Goal: Task Accomplishment & Management: Manage account settings

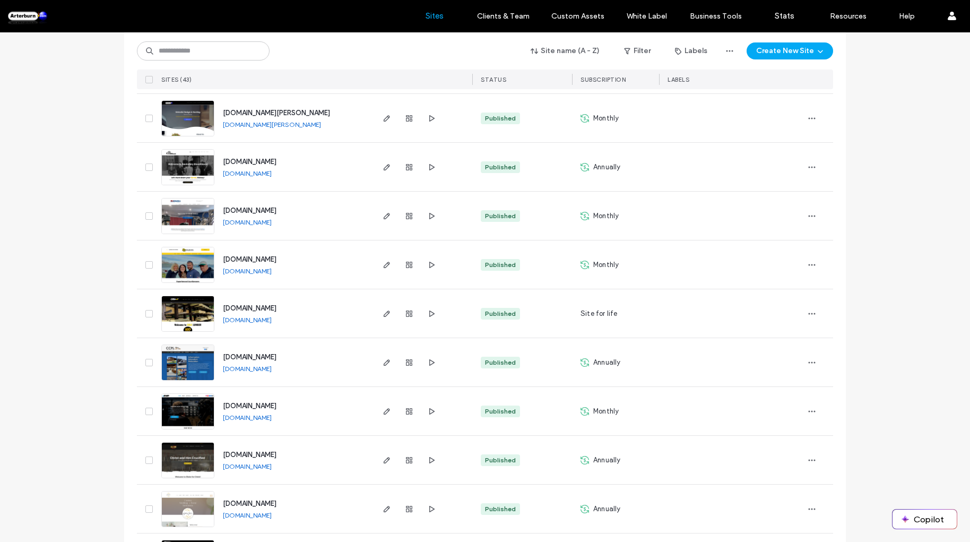
scroll to position [305, 0]
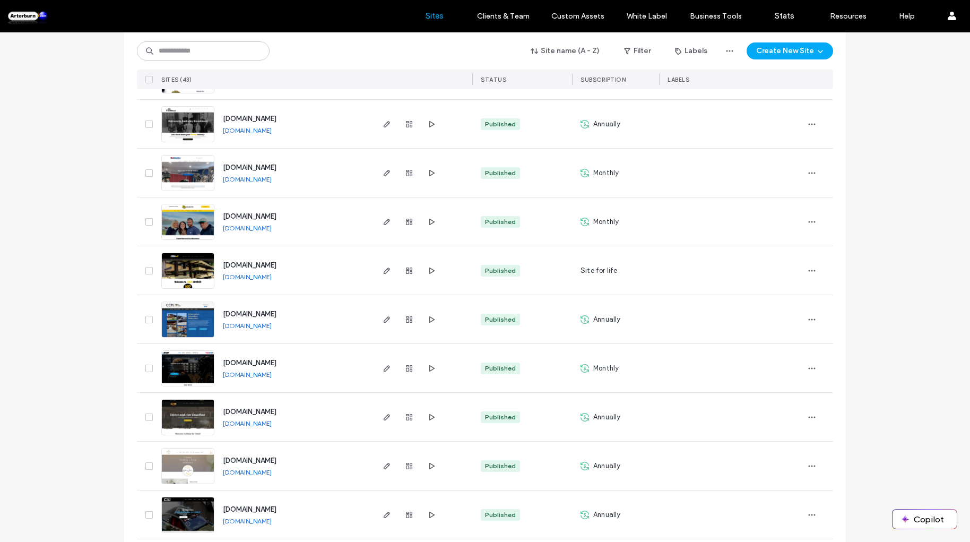
click at [236, 267] on span "www.colelumber.com" at bounding box center [250, 265] width 54 height 8
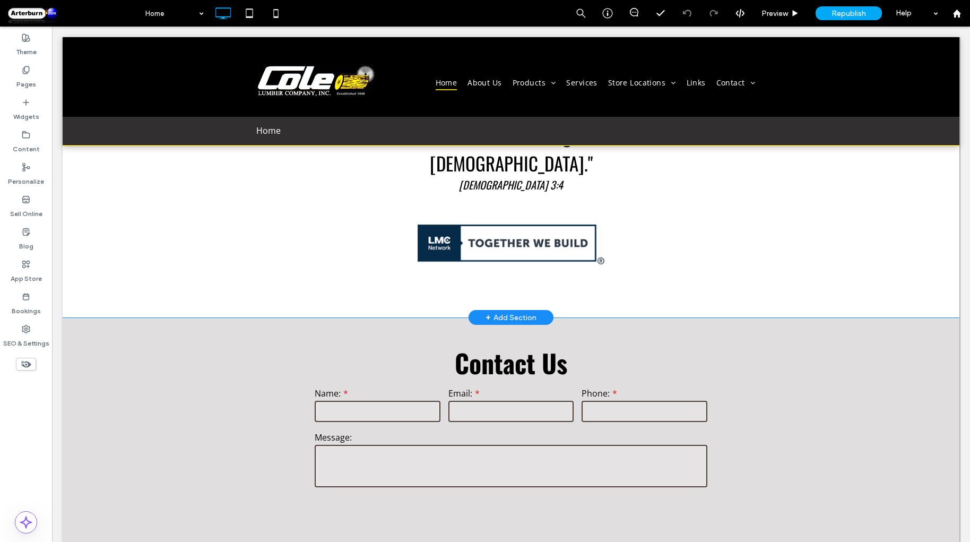
scroll to position [732, 0]
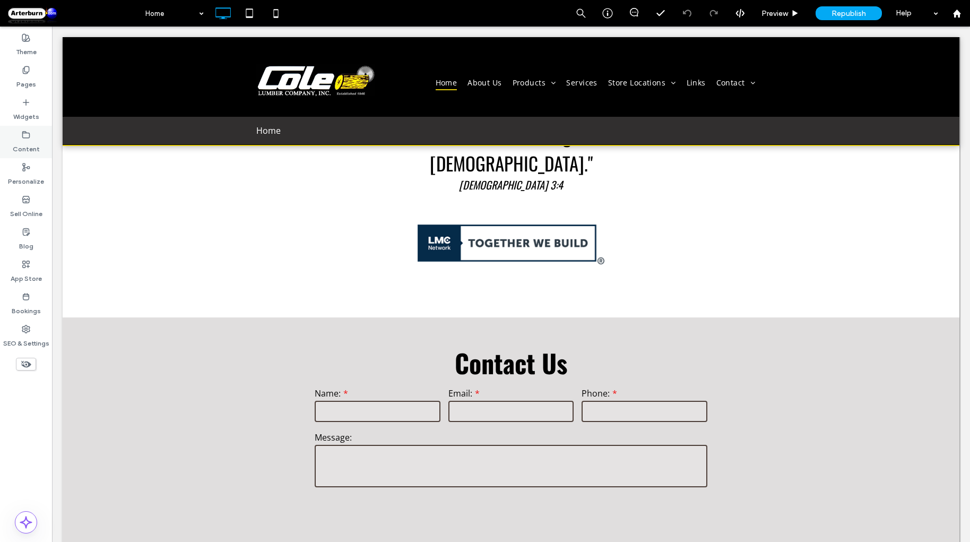
click at [30, 153] on label "Content" at bounding box center [26, 146] width 27 height 15
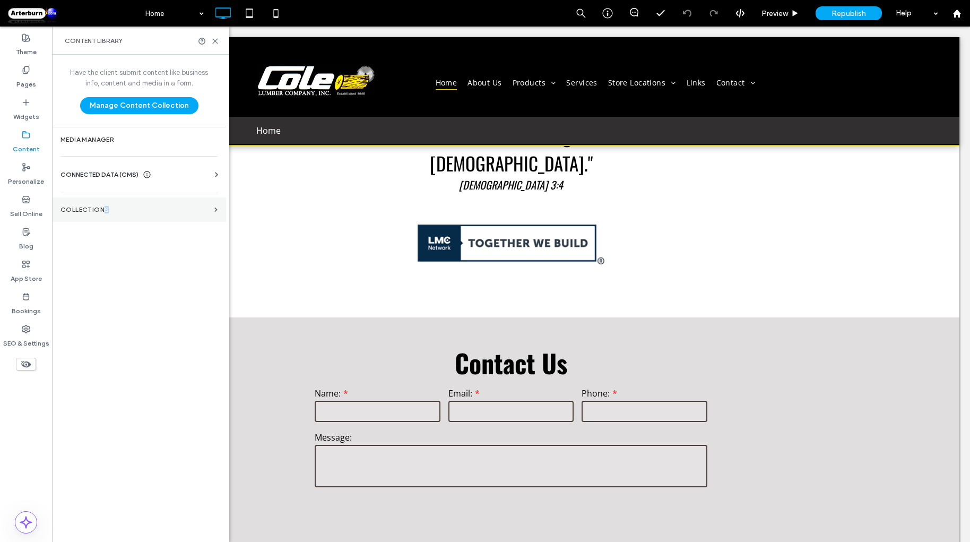
click at [106, 202] on section "Collections" at bounding box center [139, 209] width 174 height 24
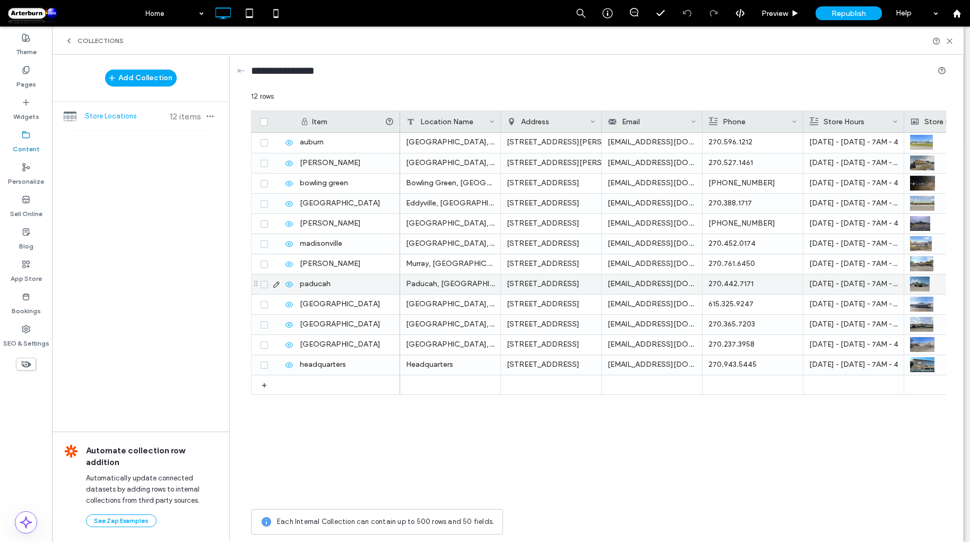
click at [277, 283] on icon at bounding box center [276, 284] width 8 height 8
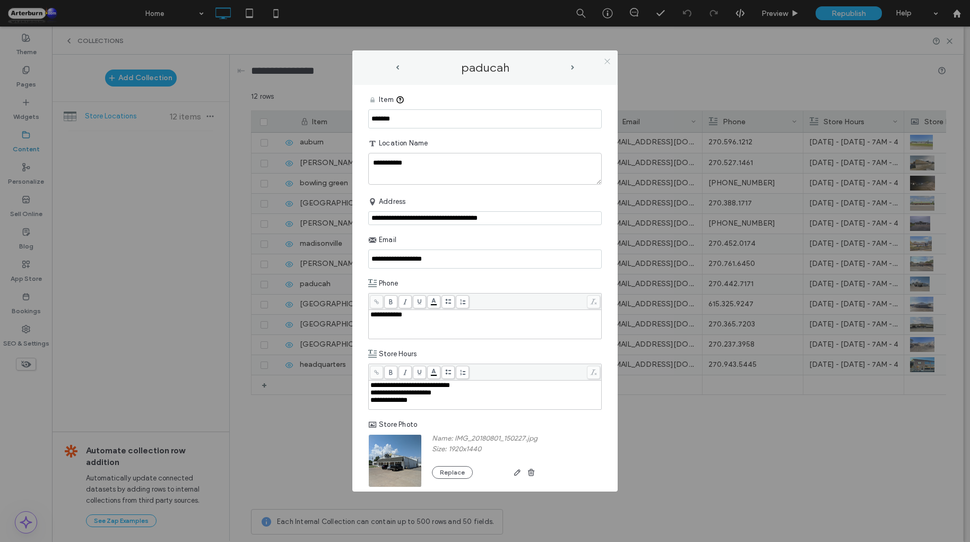
click at [611, 62] on icon at bounding box center [607, 61] width 8 height 8
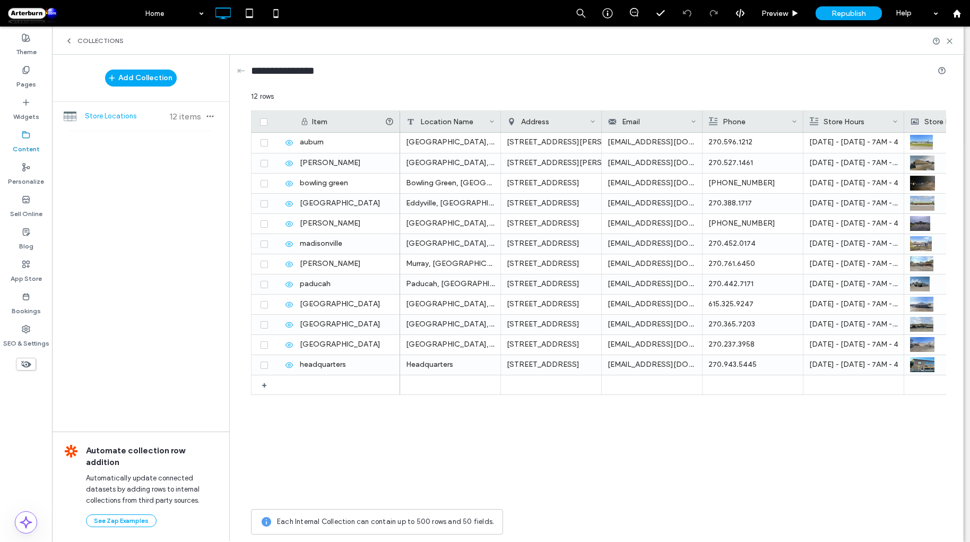
click at [23, 83] on label "Pages" at bounding box center [26, 81] width 20 height 15
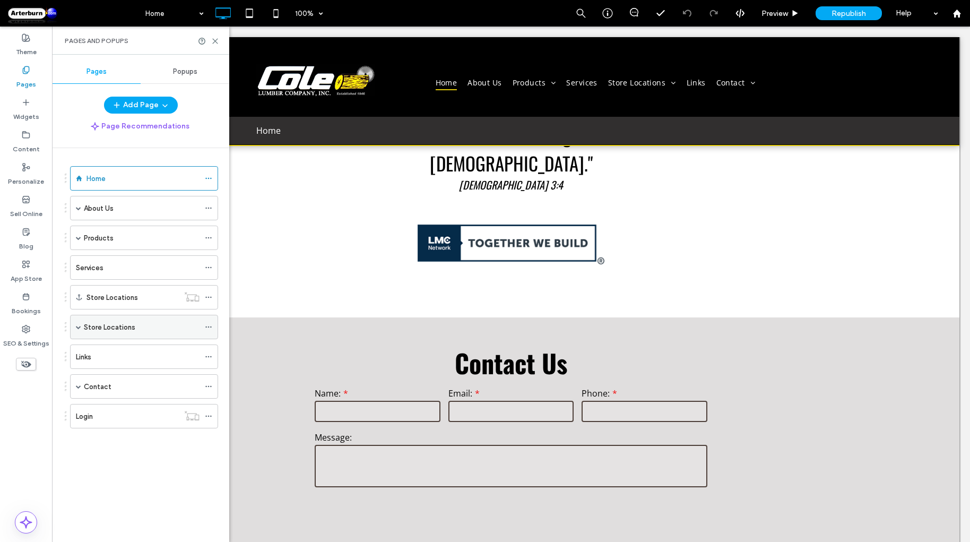
click at [76, 321] on span at bounding box center [78, 326] width 5 height 23
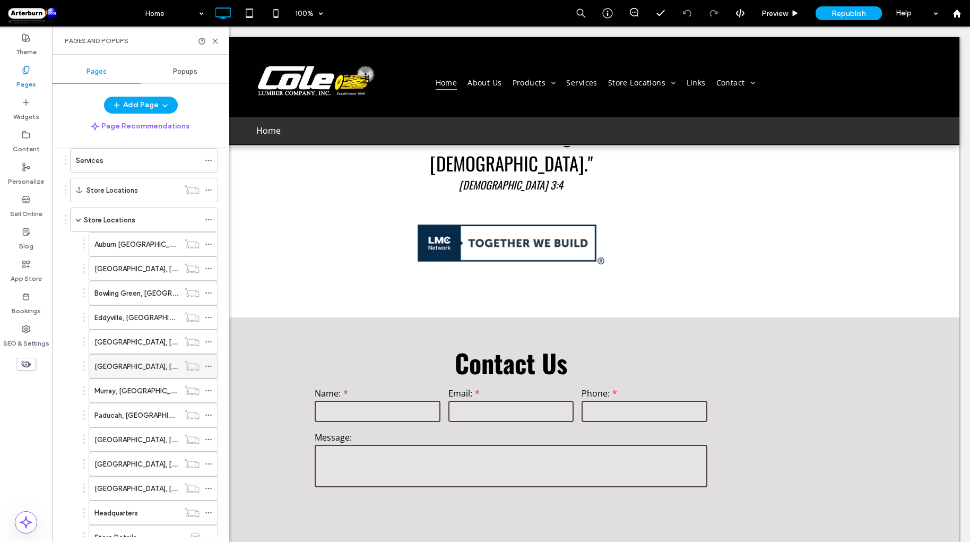
scroll to position [228, 0]
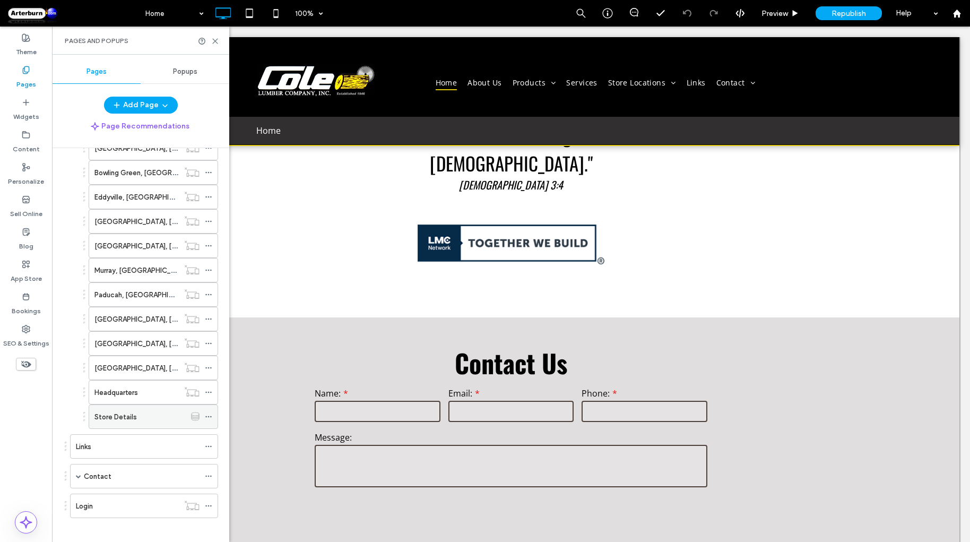
click at [165, 411] on div "Store Details" at bounding box center [139, 416] width 91 height 11
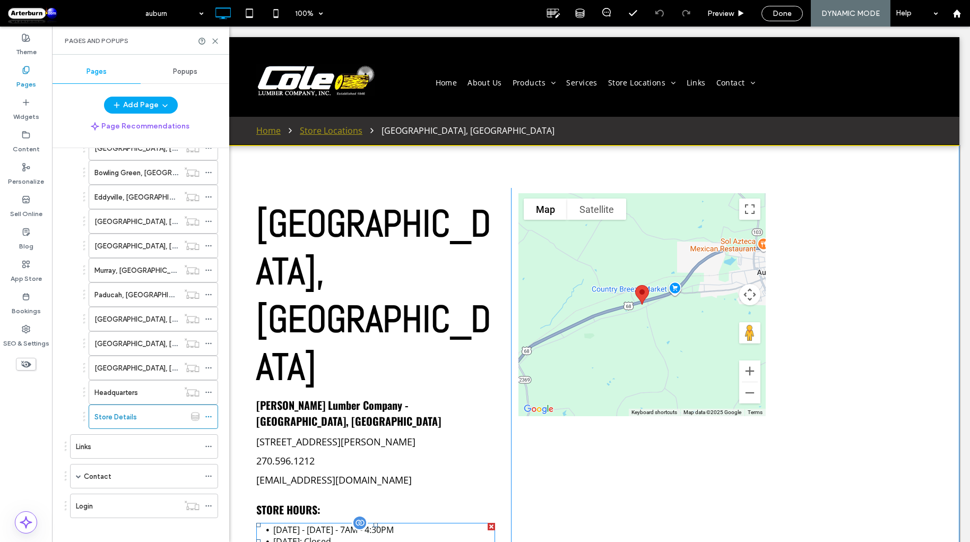
click at [360, 524] on div "Monday - Friday - 7AM - 4:30PM Saturday: Closed Sunday: Closed" at bounding box center [375, 541] width 239 height 35
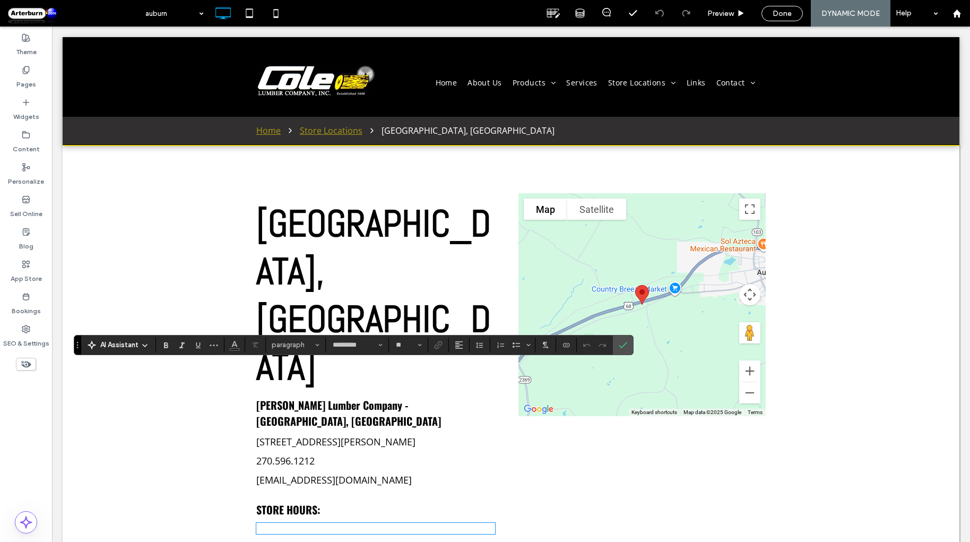
type input "*********"
type input "**"
click at [566, 343] on icon "Connect To Data" at bounding box center [566, 345] width 8 height 8
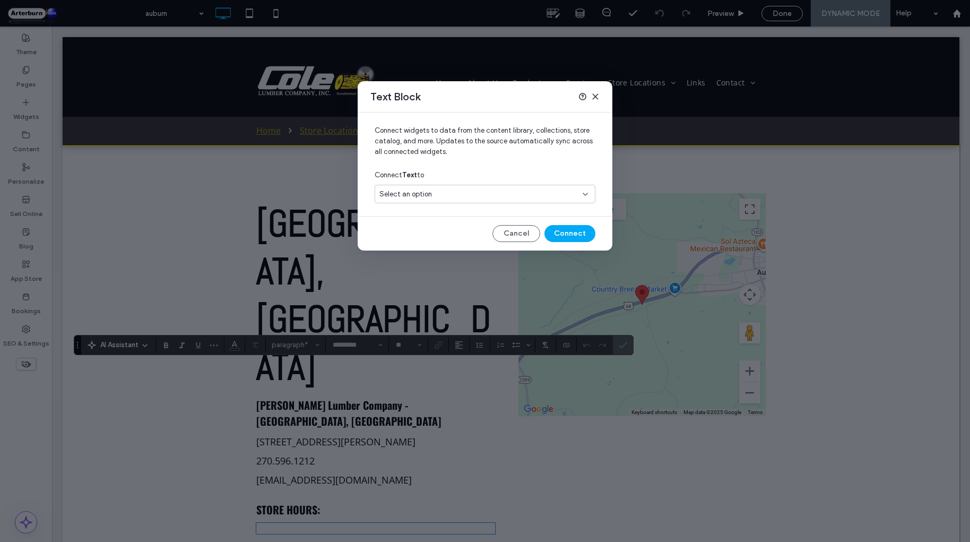
click at [440, 208] on div "Connect widgets to data from the content library, collections, store catalog, a…" at bounding box center [485, 181] width 255 height 138
click at [439, 196] on div "Select an option" at bounding box center [478, 194] width 198 height 11
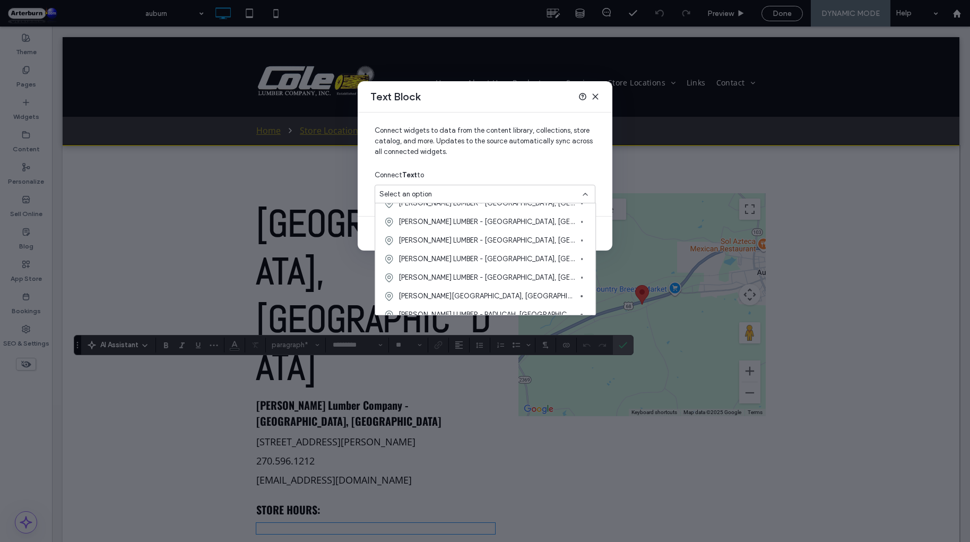
scroll to position [891, 0]
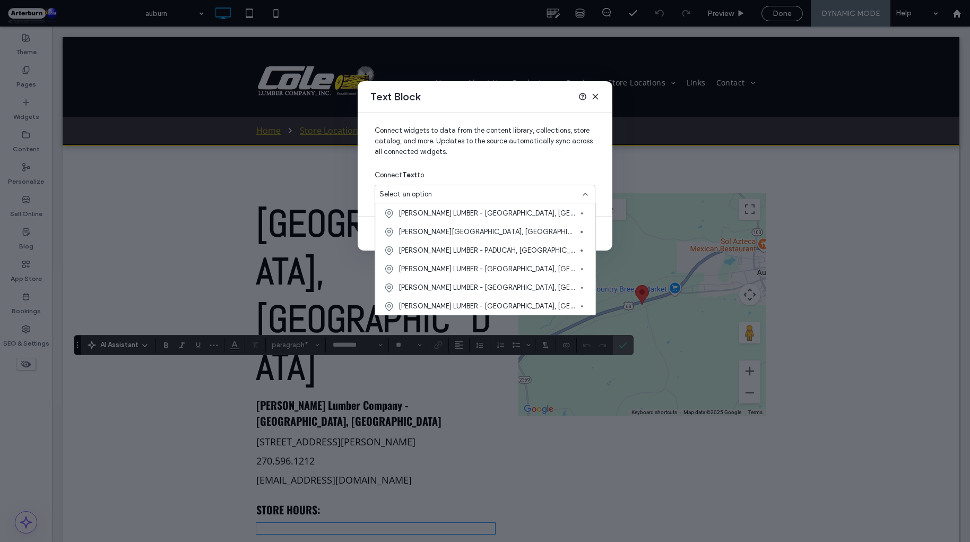
click at [525, 104] on div "Text Block" at bounding box center [485, 96] width 255 height 31
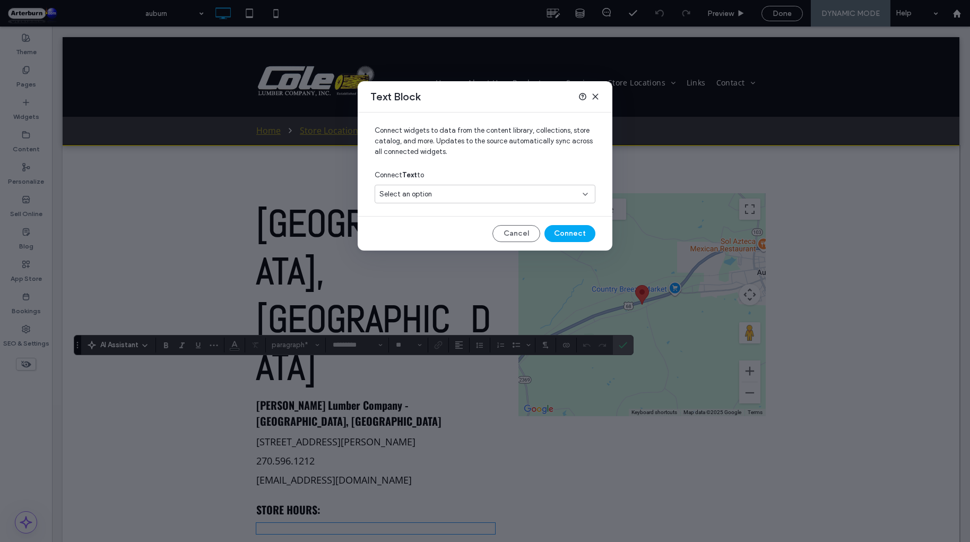
click at [586, 194] on use at bounding box center [585, 194] width 4 height 2
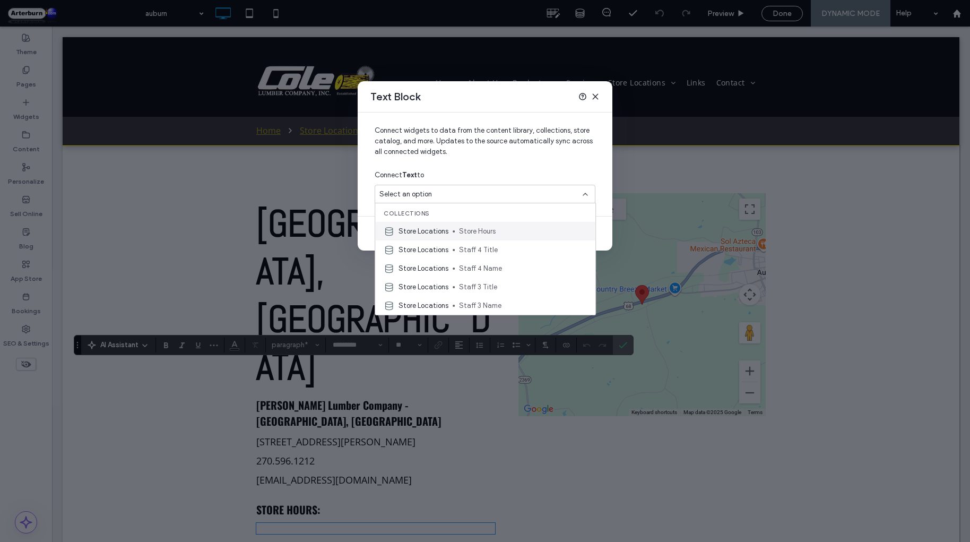
click at [500, 231] on span "Store Hours" at bounding box center [523, 231] width 128 height 11
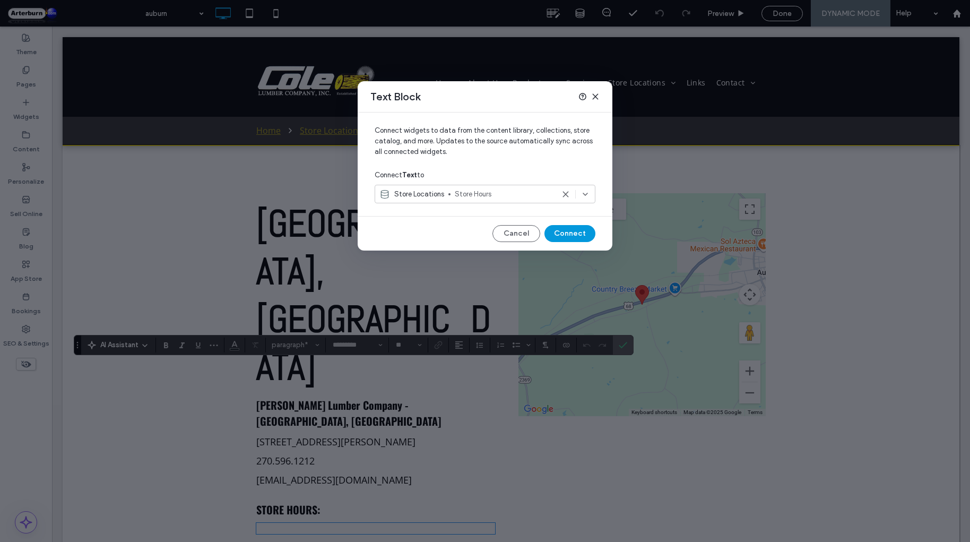
click at [587, 233] on button "Connect" at bounding box center [569, 233] width 51 height 17
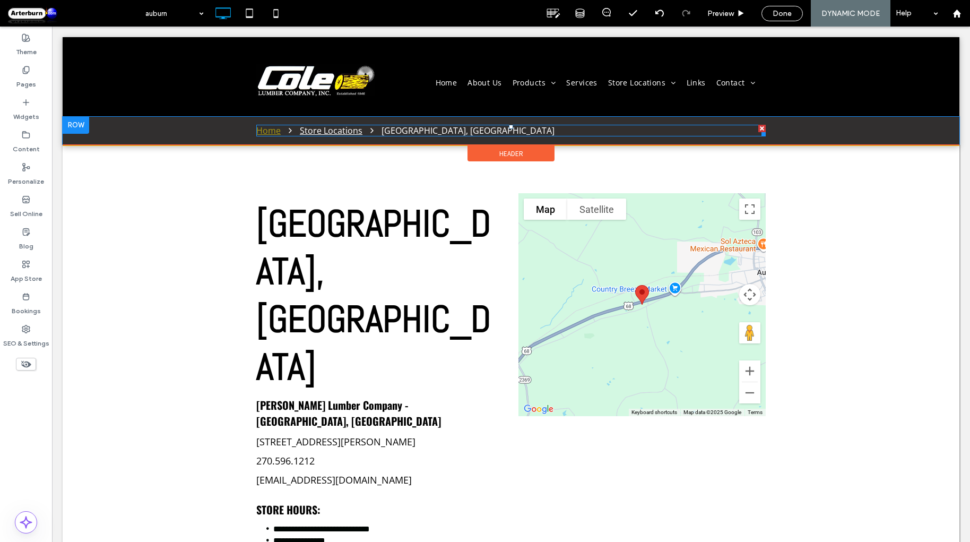
click at [328, 134] on div "Store Locations" at bounding box center [331, 131] width 63 height 12
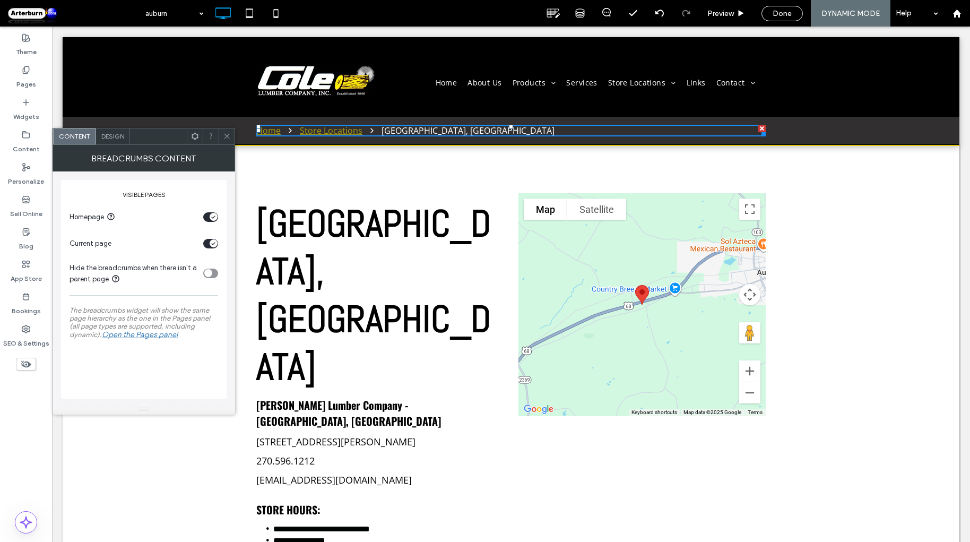
click at [229, 139] on icon at bounding box center [227, 136] width 8 height 8
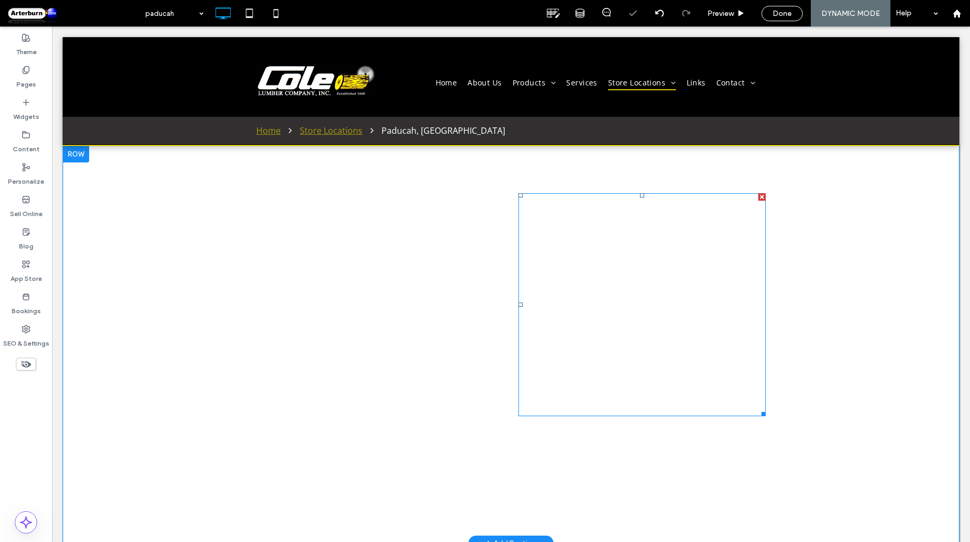
scroll to position [0, 0]
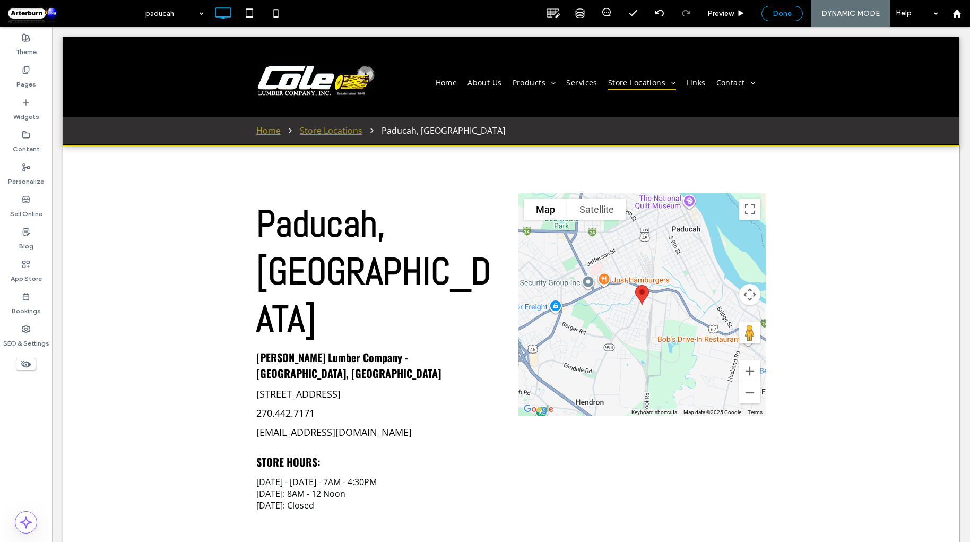
click at [793, 12] on div "Done" at bounding box center [782, 13] width 40 height 9
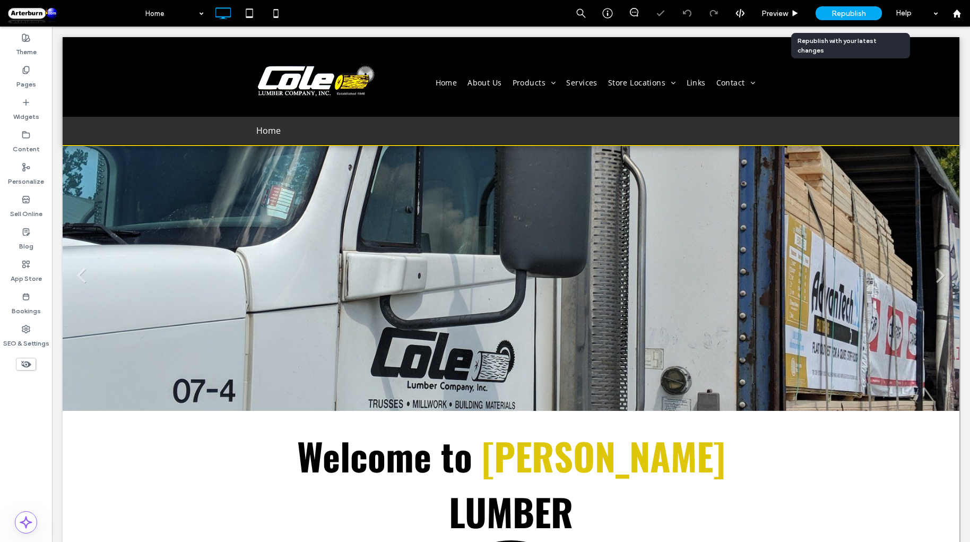
click at [846, 13] on span "Republish" at bounding box center [848, 13] width 34 height 9
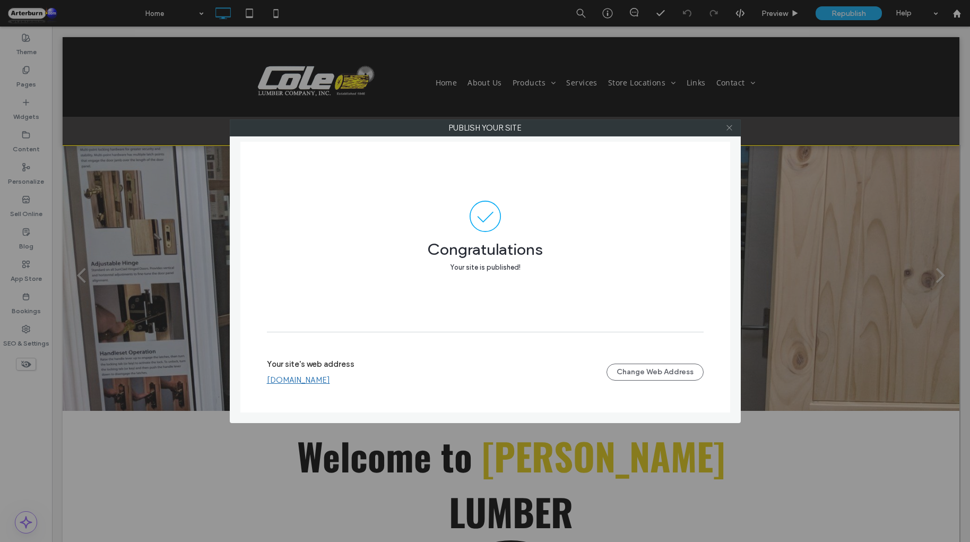
click at [729, 129] on icon at bounding box center [729, 128] width 8 height 8
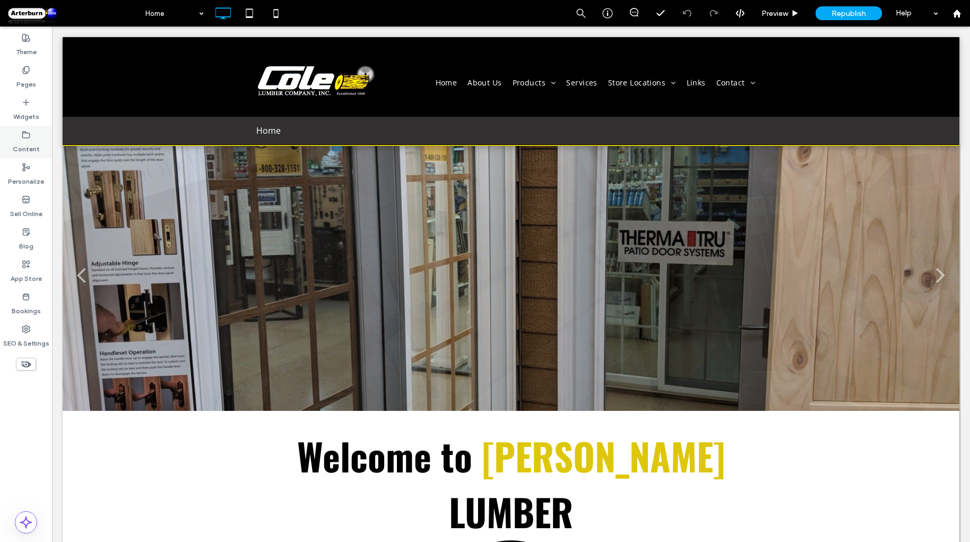
click at [29, 141] on label "Content" at bounding box center [26, 146] width 27 height 15
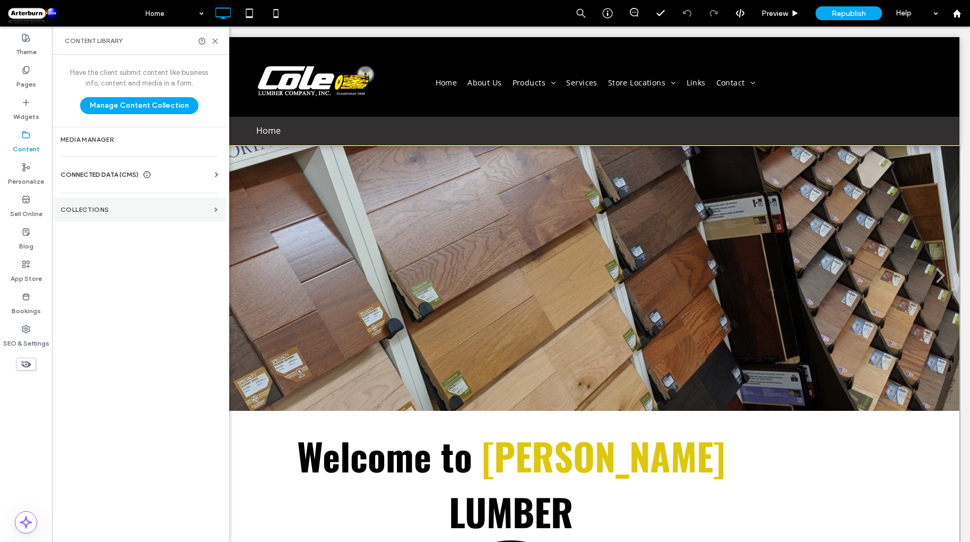
click at [125, 218] on section "Collections" at bounding box center [139, 209] width 174 height 24
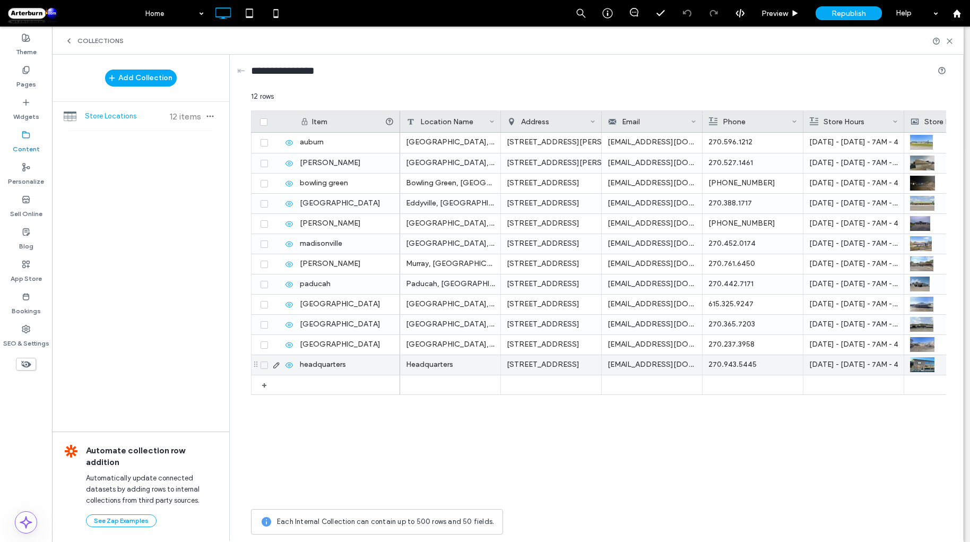
click at [275, 366] on icon at bounding box center [276, 365] width 8 height 8
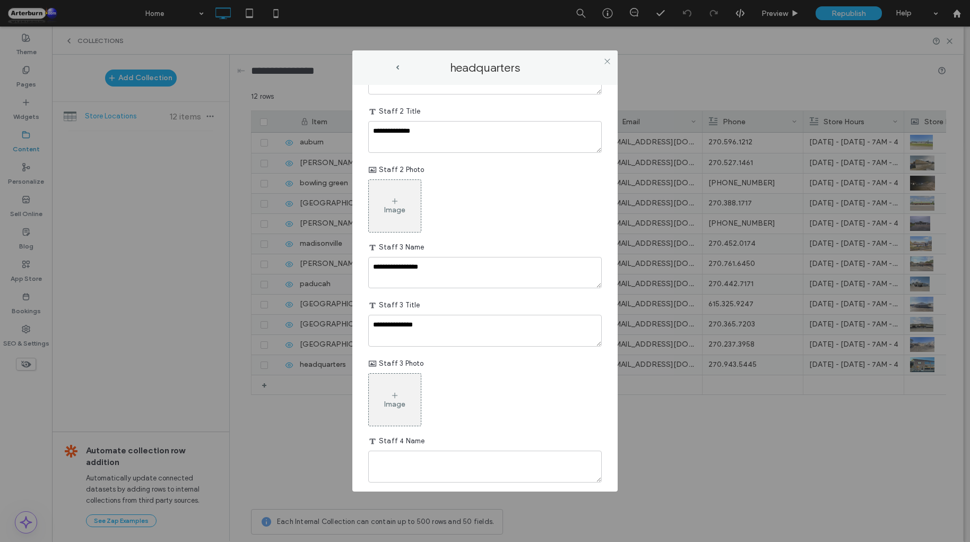
scroll to position [650, 0]
click at [384, 266] on textarea "**********" at bounding box center [484, 274] width 233 height 32
click at [428, 266] on textarea "**********" at bounding box center [484, 274] width 233 height 32
click at [607, 60] on icon at bounding box center [607, 61] width 8 height 8
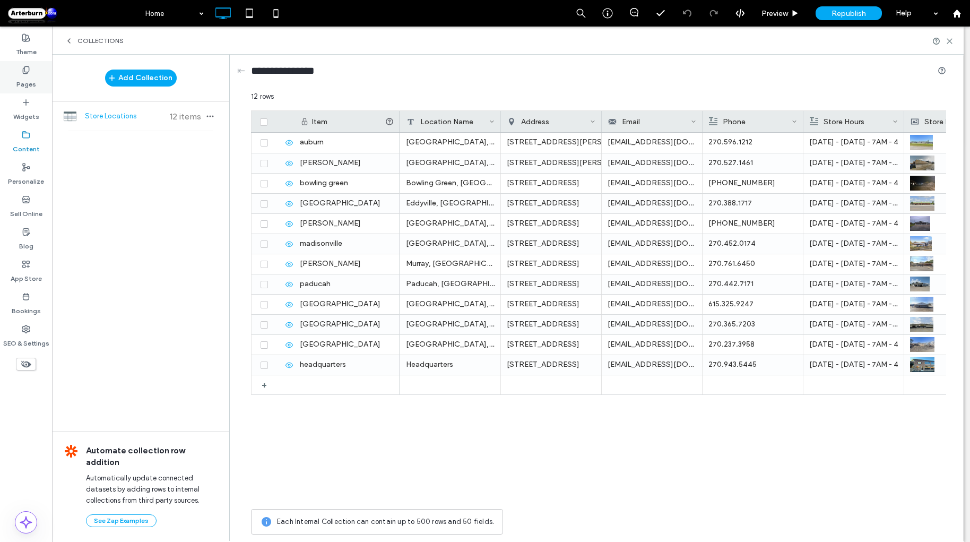
click at [22, 88] on label "Pages" at bounding box center [26, 81] width 20 height 15
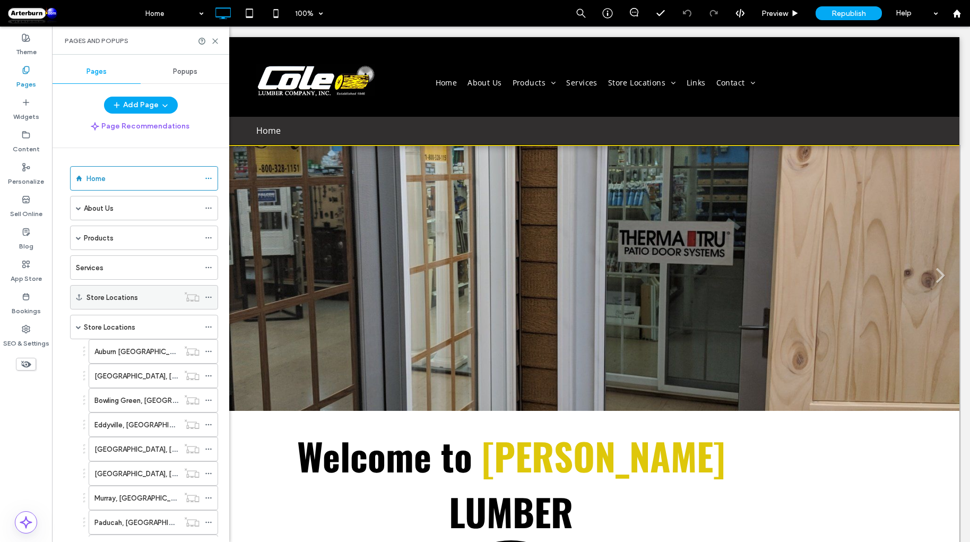
click at [153, 297] on div "Store Locations" at bounding box center [132, 297] width 92 height 11
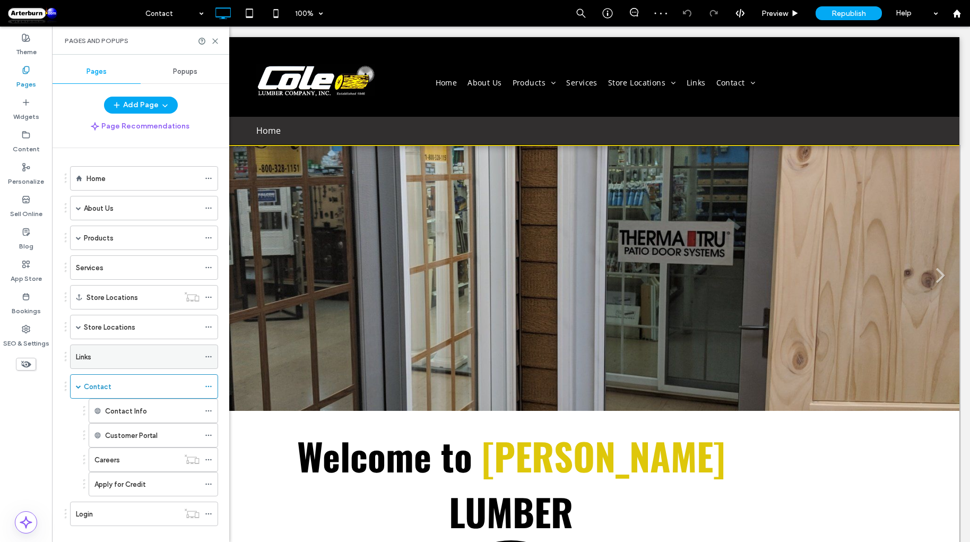
scroll to position [11, 0]
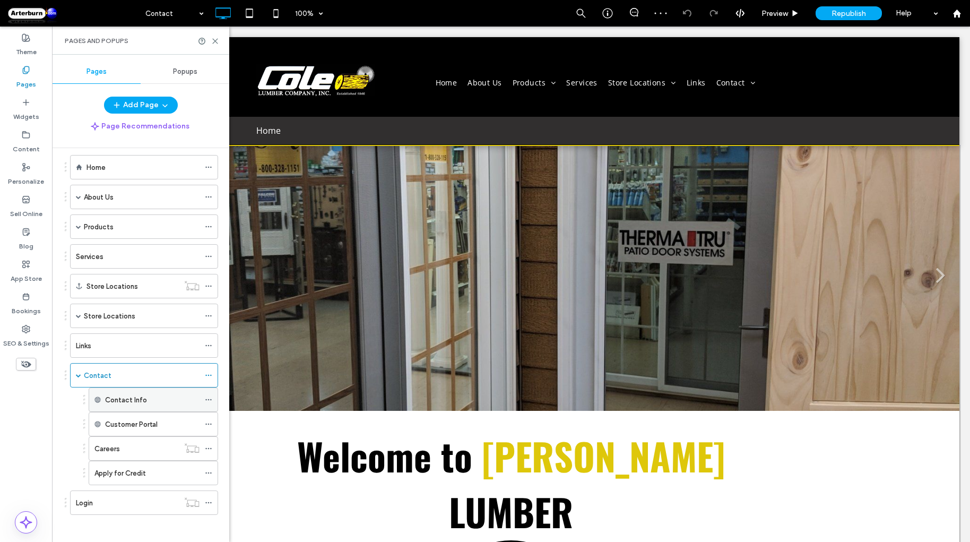
click at [137, 393] on label "Contact Info" at bounding box center [126, 399] width 42 height 19
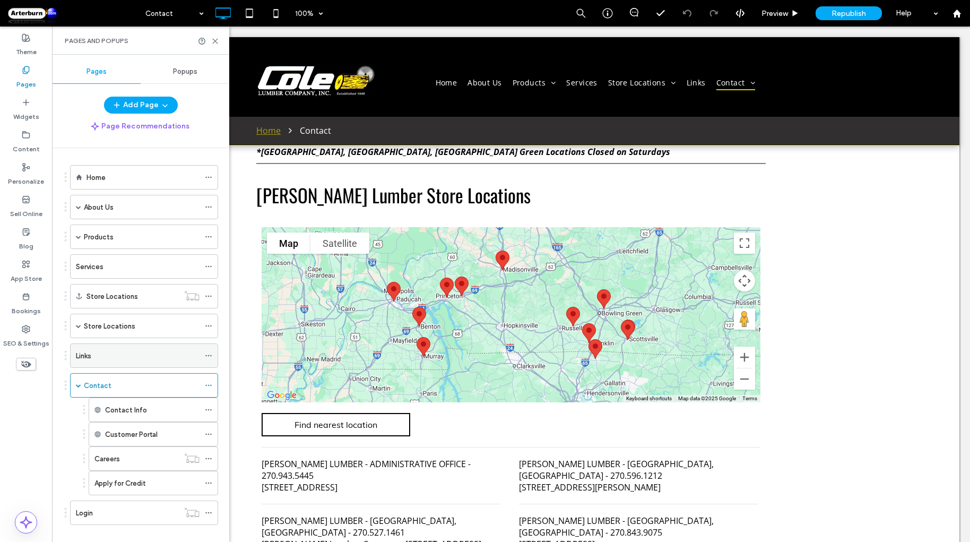
scroll to position [1, 0]
click at [73, 326] on div "Store Locations" at bounding box center [144, 326] width 148 height 24
click at [77, 323] on span at bounding box center [78, 325] width 5 height 5
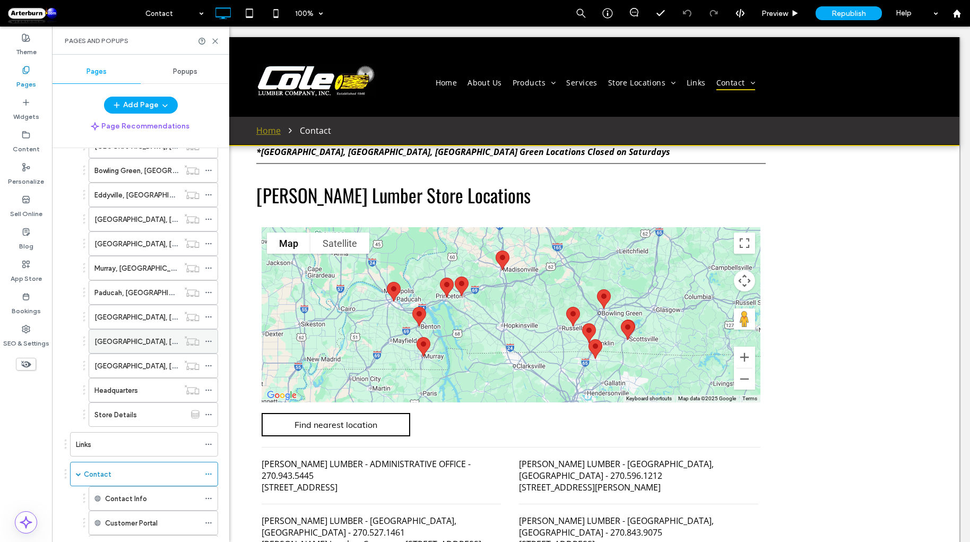
scroll to position [238, 0]
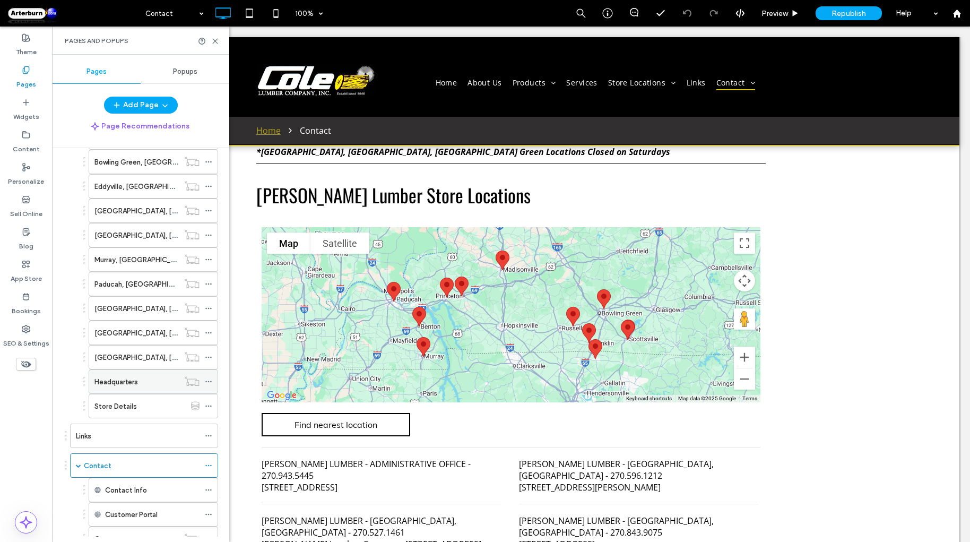
click at [131, 379] on label "Headquarters" at bounding box center [116, 381] width 44 height 19
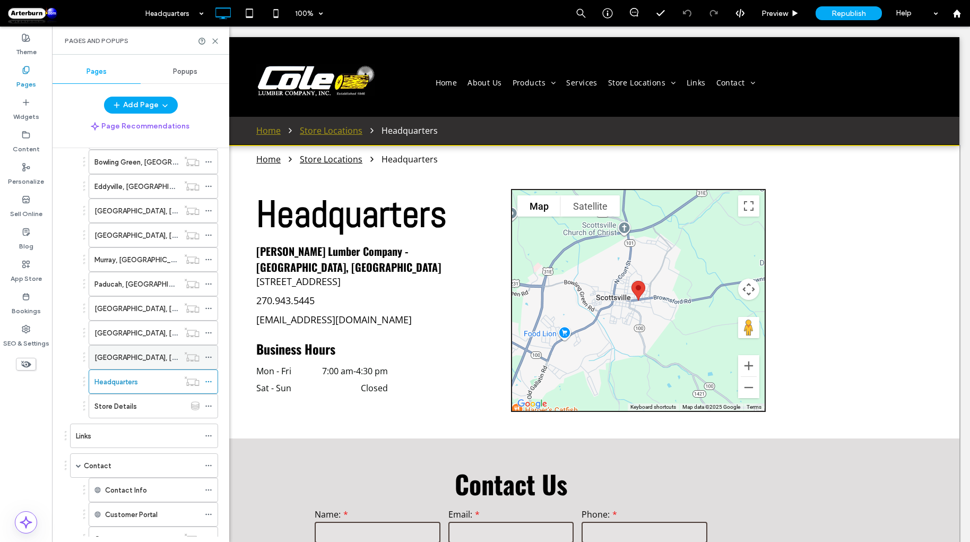
click at [121, 348] on label "Scottsville, KY" at bounding box center [166, 357] width 145 height 19
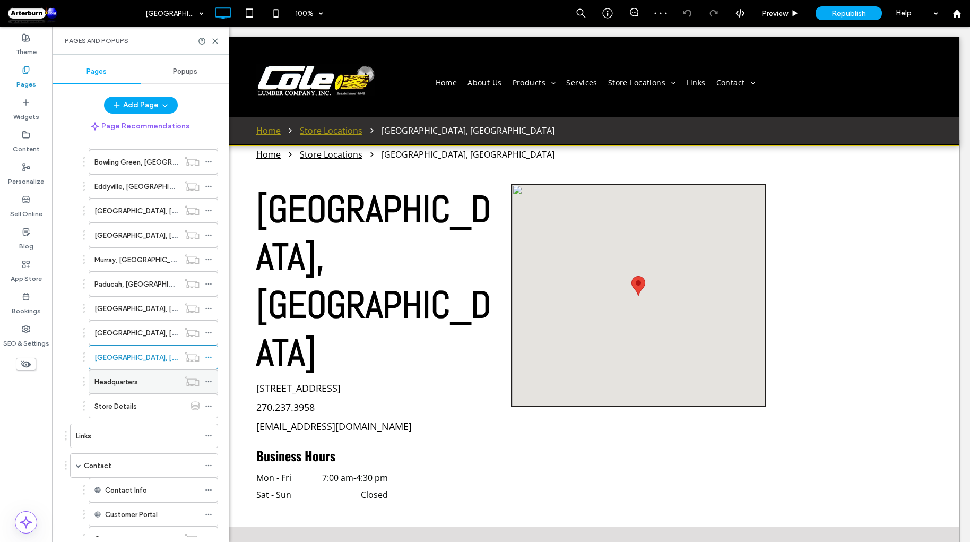
scroll to position [5, 0]
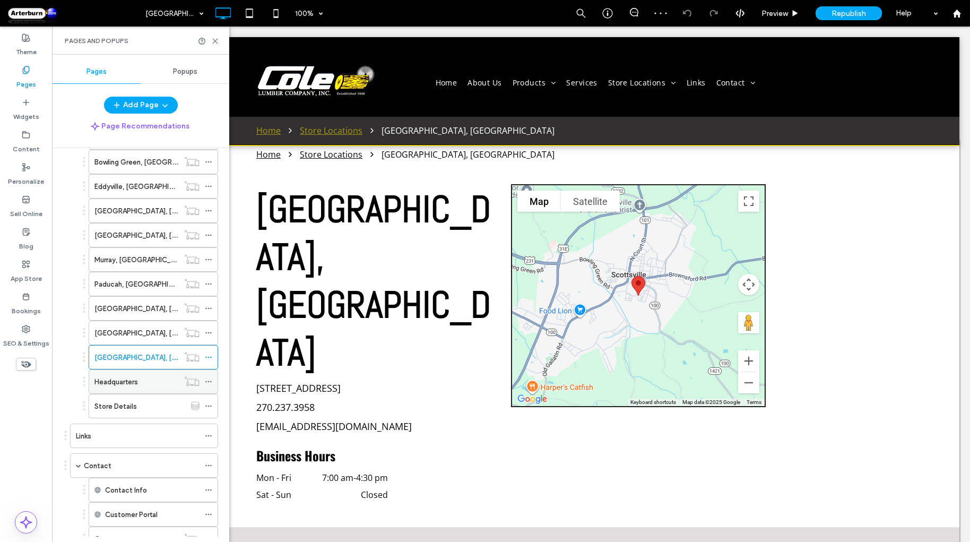
click at [154, 376] on div "Headquarters" at bounding box center [136, 381] width 84 height 11
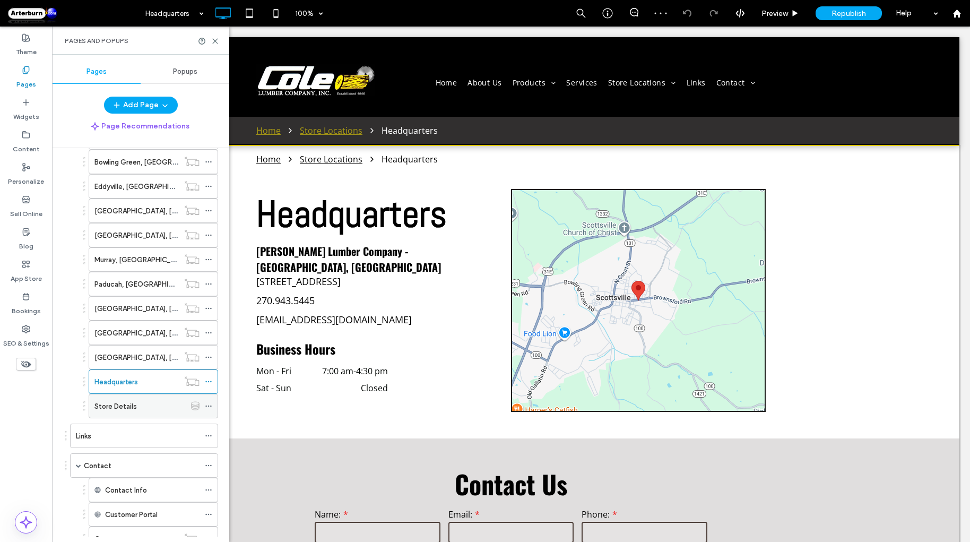
click at [137, 408] on div "Store Details" at bounding box center [139, 405] width 91 height 23
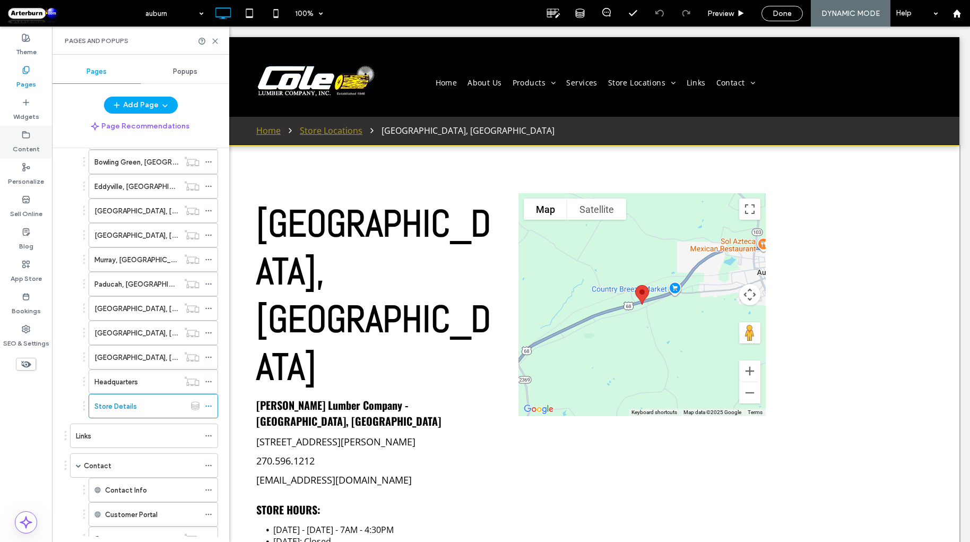
click at [24, 145] on label "Content" at bounding box center [26, 146] width 27 height 15
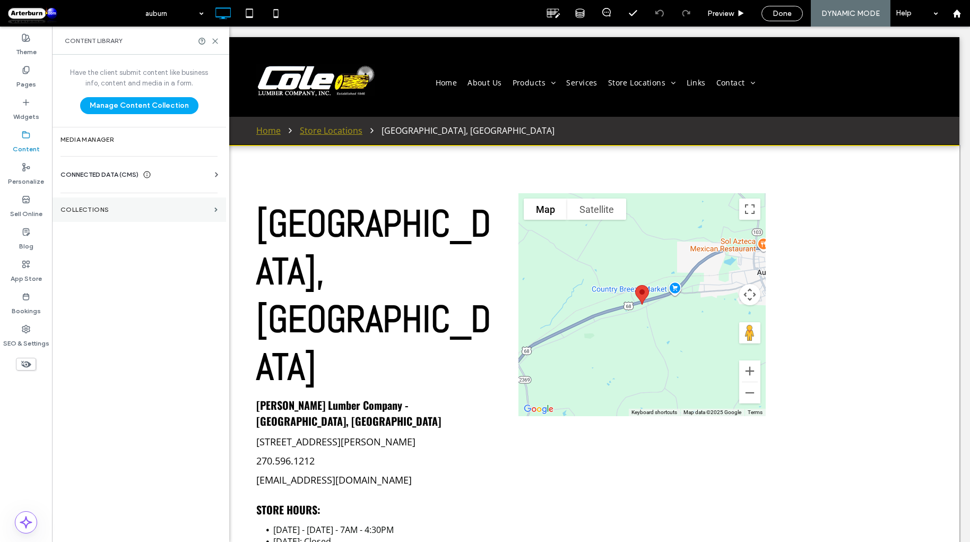
click at [92, 203] on section "Collections" at bounding box center [139, 209] width 174 height 24
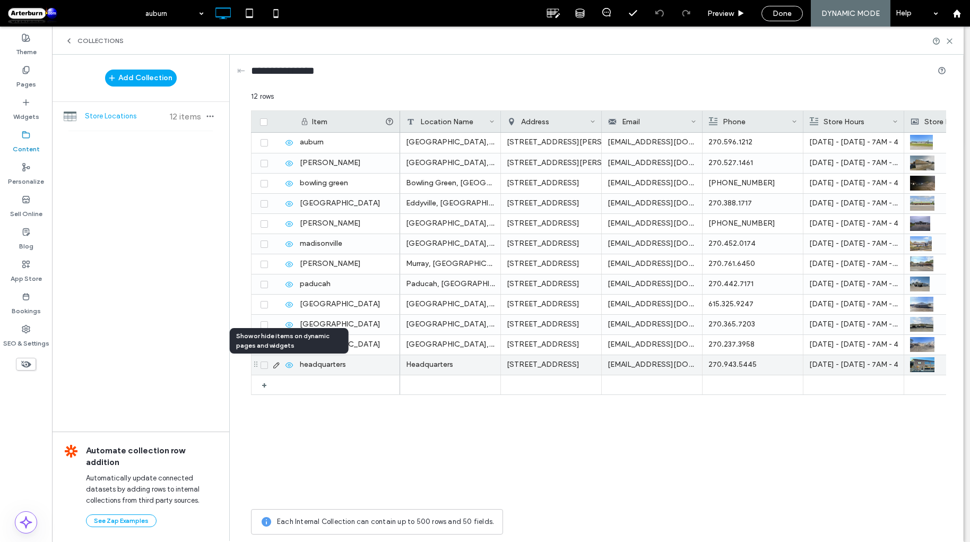
click at [276, 364] on icon at bounding box center [276, 365] width 8 height 8
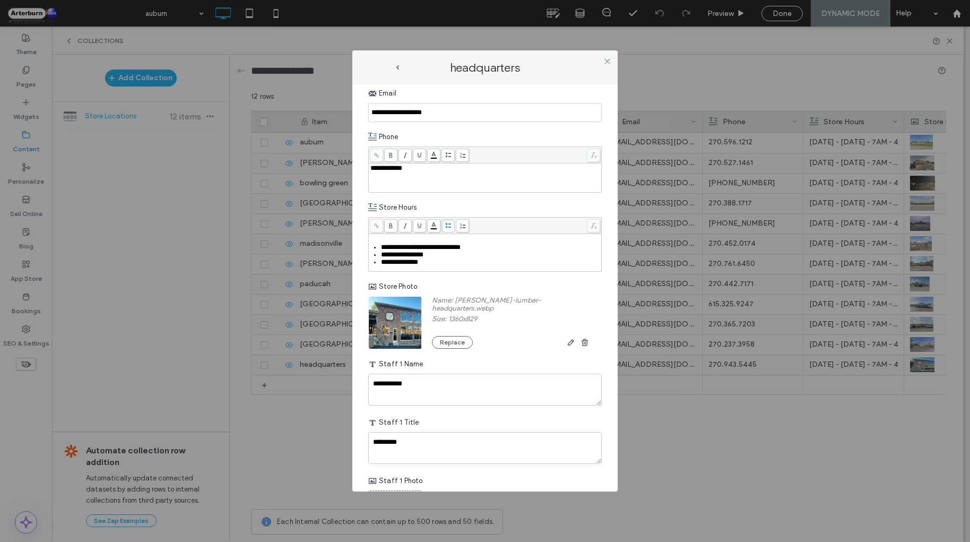
scroll to position [269, 0]
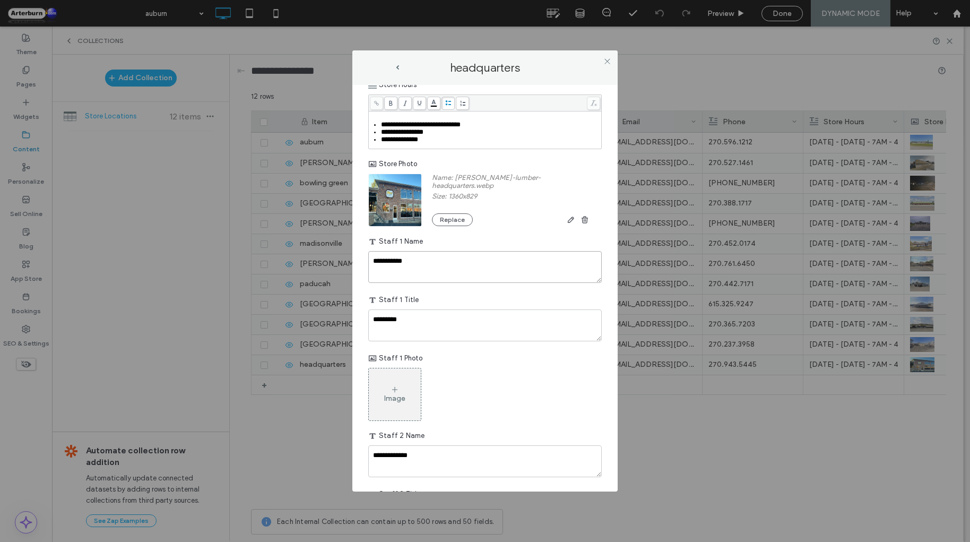
click at [378, 257] on textarea "**********" at bounding box center [484, 267] width 233 height 32
drag, startPoint x: 401, startPoint y: 257, endPoint x: 407, endPoint y: 257, distance: 5.9
click at [407, 257] on textarea "**********" at bounding box center [484, 267] width 233 height 32
click at [378, 253] on textarea "**********" at bounding box center [484, 267] width 233 height 32
drag, startPoint x: 378, startPoint y: 253, endPoint x: 417, endPoint y: 250, distance: 39.3
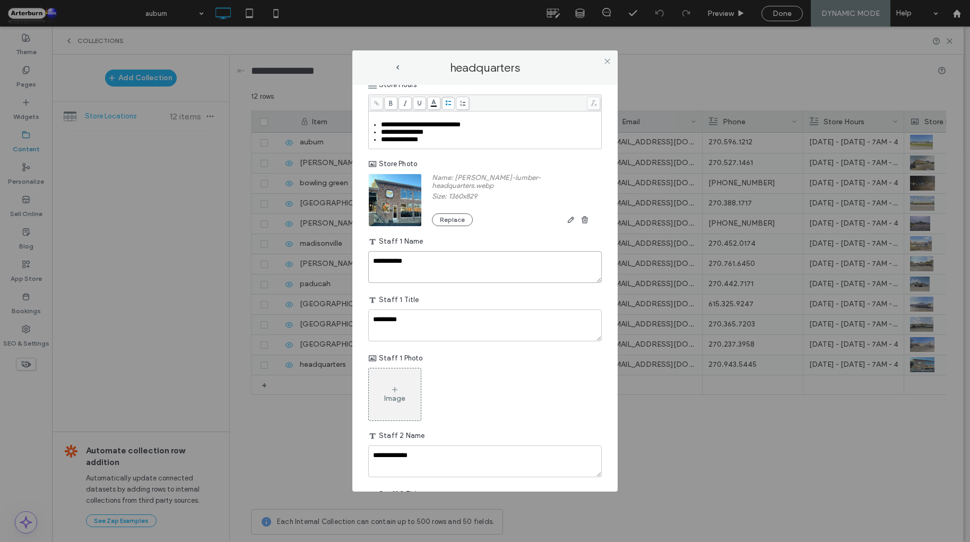
click at [417, 251] on textarea "**********" at bounding box center [484, 267] width 233 height 32
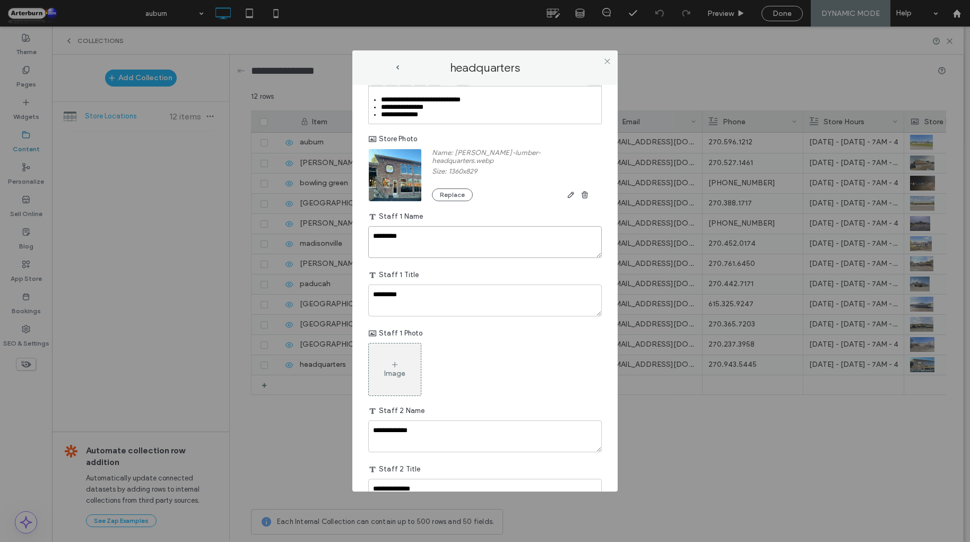
scroll to position [389, 0]
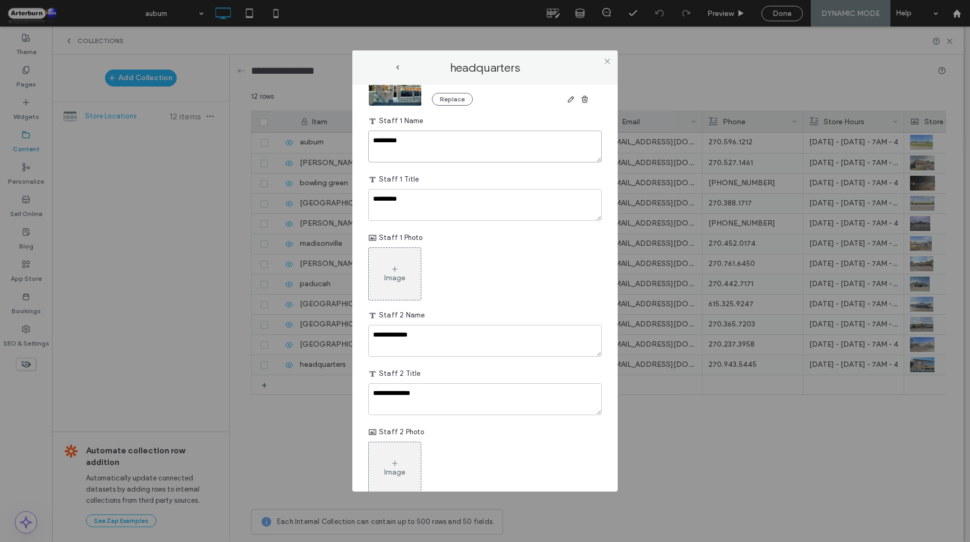
type textarea "*********"
click at [382, 337] on textarea "**********" at bounding box center [484, 341] width 233 height 32
drag, startPoint x: 382, startPoint y: 337, endPoint x: 424, endPoint y: 325, distance: 43.8
click at [424, 325] on textarea "**********" at bounding box center [484, 341] width 233 height 32
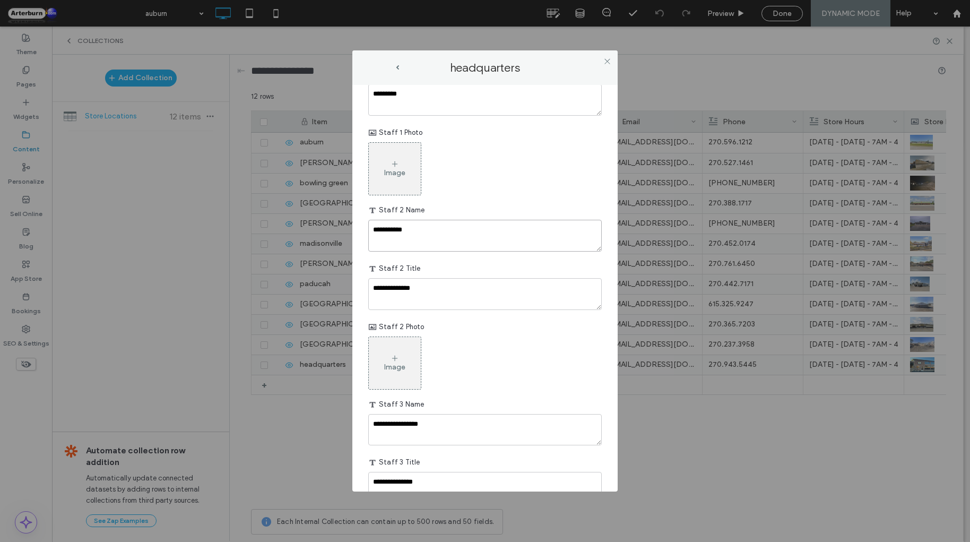
scroll to position [597, 0]
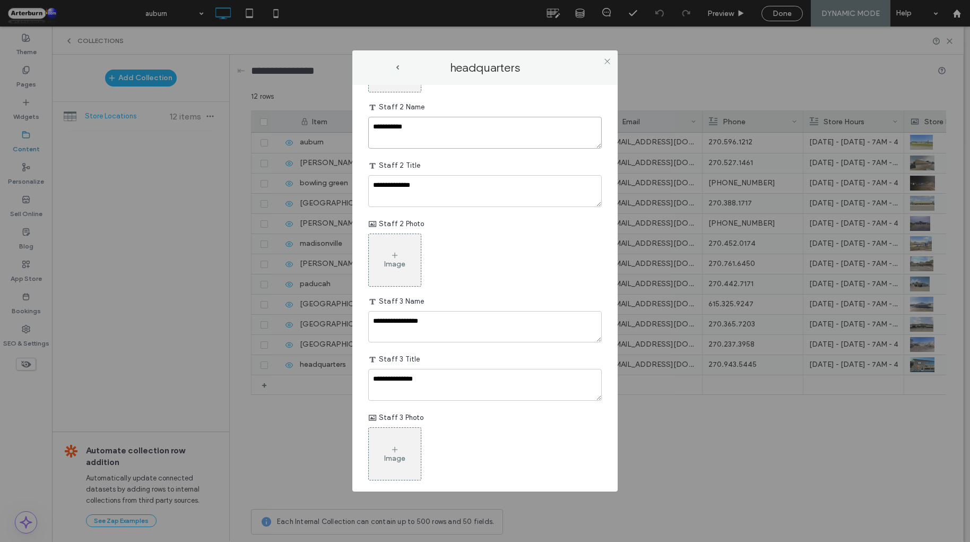
type textarea "**********"
click at [375, 319] on textarea "**********" at bounding box center [484, 327] width 233 height 32
drag, startPoint x: 375, startPoint y: 319, endPoint x: 413, endPoint y: 324, distance: 38.6
click at [472, 315] on textarea "**********" at bounding box center [484, 327] width 233 height 32
type textarea "**********"
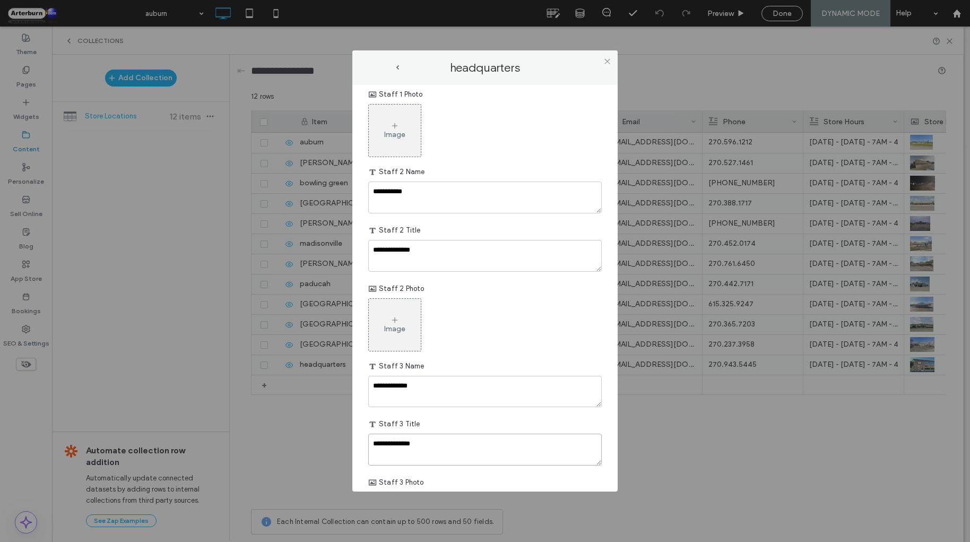
scroll to position [366, 0]
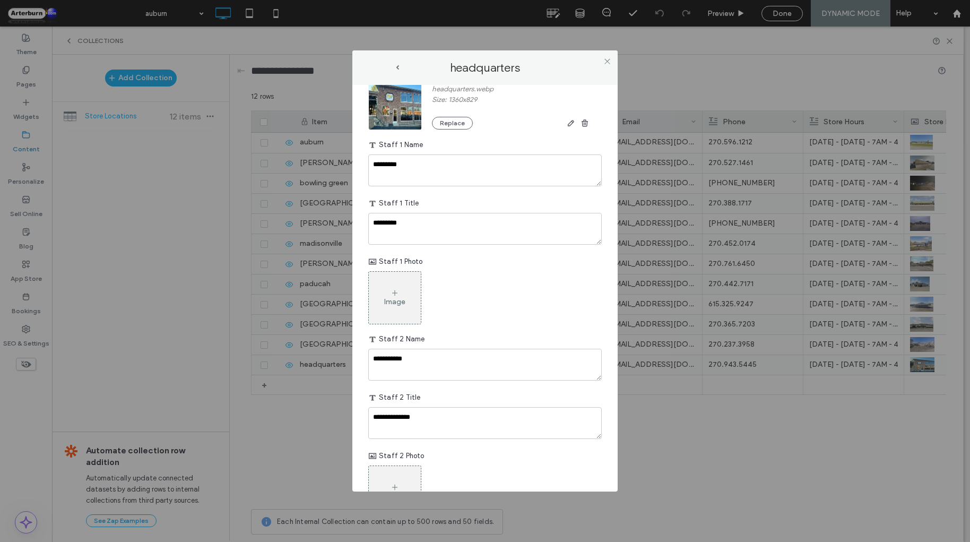
type textarea "**********"
click at [375, 417] on textarea "**********" at bounding box center [484, 423] width 233 height 32
type textarea "*********"
click at [430, 163] on textarea "*********" at bounding box center [484, 170] width 233 height 32
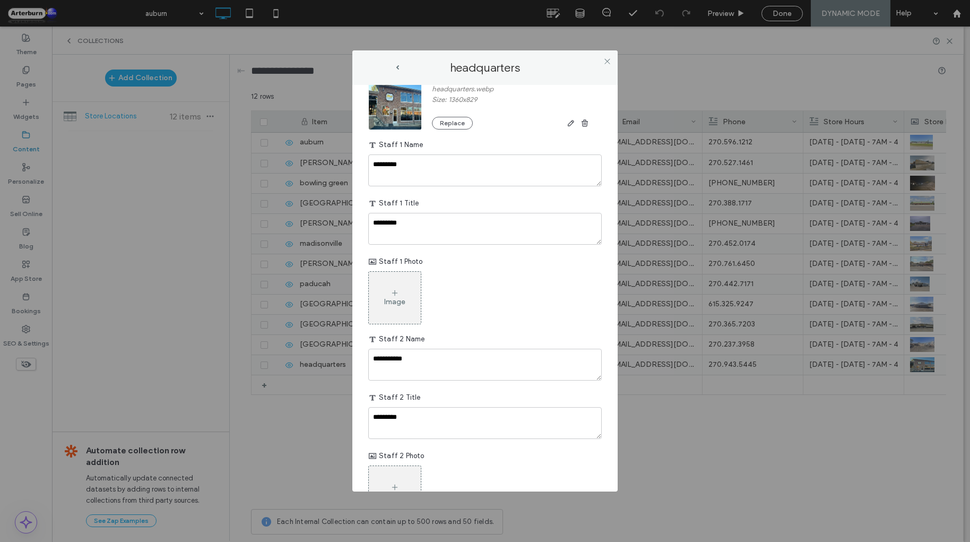
drag, startPoint x: 608, startPoint y: 60, endPoint x: 640, endPoint y: 85, distance: 40.4
click at [608, 59] on use at bounding box center [606, 60] width 5 height 5
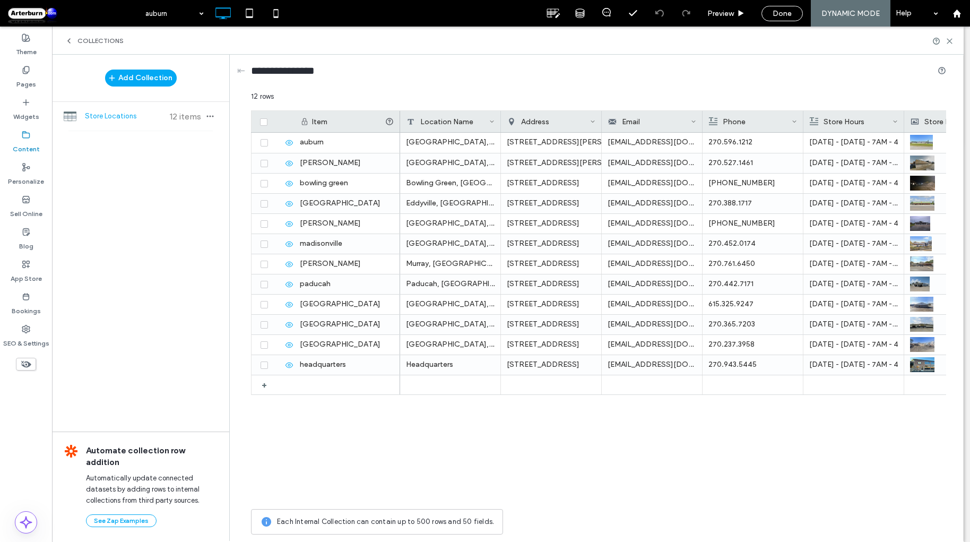
click at [783, 15] on span "Done" at bounding box center [781, 13] width 19 height 9
click at [68, 41] on icon at bounding box center [69, 41] width 8 height 8
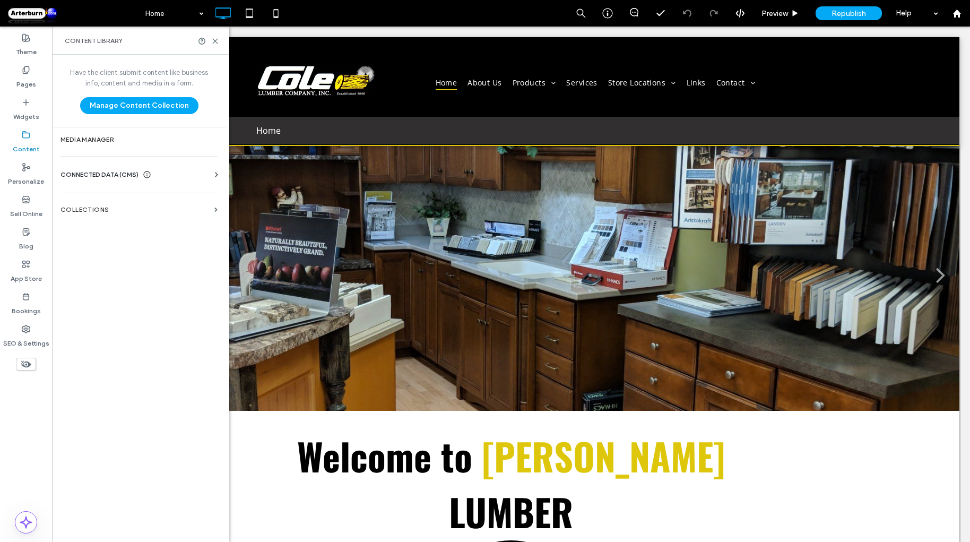
click at [23, 148] on label "Content" at bounding box center [26, 146] width 27 height 15
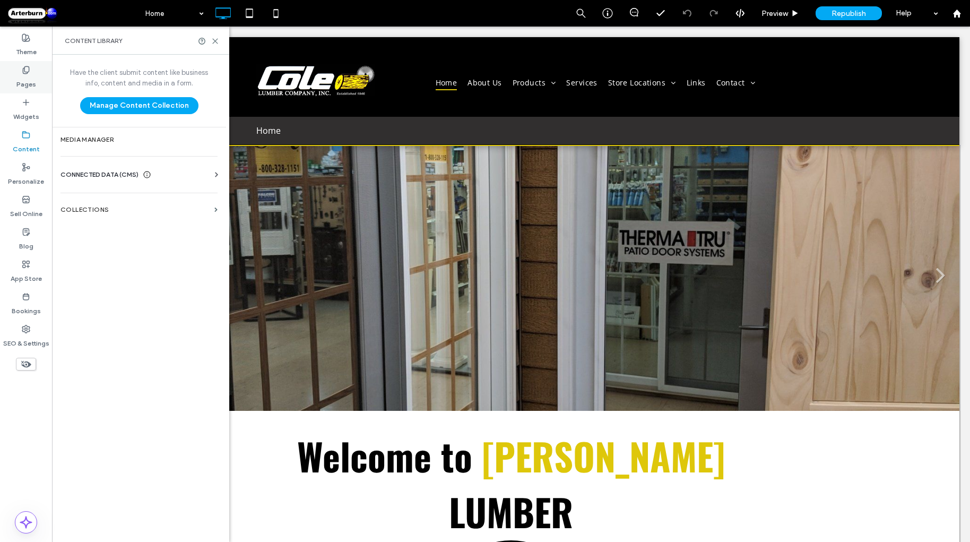
click at [42, 75] on div "Pages" at bounding box center [26, 77] width 52 height 32
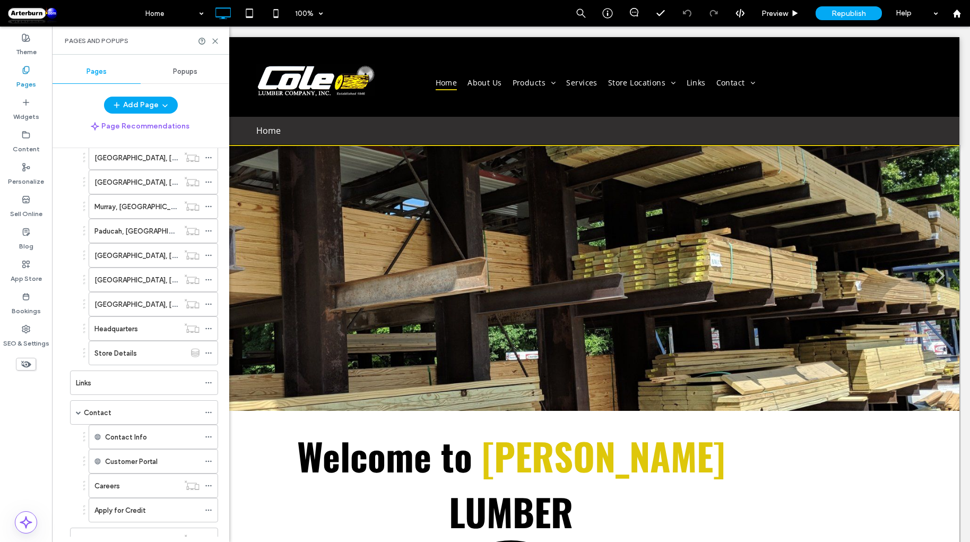
scroll to position [298, 0]
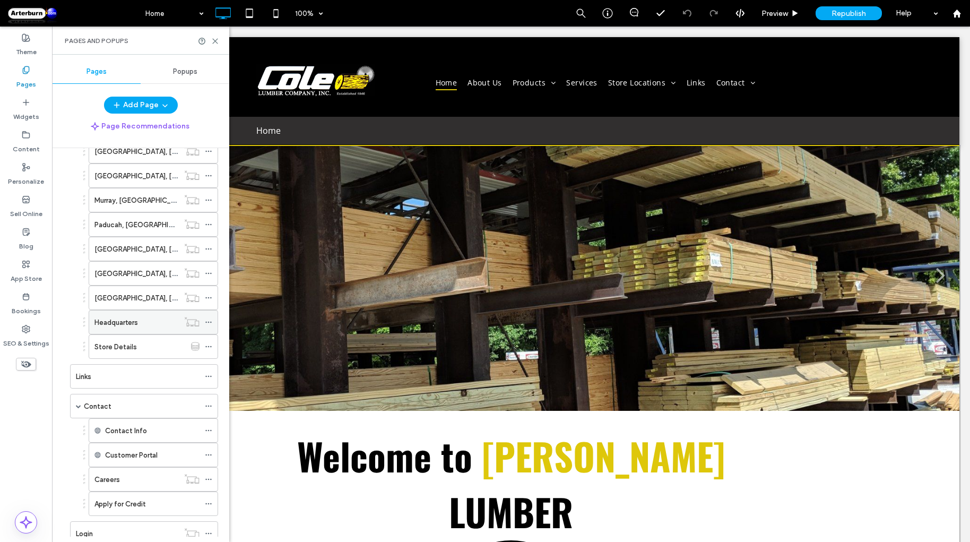
click at [166, 320] on div "Headquarters" at bounding box center [136, 322] width 84 height 11
click at [177, 341] on div "Store Details" at bounding box center [139, 346] width 91 height 11
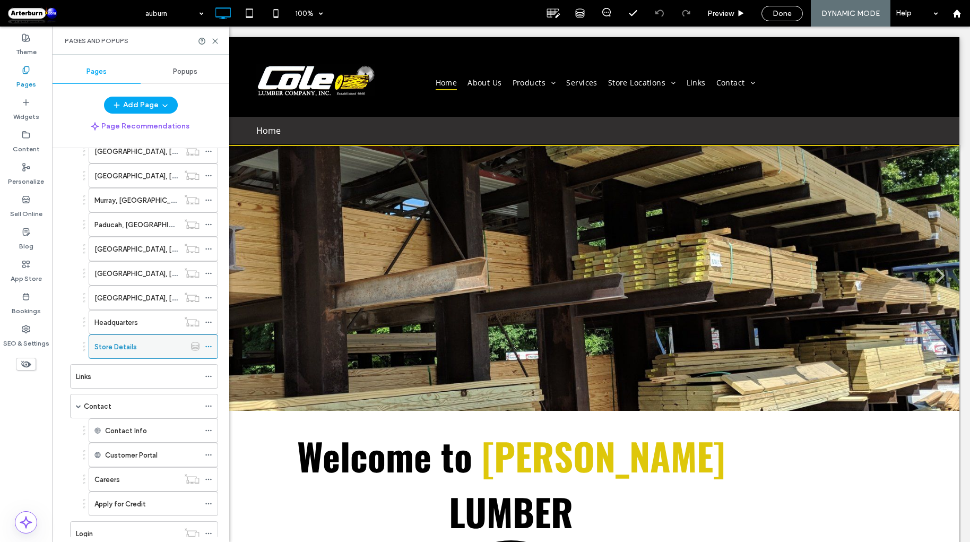
click at [207, 343] on icon at bounding box center [208, 346] width 7 height 7
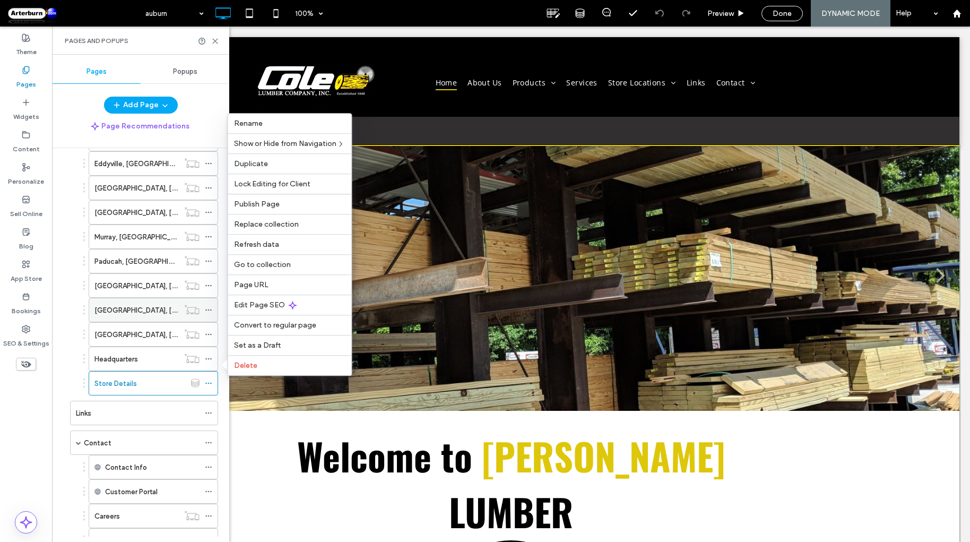
scroll to position [282, 0]
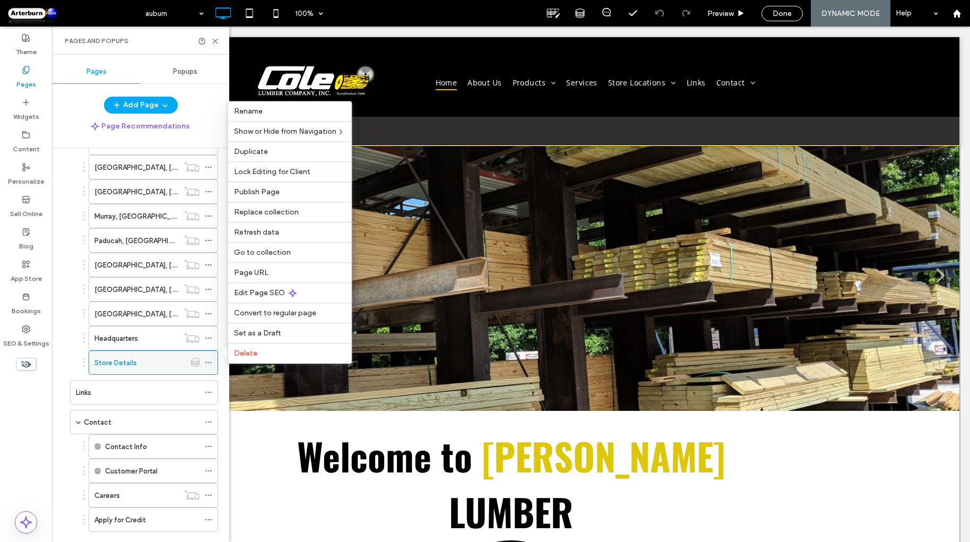
click at [173, 357] on div "Store Details" at bounding box center [139, 362] width 91 height 11
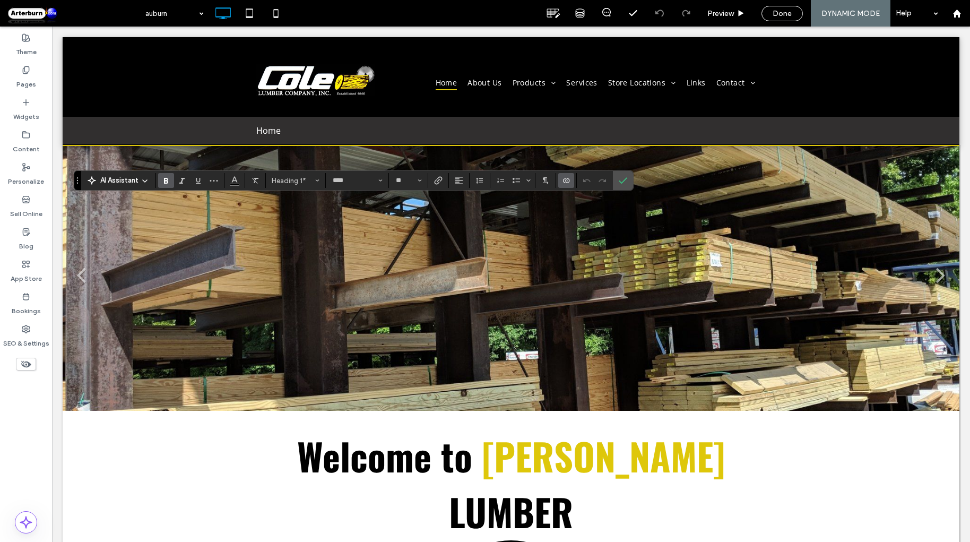
click at [562, 182] on icon "Connect To Data" at bounding box center [566, 180] width 8 height 8
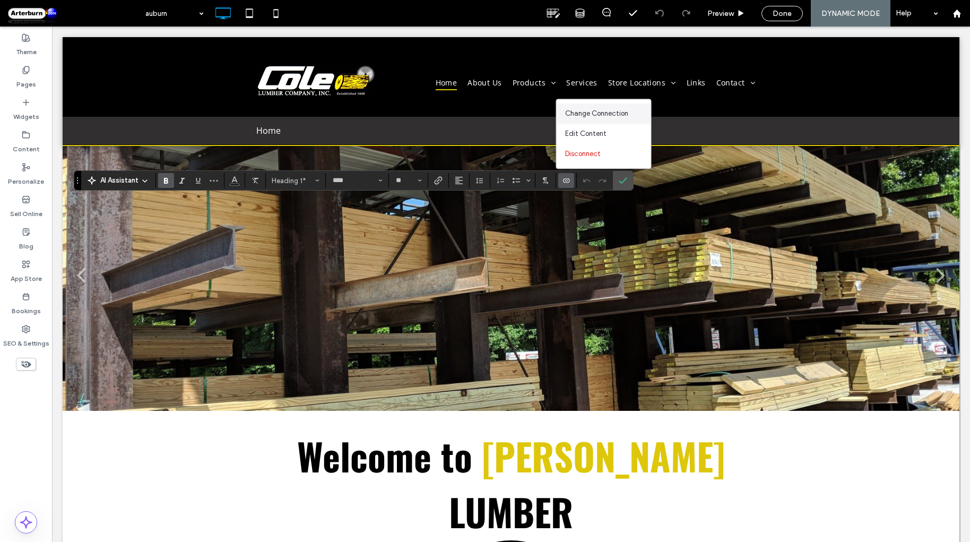
click at [609, 116] on span "Change Connection" at bounding box center [596, 113] width 63 height 11
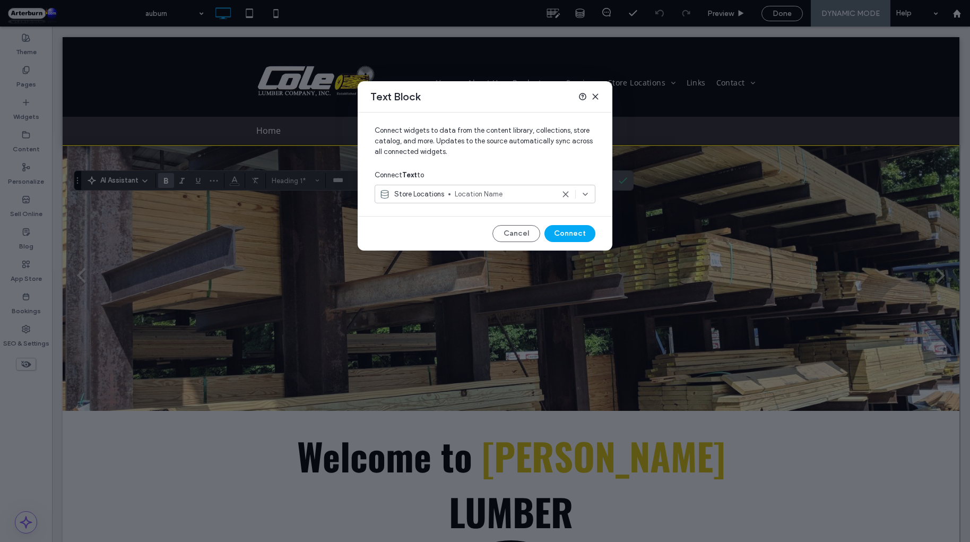
click at [501, 193] on span "Location Name" at bounding box center [504, 194] width 99 height 11
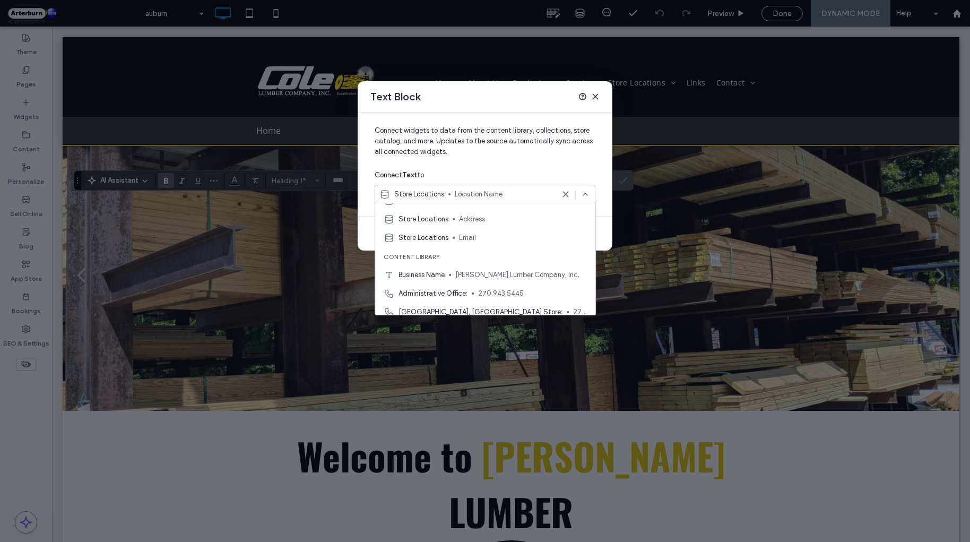
scroll to position [184, 0]
click at [550, 101] on div "Text Block" at bounding box center [485, 96] width 255 height 31
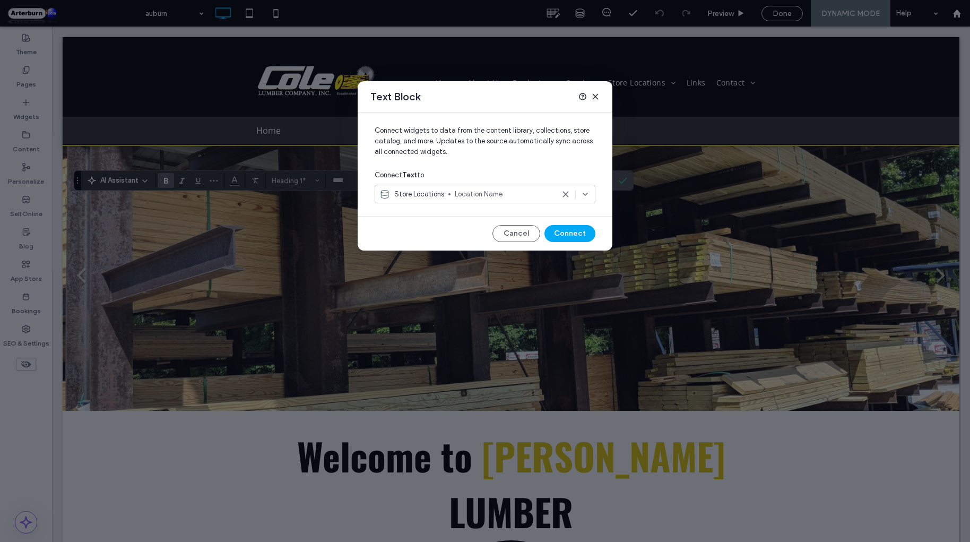
click at [591, 93] on icon at bounding box center [595, 96] width 8 height 8
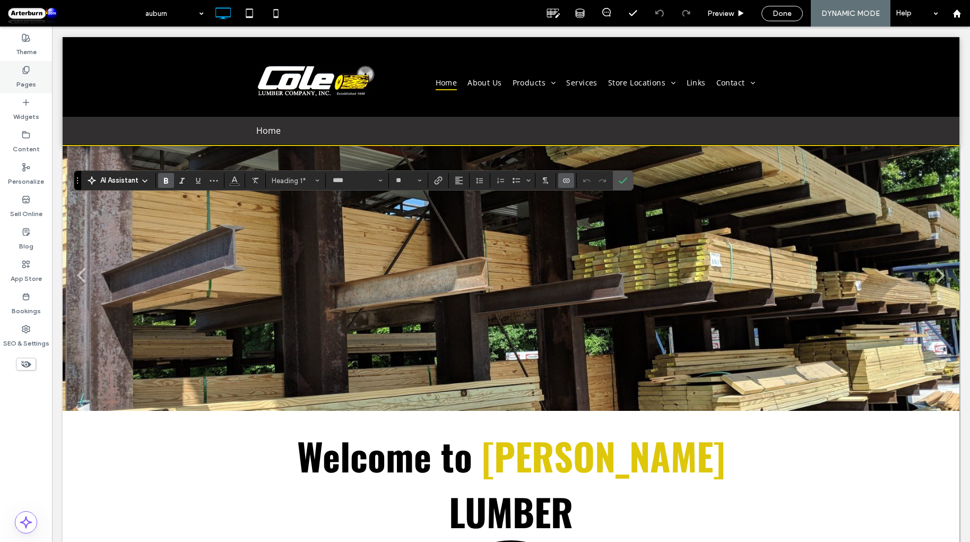
click at [33, 83] on label "Pages" at bounding box center [26, 81] width 20 height 15
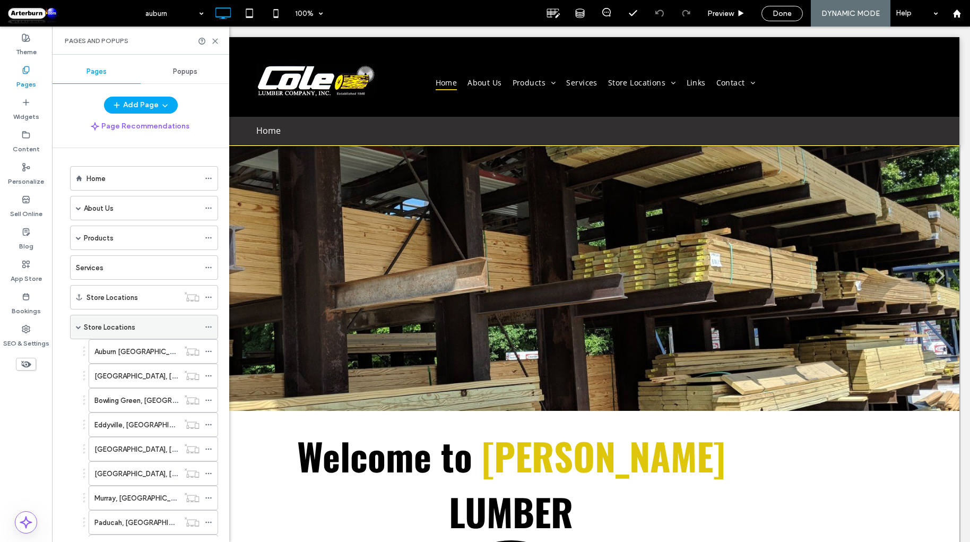
click at [141, 323] on div "Store Locations" at bounding box center [142, 326] width 116 height 11
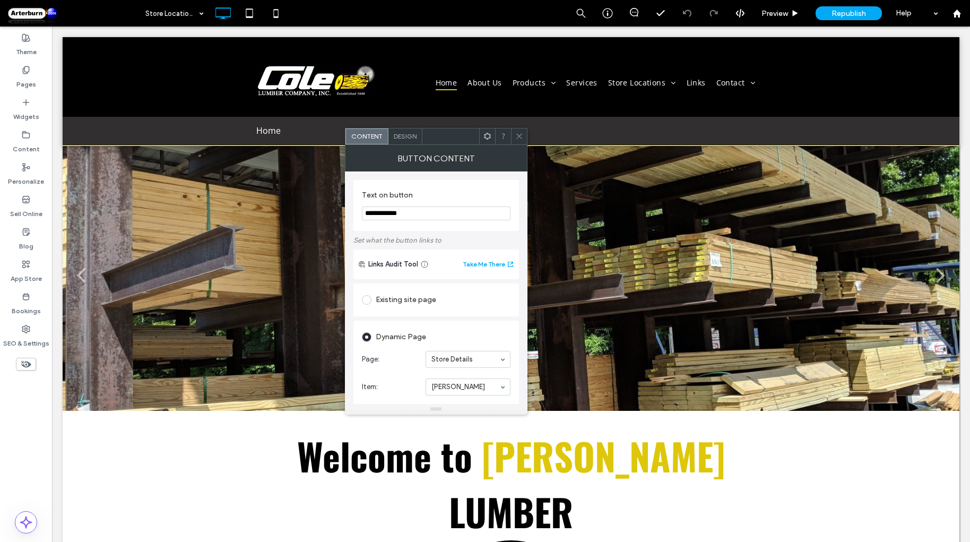
click at [515, 134] on icon at bounding box center [519, 136] width 8 height 8
click at [518, 135] on use at bounding box center [518, 136] width 5 height 5
click at [371, 366] on label at bounding box center [369, 370] width 14 height 10
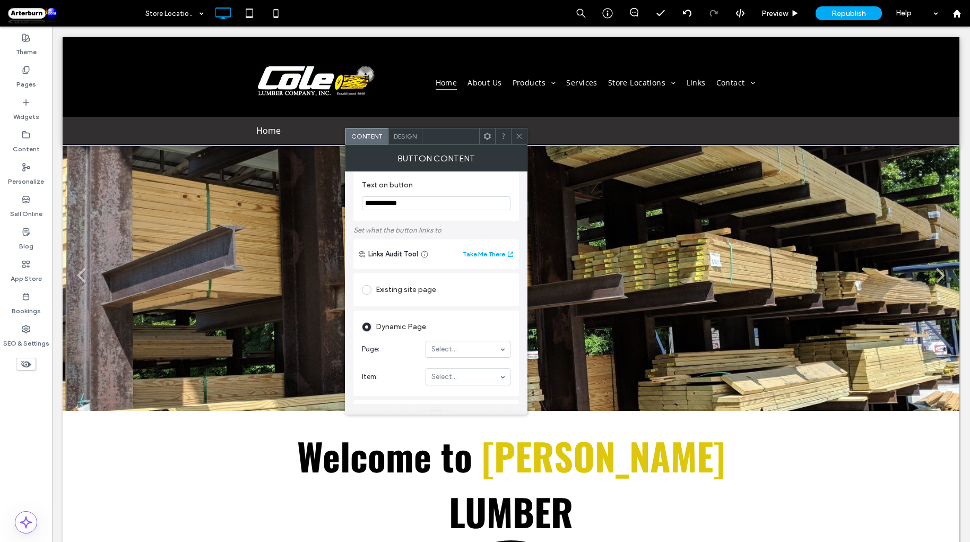
click at [452, 358] on section "Page: Select..." at bounding box center [436, 349] width 149 height 28
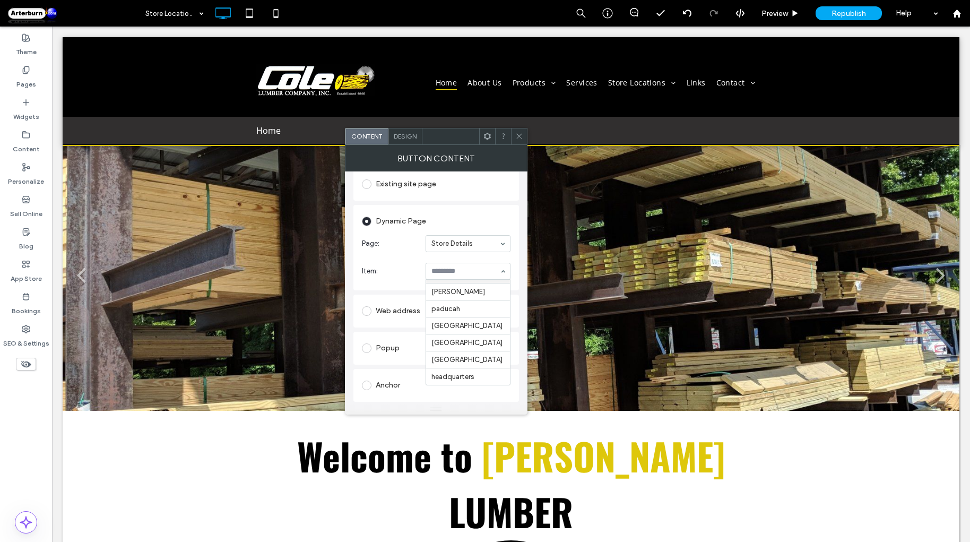
scroll to position [132, 0]
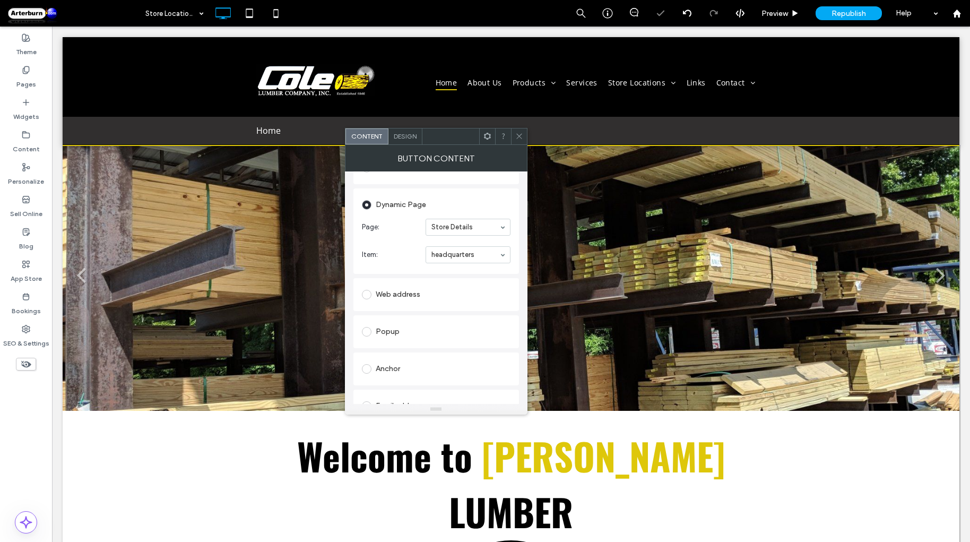
click at [520, 135] on use at bounding box center [518, 136] width 5 height 5
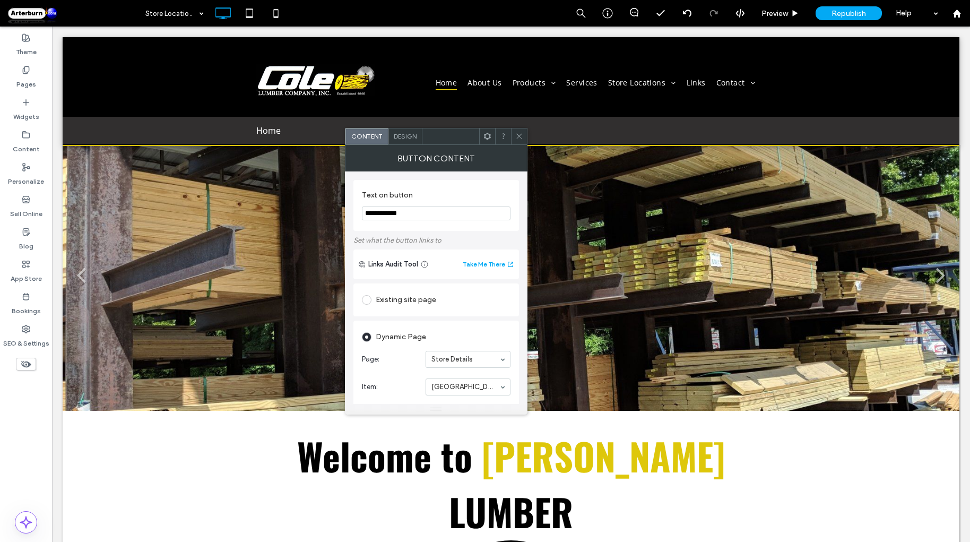
click at [514, 136] on div at bounding box center [519, 136] width 16 height 16
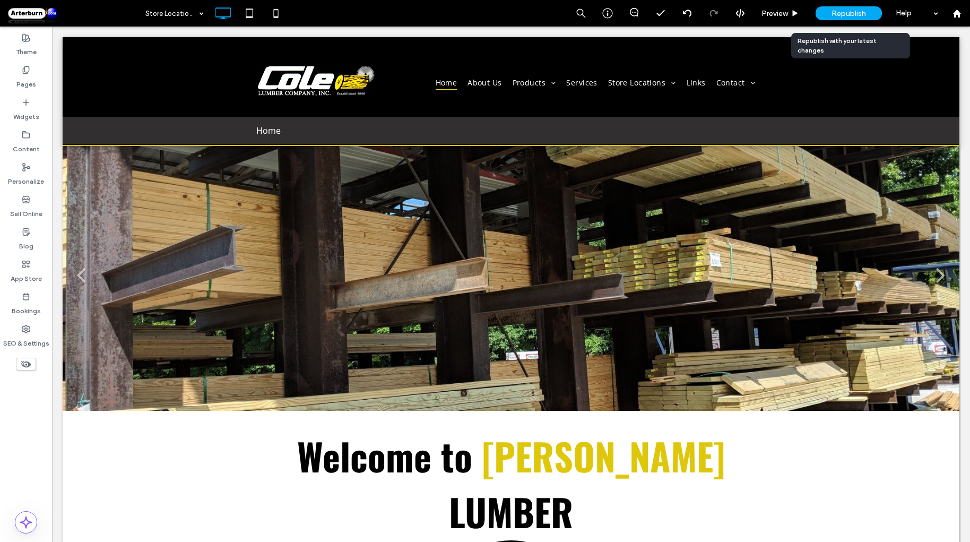
click at [849, 15] on span "Republish" at bounding box center [848, 13] width 34 height 9
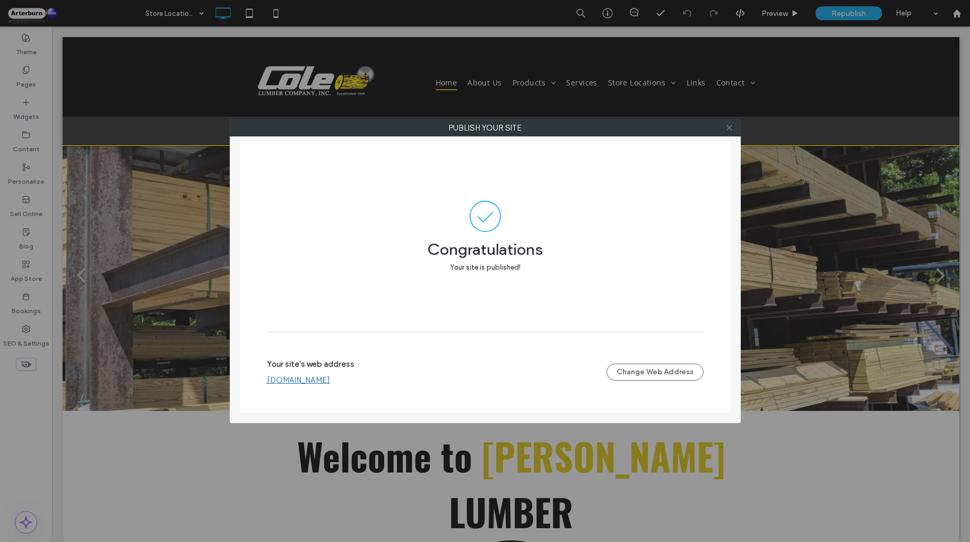
click at [729, 131] on icon at bounding box center [729, 128] width 8 height 8
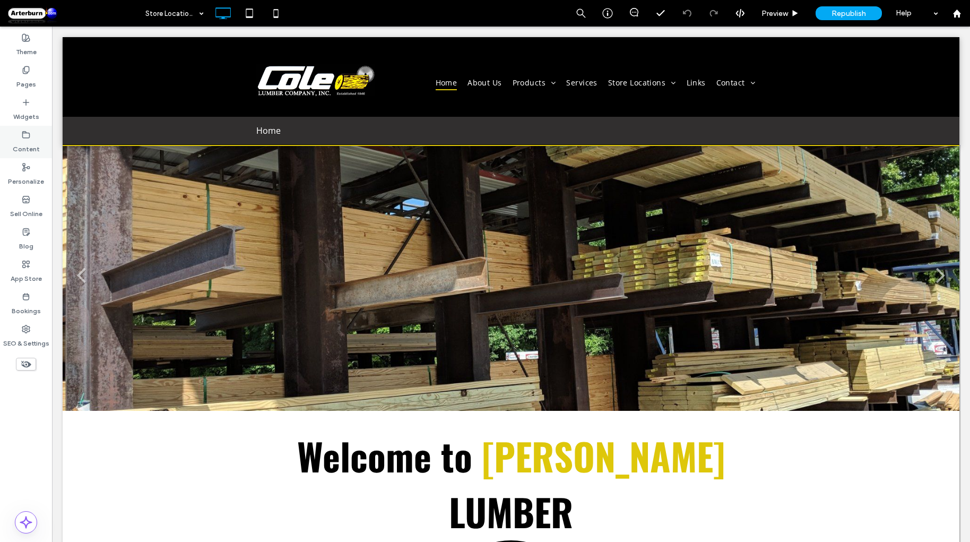
click at [22, 149] on label "Content" at bounding box center [26, 146] width 27 height 15
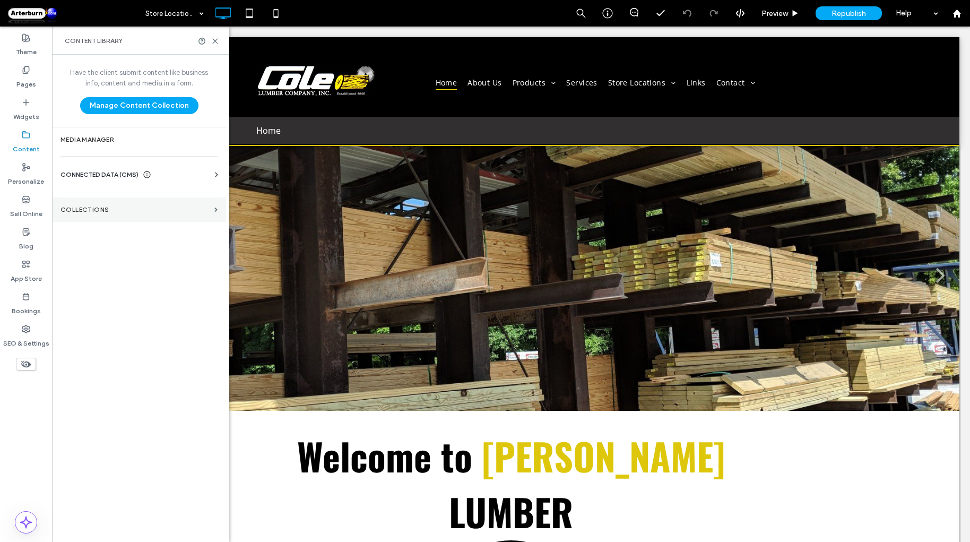
click at [107, 211] on label "Collections" at bounding box center [135, 209] width 150 height 7
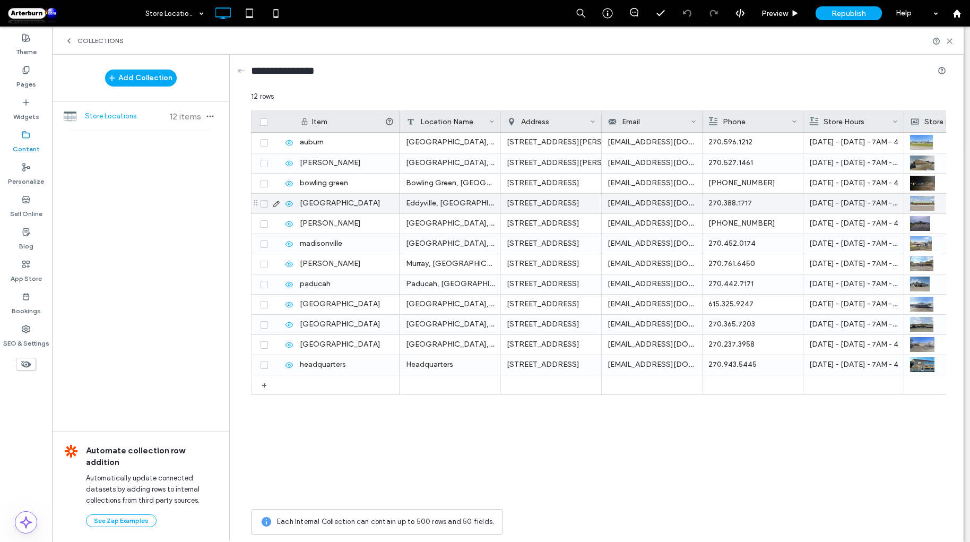
click at [288, 203] on use at bounding box center [288, 203] width 7 height 5
click at [28, 81] on label "Pages" at bounding box center [26, 81] width 20 height 15
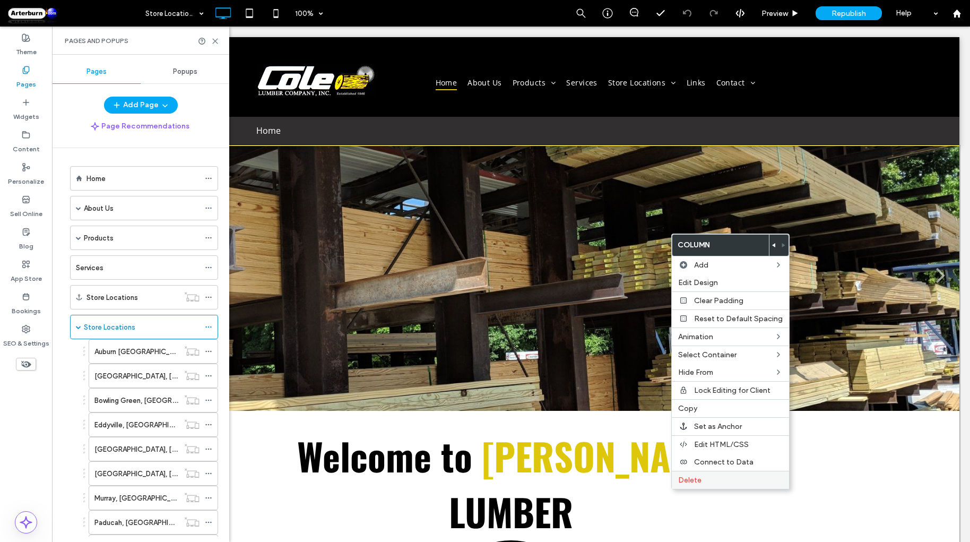
click at [706, 479] on label "Delete" at bounding box center [730, 479] width 105 height 9
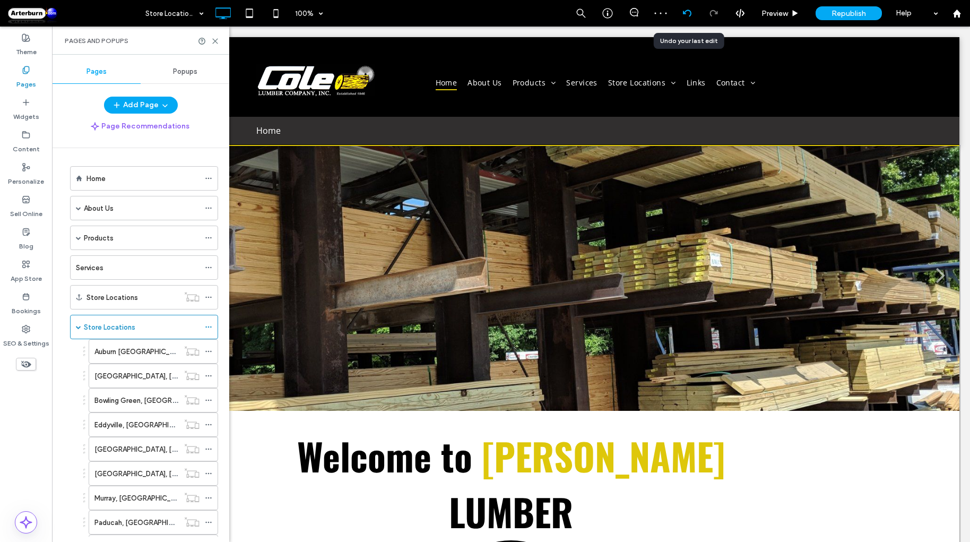
click at [690, 11] on use at bounding box center [686, 13] width 8 height 7
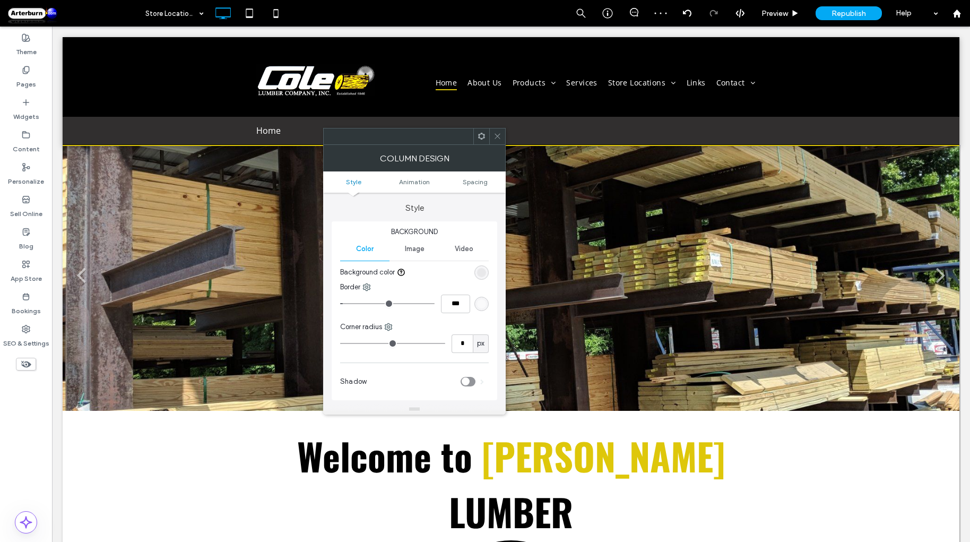
type input "**"
click at [500, 141] on span at bounding box center [497, 136] width 8 height 16
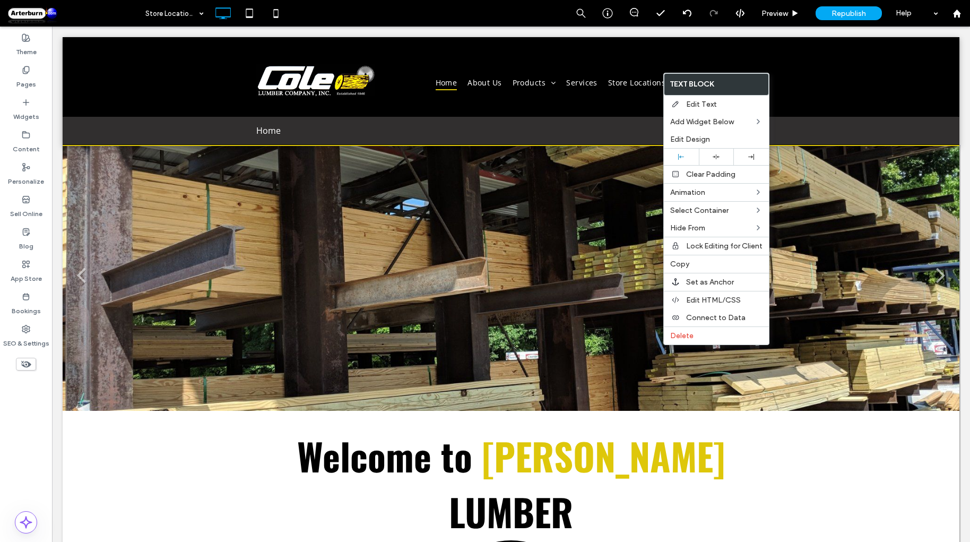
drag, startPoint x: 669, startPoint y: 333, endPoint x: 593, endPoint y: 357, distance: 80.2
click at [670, 333] on span "Delete" at bounding box center [681, 335] width 23 height 9
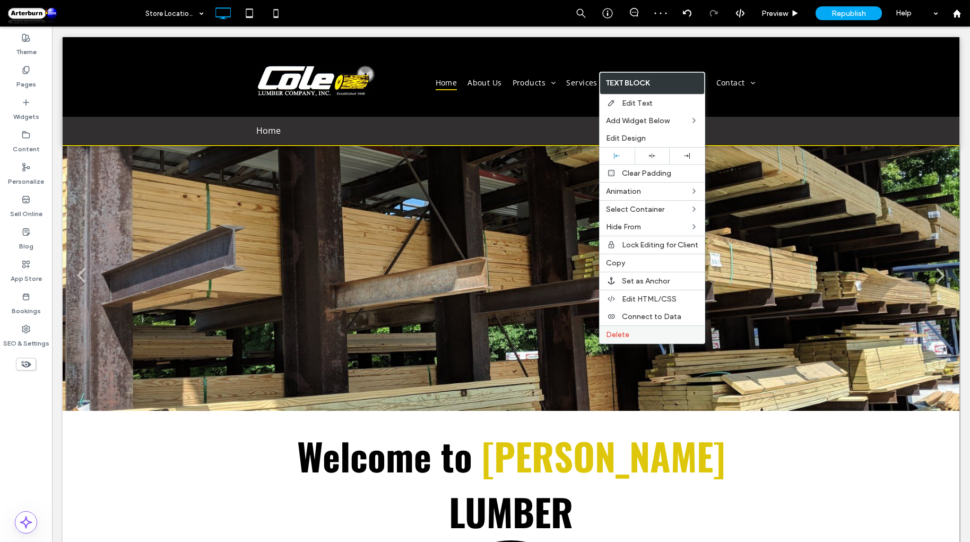
click at [611, 331] on span "Delete" at bounding box center [617, 334] width 23 height 9
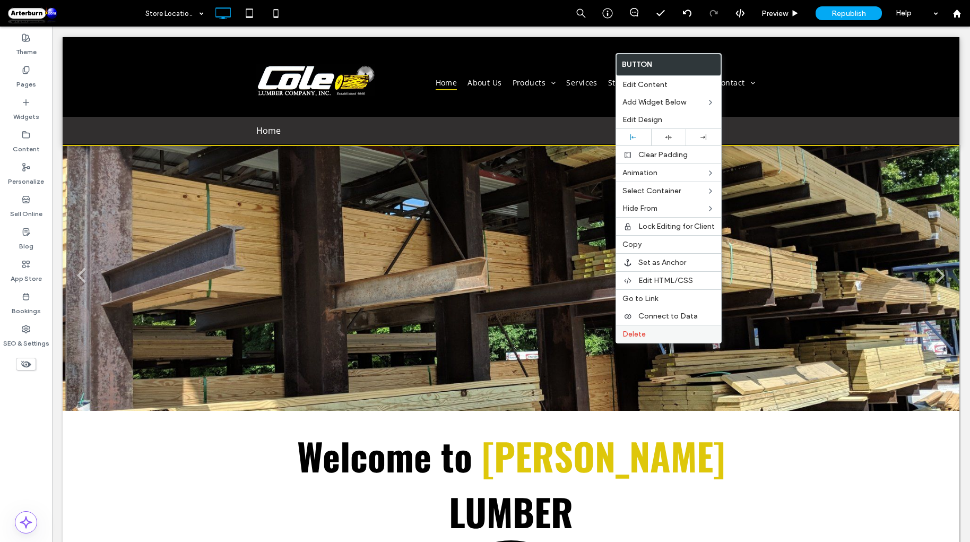
click at [629, 328] on div "Delete" at bounding box center [668, 334] width 105 height 18
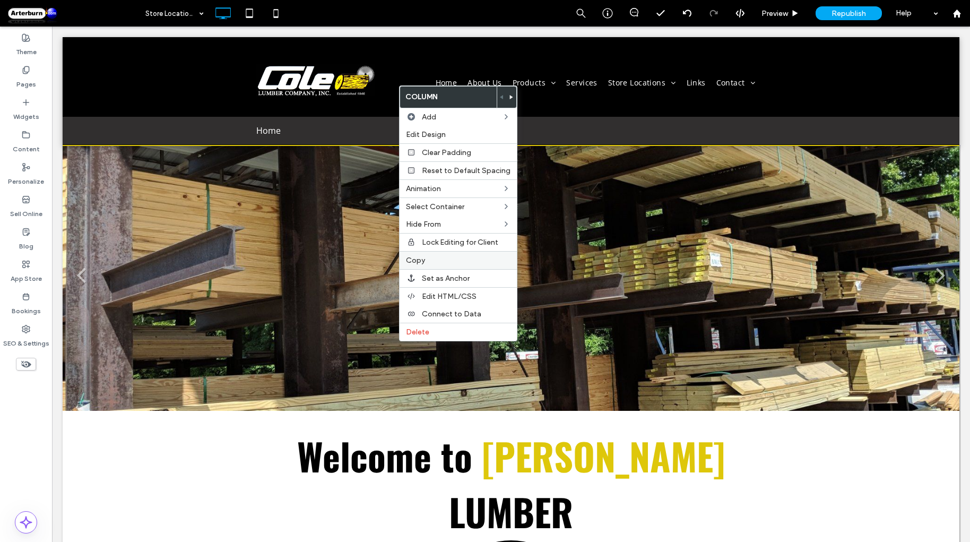
click at [428, 258] on label "Copy" at bounding box center [458, 260] width 105 height 9
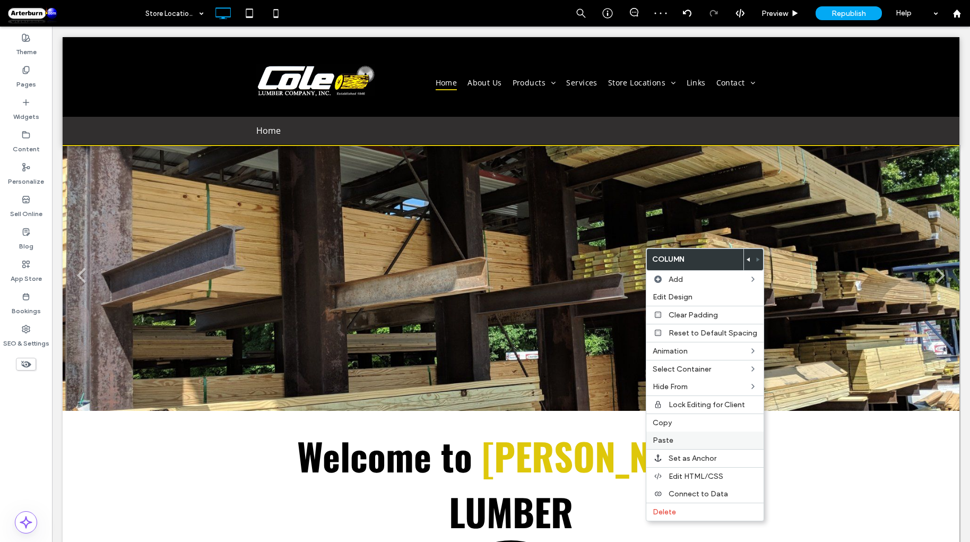
click at [672, 436] on label "Paste" at bounding box center [705, 440] width 105 height 9
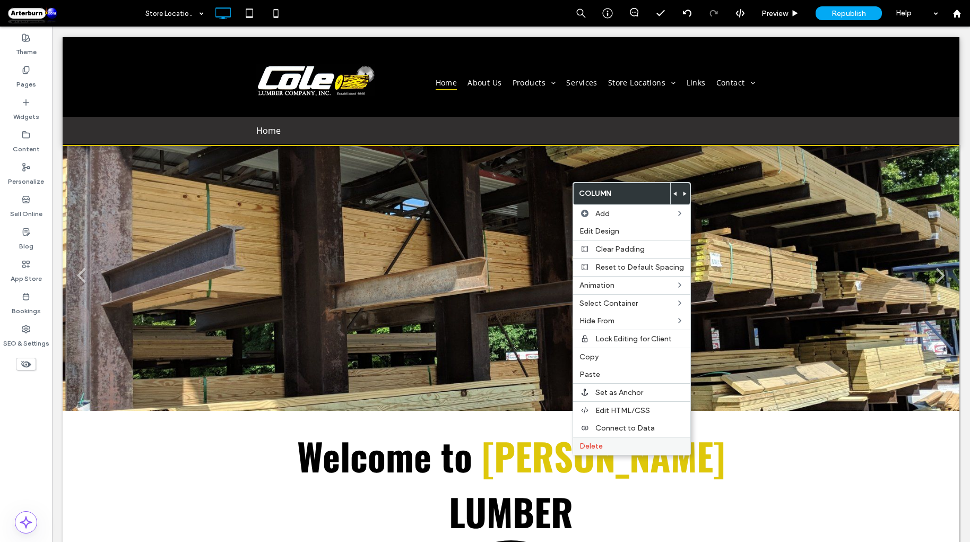
click at [613, 439] on div "Delete" at bounding box center [631, 446] width 117 height 18
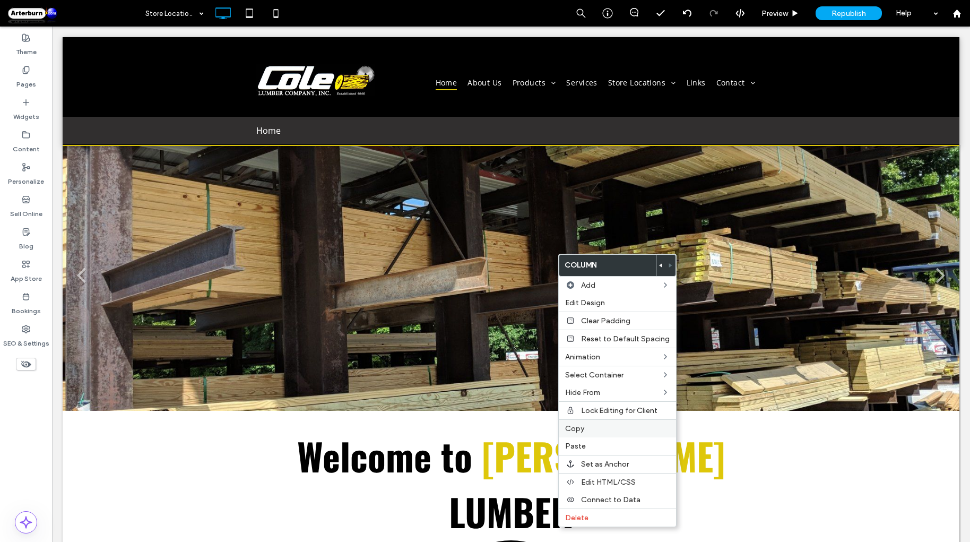
click at [582, 432] on div "Copy" at bounding box center [617, 428] width 117 height 18
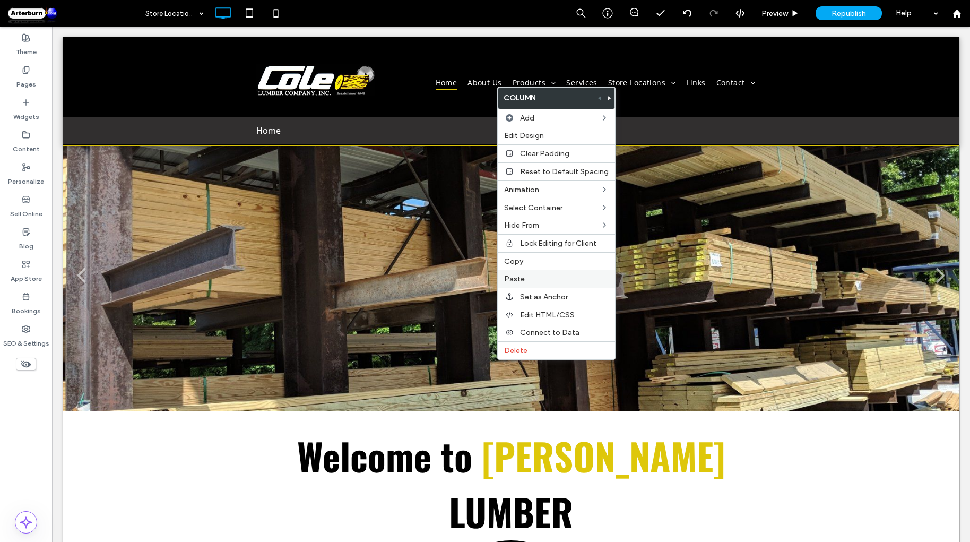
click at [528, 279] on label "Paste" at bounding box center [556, 278] width 105 height 9
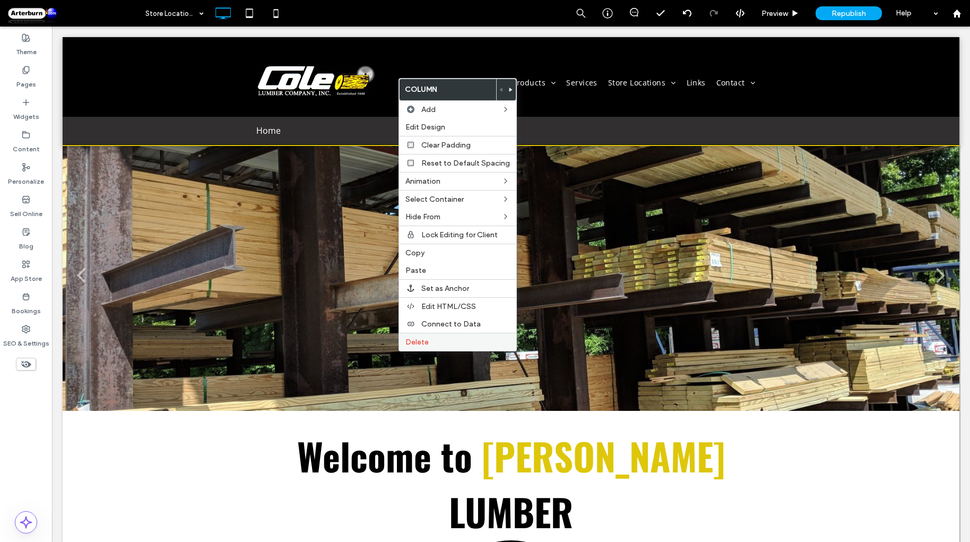
click at [409, 340] on span "Delete" at bounding box center [416, 341] width 23 height 9
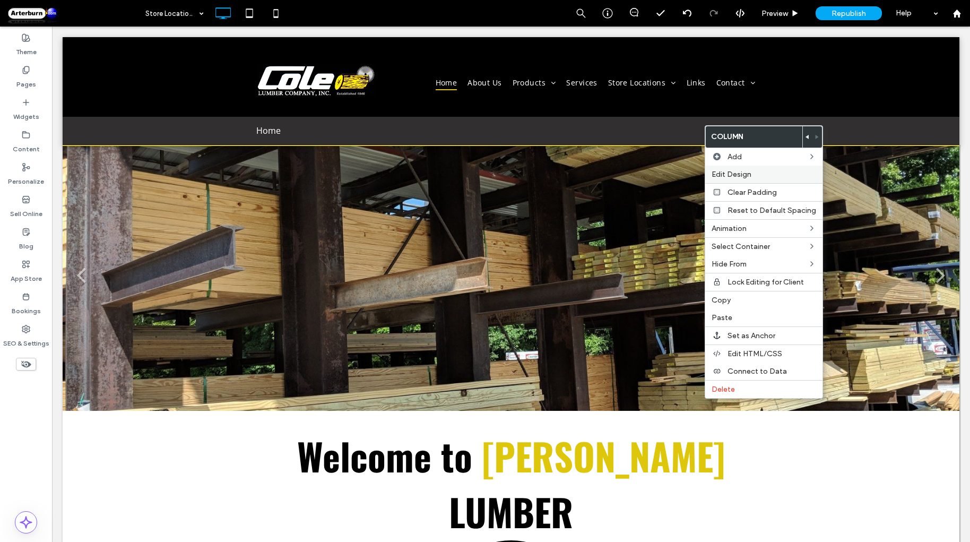
click at [727, 175] on span "Edit Design" at bounding box center [731, 174] width 40 height 9
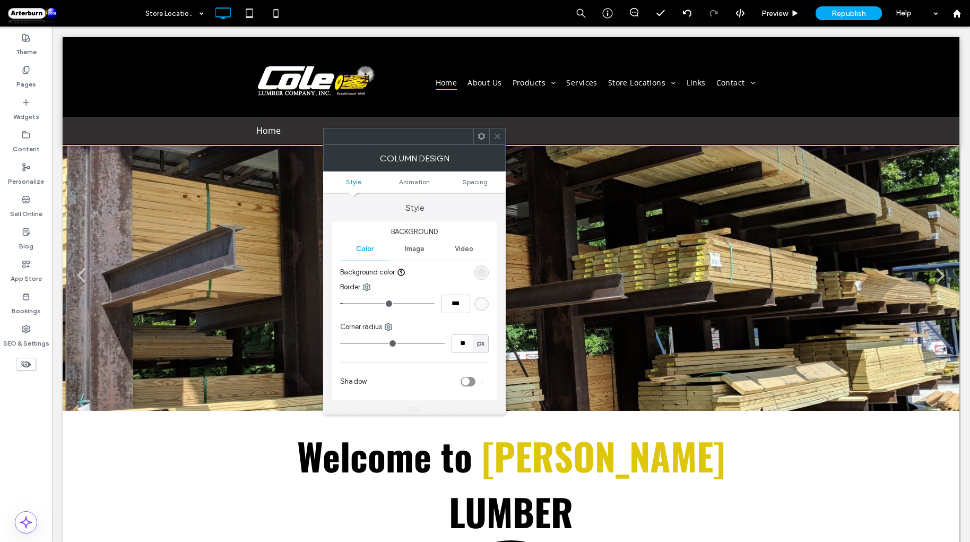
click at [483, 266] on div "rgba(0, 0, 0, 0.05)" at bounding box center [481, 272] width 14 height 14
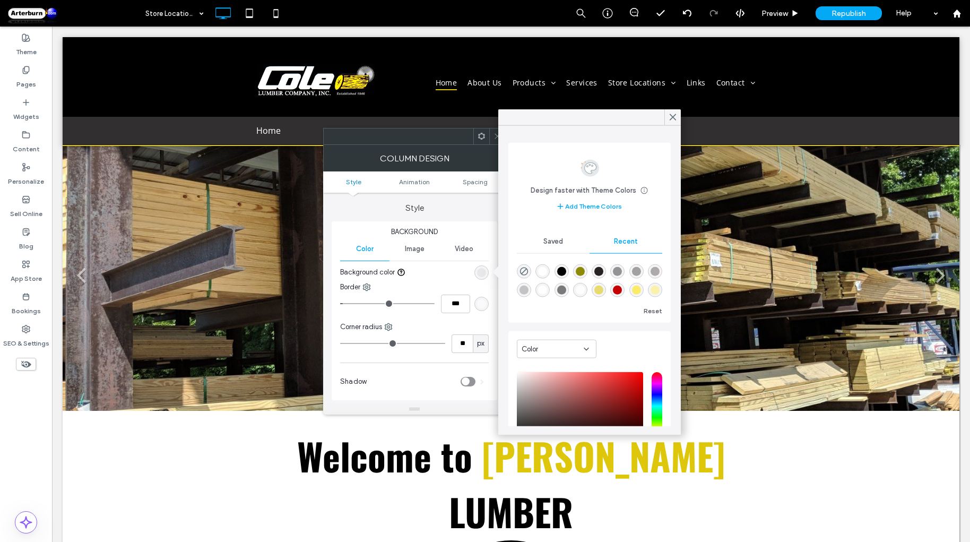
click at [543, 267] on div "rgba(255, 255, 255, 1)" at bounding box center [542, 271] width 9 height 9
type input "*******"
type input "***"
type input "****"
click at [672, 118] on use at bounding box center [673, 117] width 6 height 6
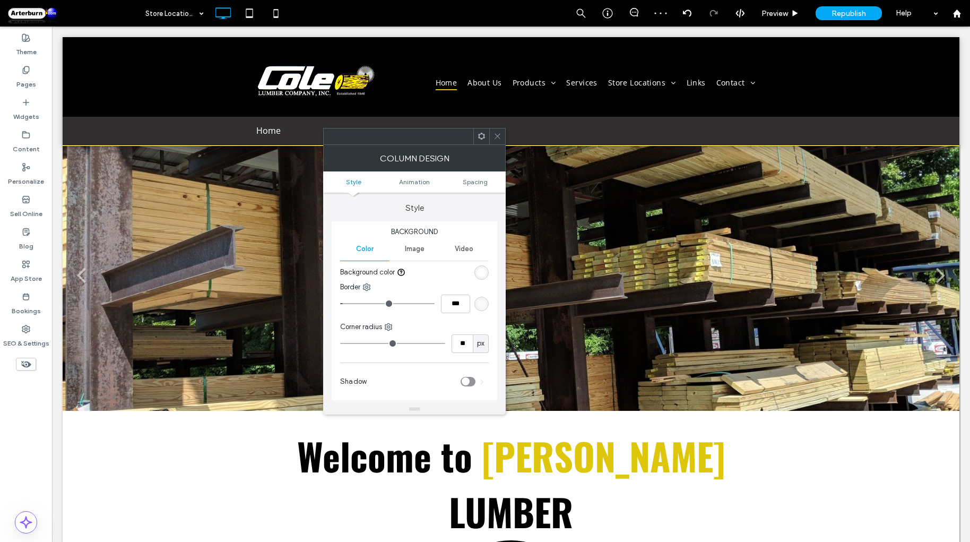
click at [494, 131] on span at bounding box center [497, 136] width 8 height 16
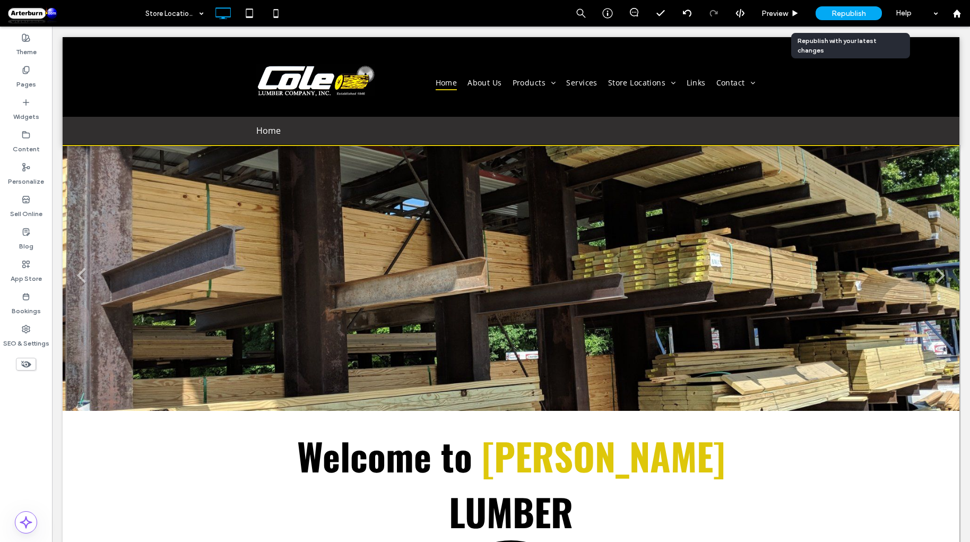
click at [840, 7] on div "Republish" at bounding box center [848, 13] width 66 height 14
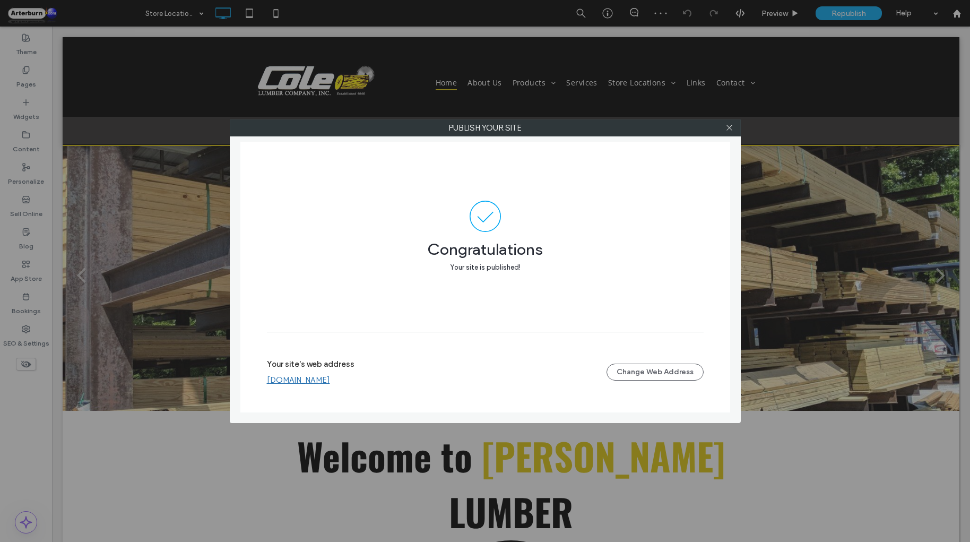
click at [277, 15] on div "Publish your site Congratulations Your site is published! Your site's web addre…" at bounding box center [485, 271] width 970 height 542
click at [732, 128] on icon at bounding box center [729, 128] width 8 height 8
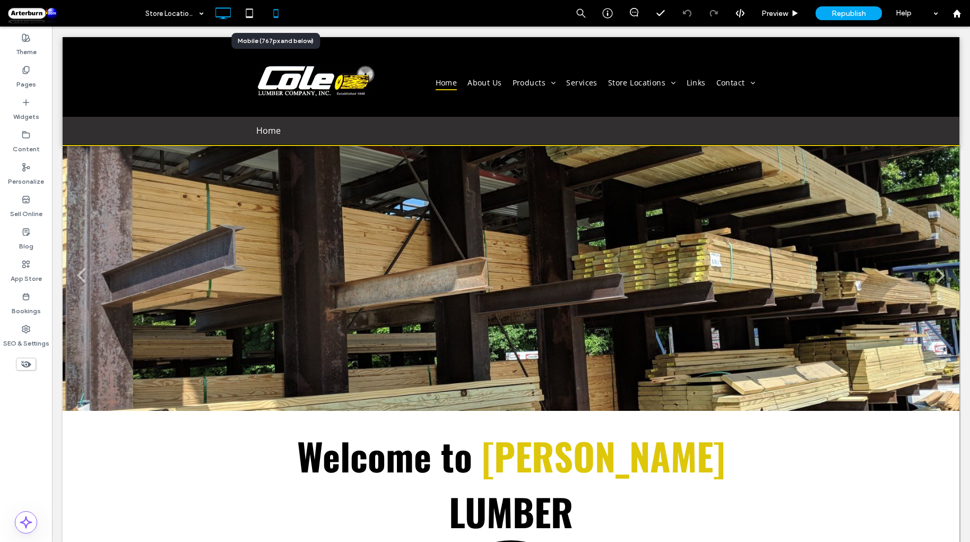
click at [279, 16] on icon at bounding box center [275, 13] width 21 height 21
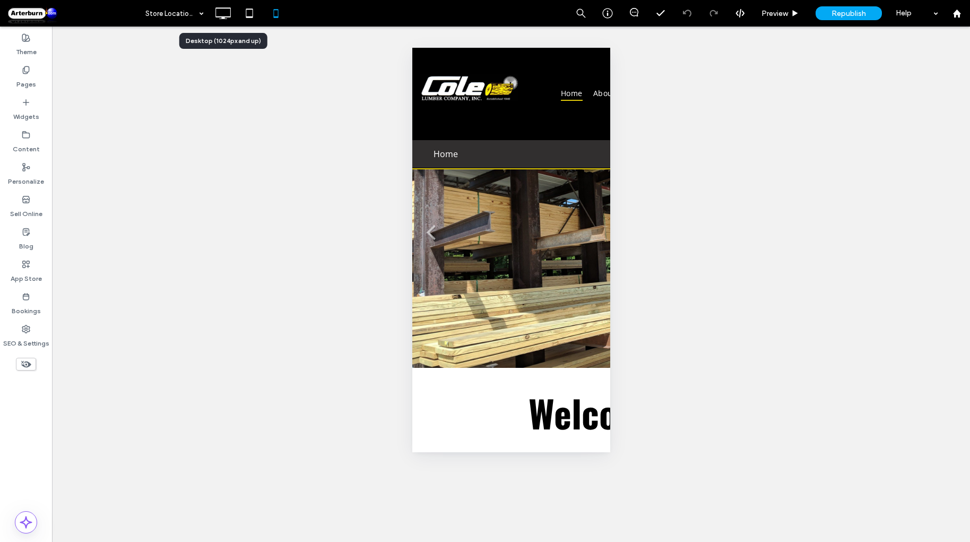
drag, startPoint x: 230, startPoint y: 13, endPoint x: 815, endPoint y: 79, distance: 588.8
click at [230, 13] on use at bounding box center [222, 13] width 15 height 12
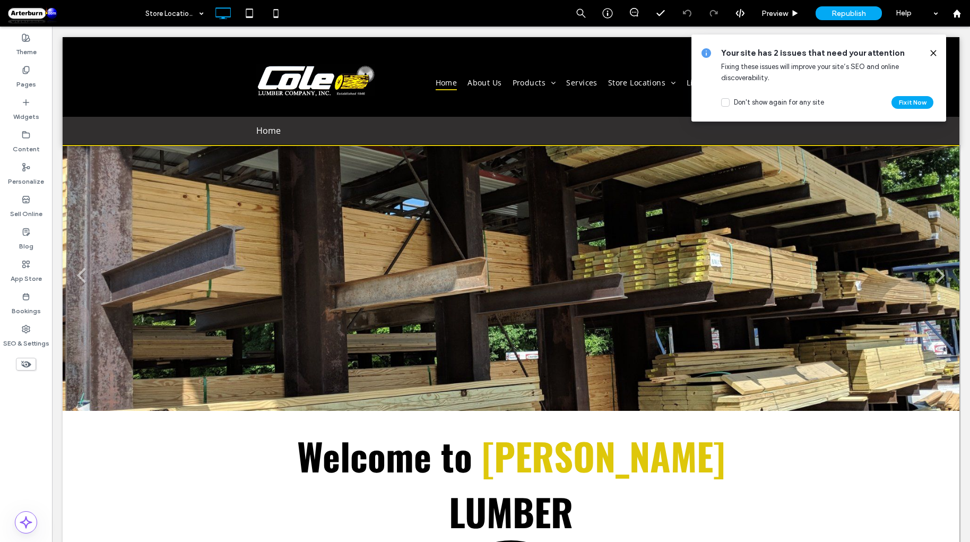
click at [935, 51] on use at bounding box center [932, 52] width 5 height 5
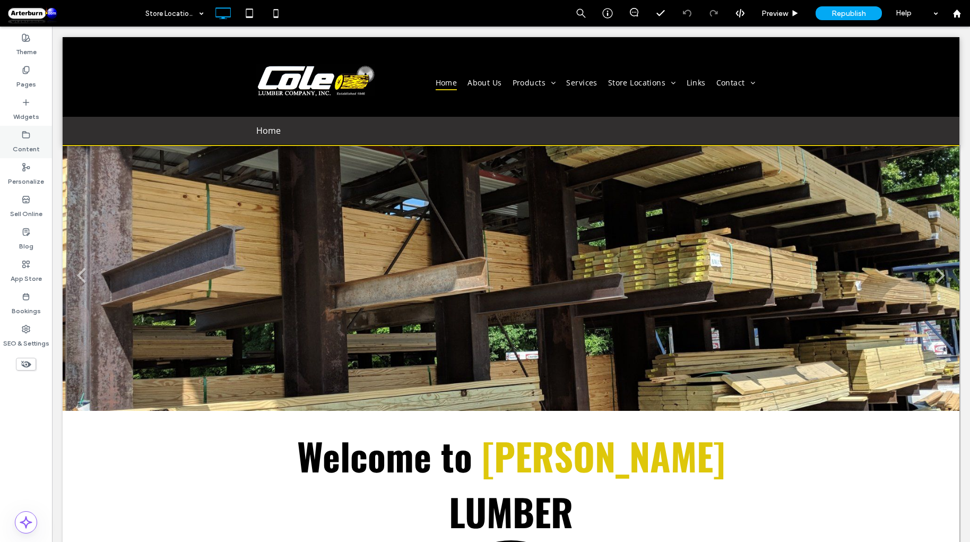
click at [26, 134] on icon at bounding box center [26, 135] width 8 height 8
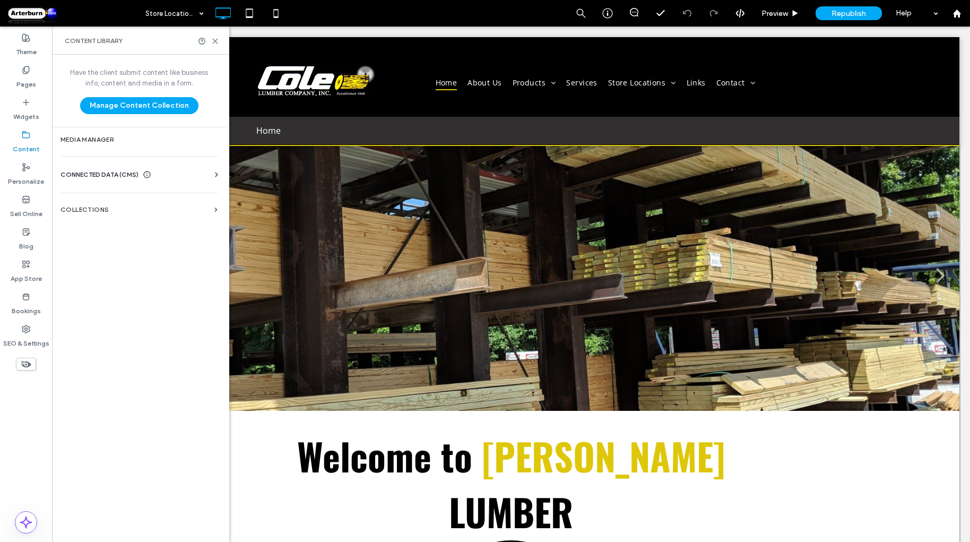
click at [167, 171] on div "CONNECTED DATA (CMS)" at bounding box center [140, 174] width 161 height 11
click at [105, 226] on label "Business Text" at bounding box center [141, 224] width 144 height 7
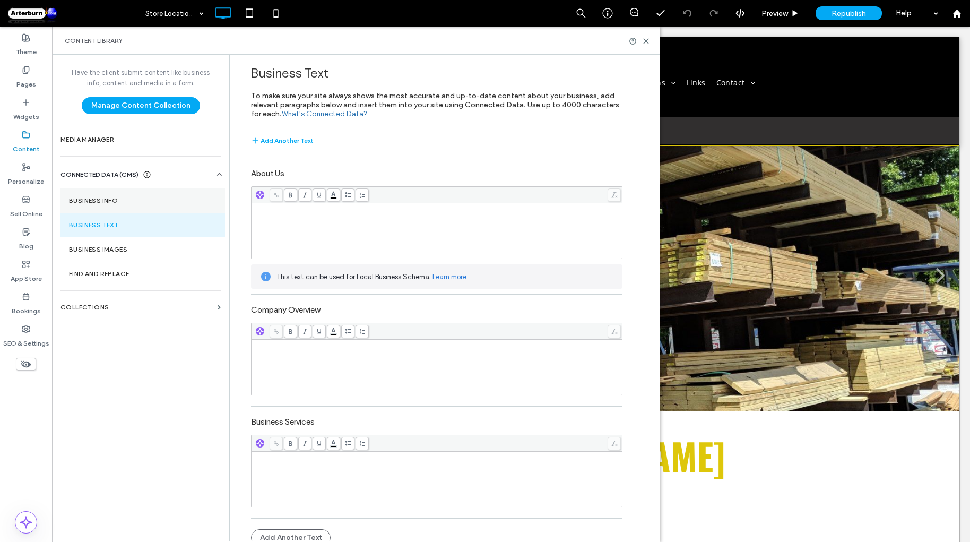
click at [100, 200] on label "Business Info" at bounding box center [142, 200] width 147 height 7
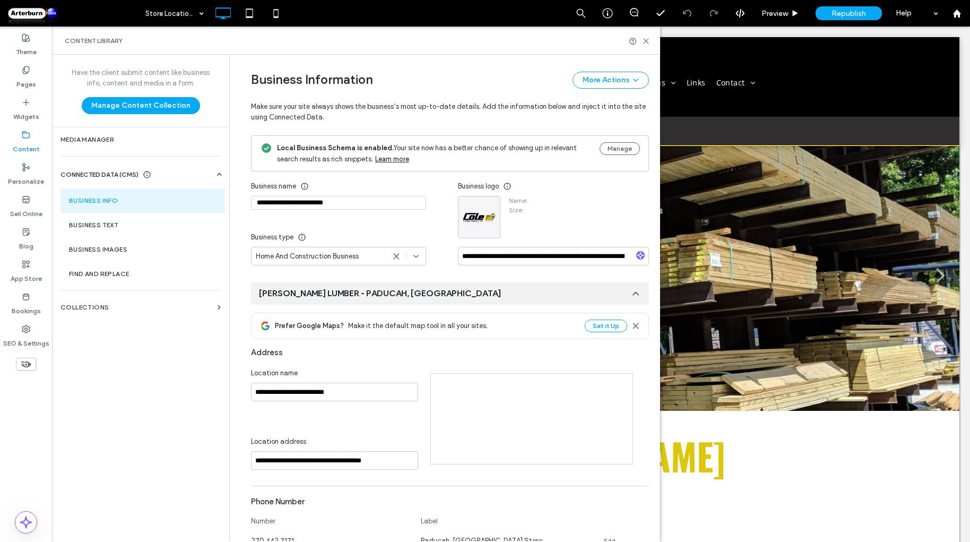
type input "**********"
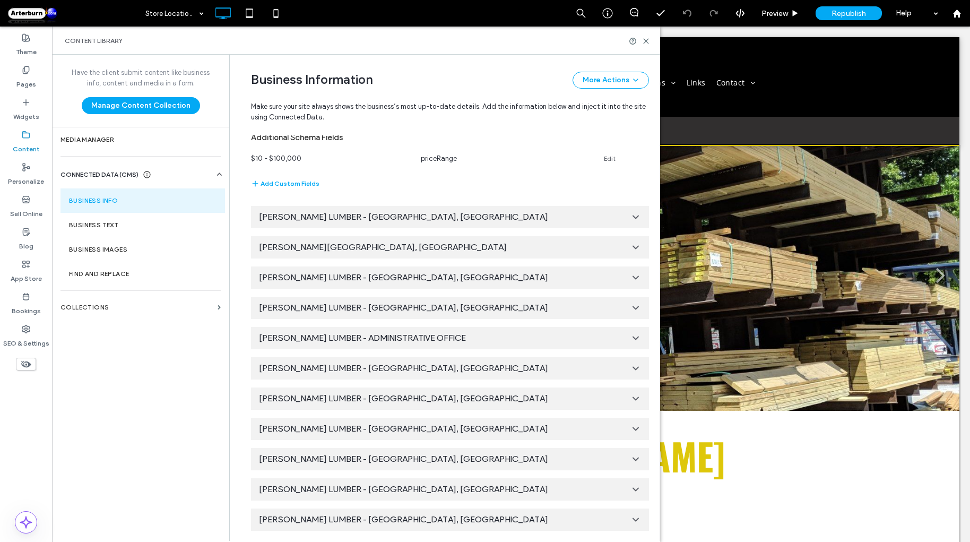
scroll to position [886, 0]
click at [634, 455] on icon at bounding box center [635, 458] width 11 height 11
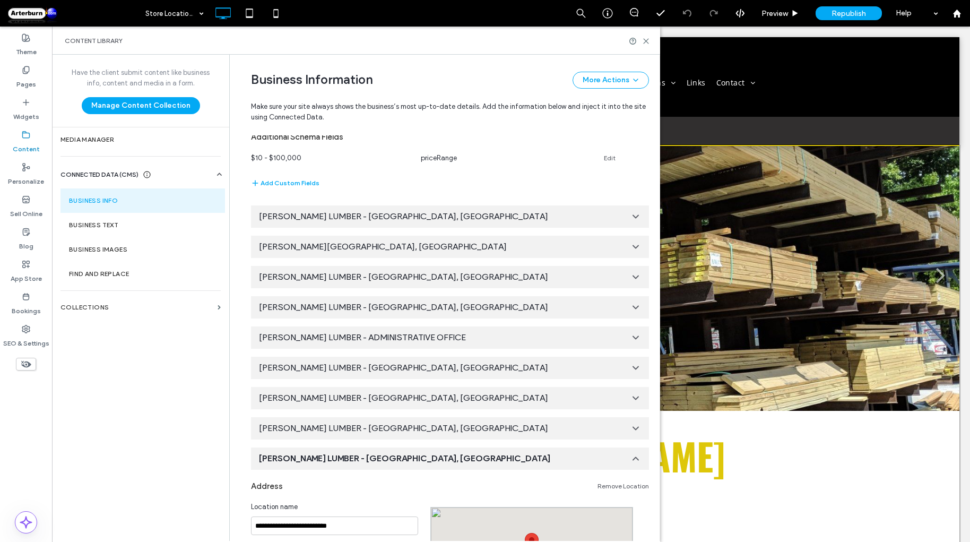
scroll to position [0, 0]
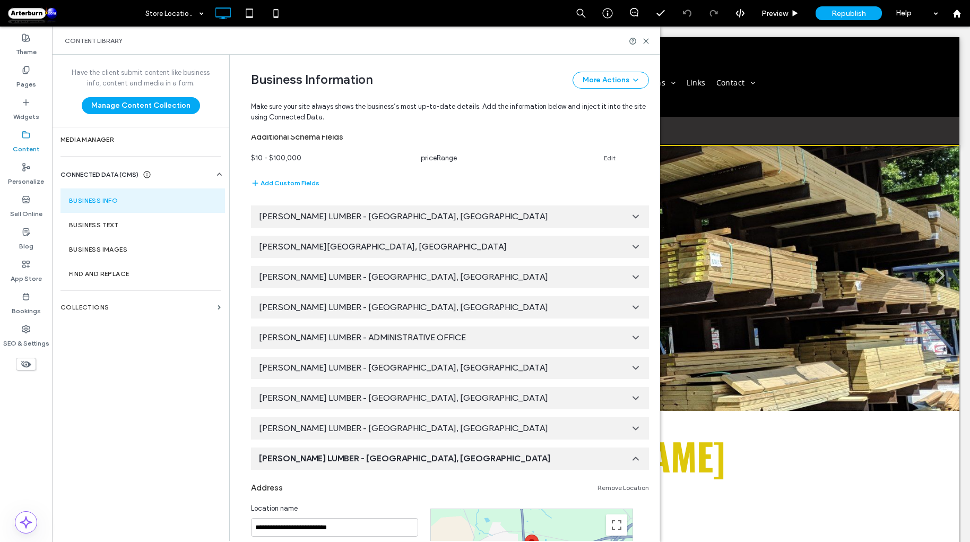
click at [611, 489] on link "Remove Location" at bounding box center [622, 487] width 51 height 8
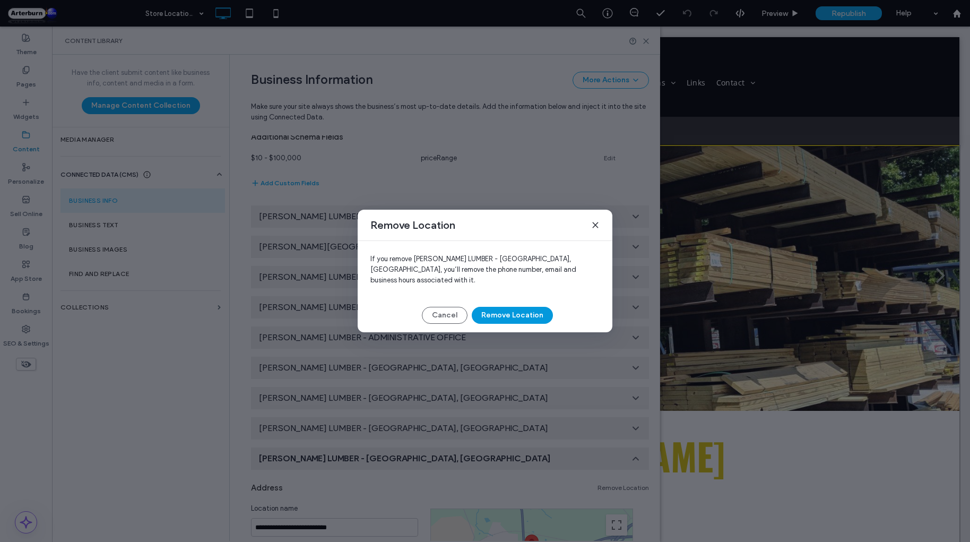
click at [516, 314] on button "Remove Location" at bounding box center [512, 315] width 81 height 17
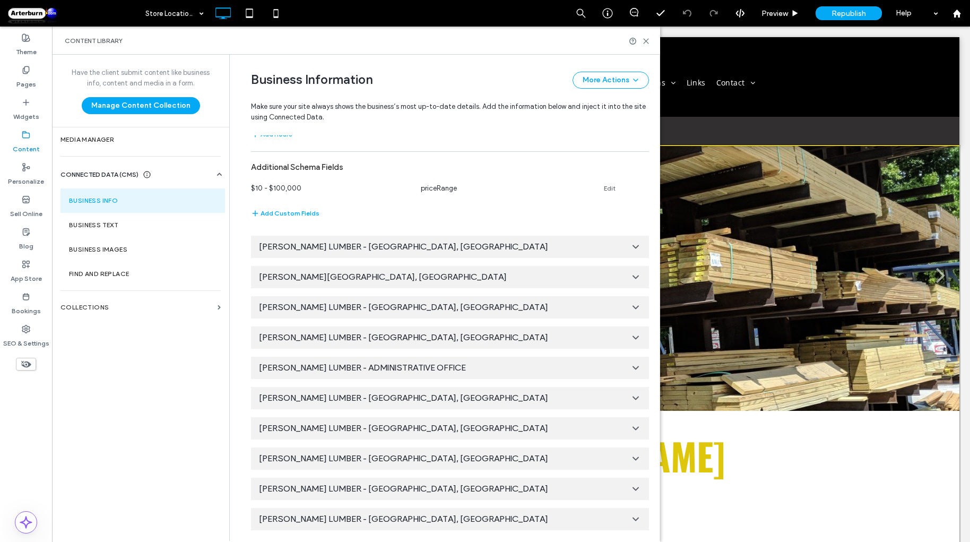
scroll to position [856, 0]
click at [648, 41] on icon at bounding box center [646, 41] width 8 height 8
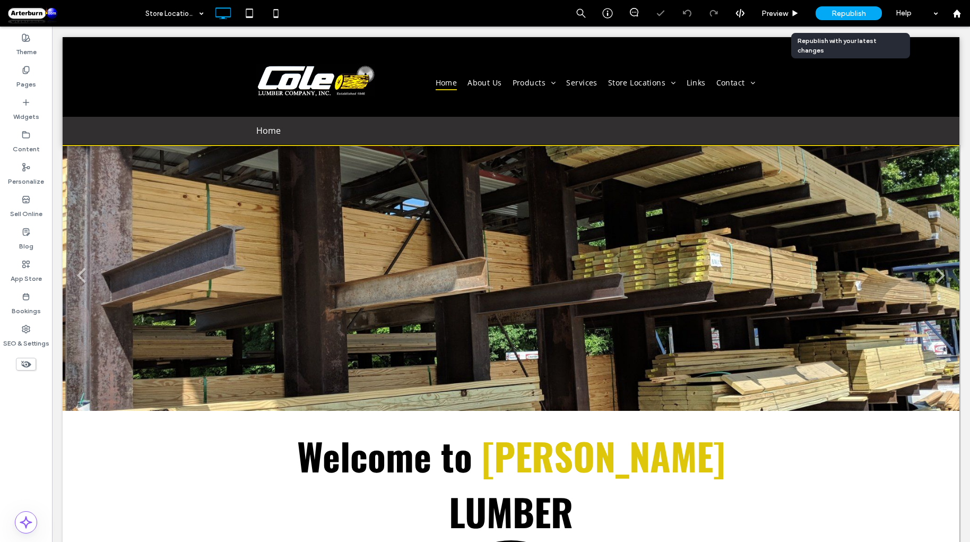
click at [841, 10] on span "Republish" at bounding box center [848, 13] width 34 height 9
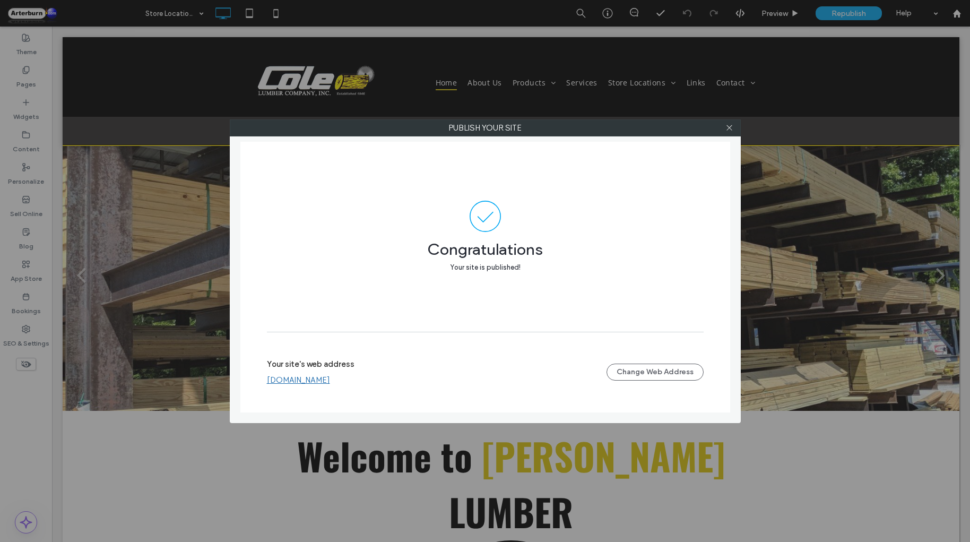
click at [734, 135] on div at bounding box center [729, 128] width 16 height 16
click at [733, 124] on icon at bounding box center [729, 128] width 8 height 8
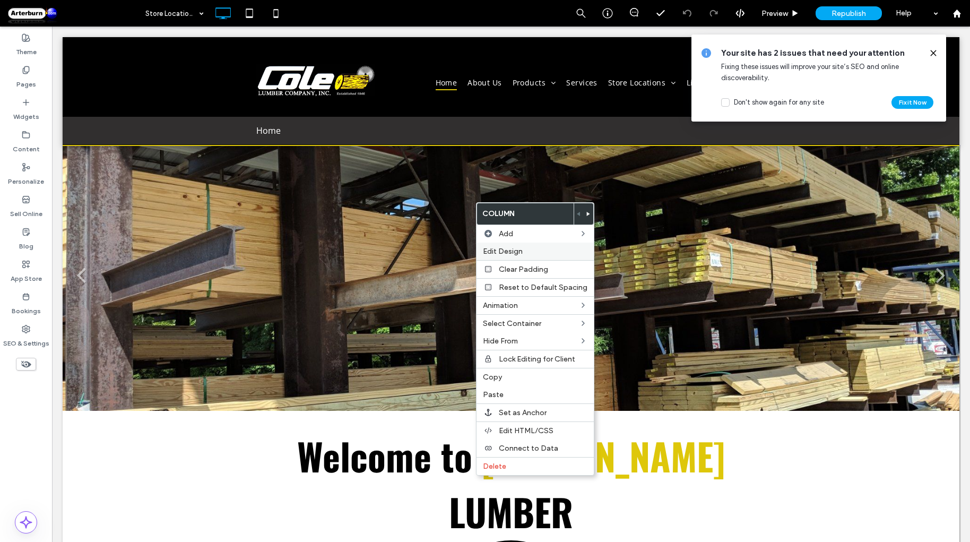
click at [493, 259] on div "Edit Design" at bounding box center [534, 251] width 117 height 18
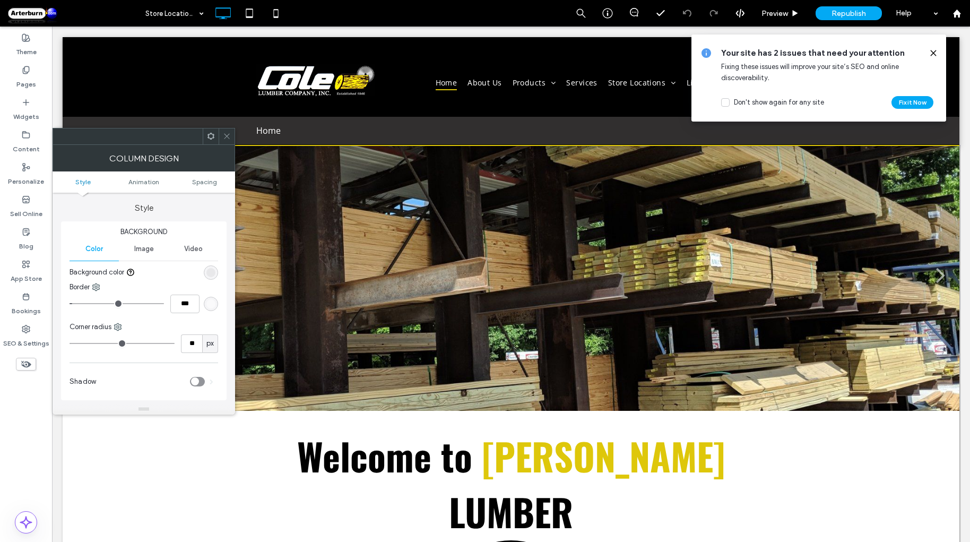
click at [214, 174] on ul "Style Animation Spacing" at bounding box center [144, 181] width 182 height 21
click at [212, 177] on ul "Style Animation Spacing" at bounding box center [144, 181] width 182 height 21
click at [210, 181] on span "Spacing" at bounding box center [204, 182] width 25 height 8
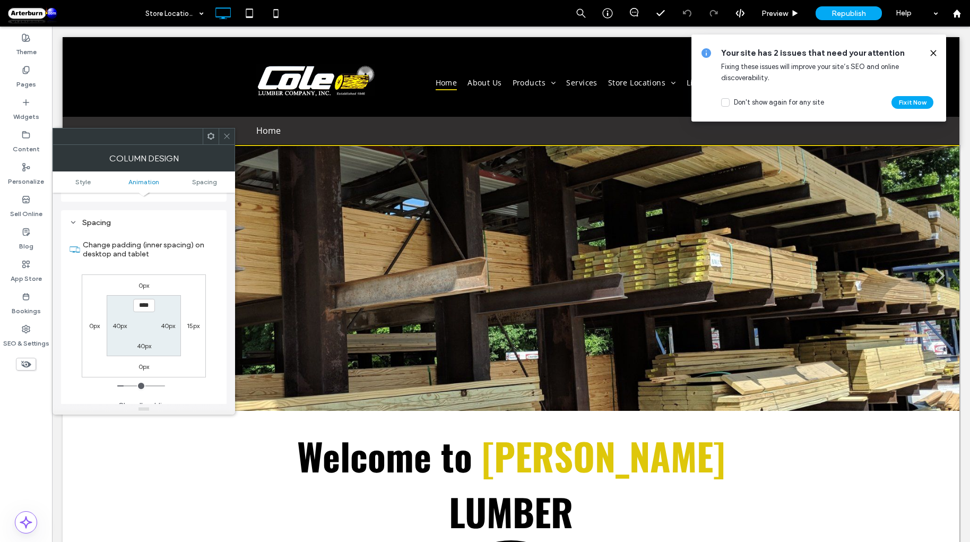
scroll to position [241, 0]
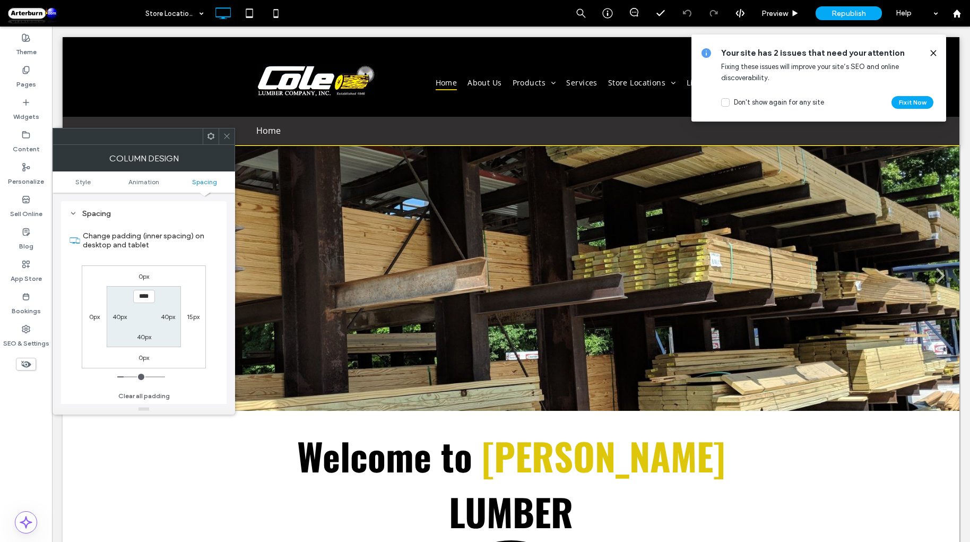
click at [226, 132] on icon at bounding box center [227, 136] width 8 height 8
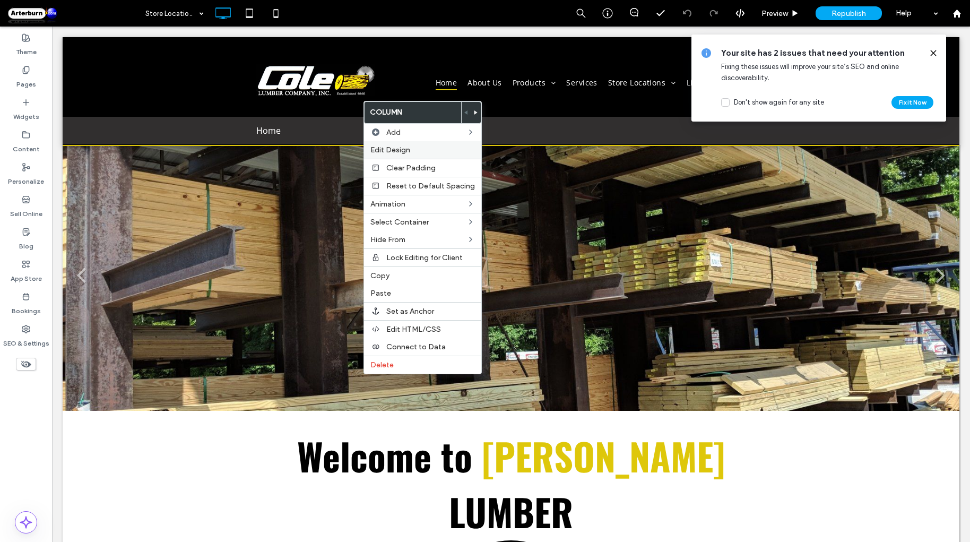
click at [401, 153] on span "Edit Design" at bounding box center [390, 149] width 40 height 9
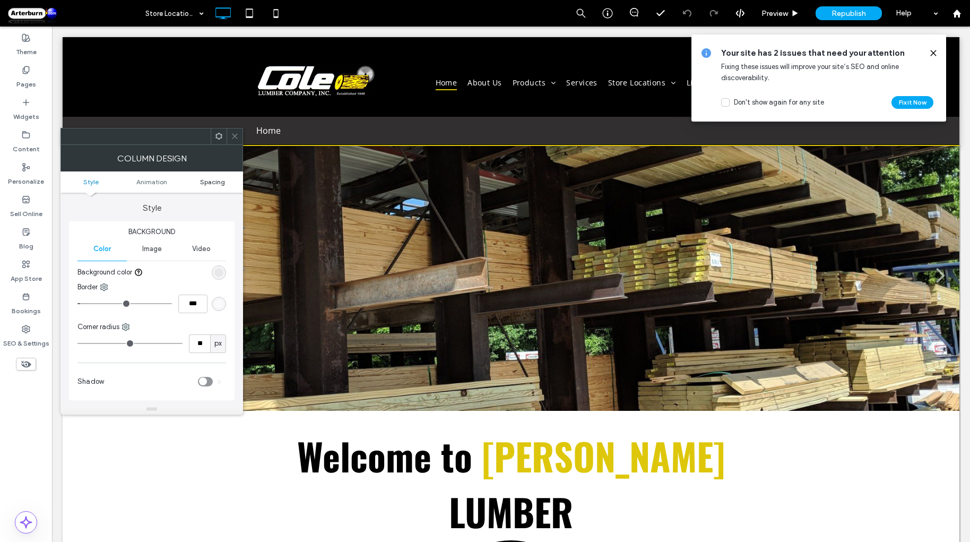
click at [218, 180] on span "Spacing" at bounding box center [212, 182] width 25 height 8
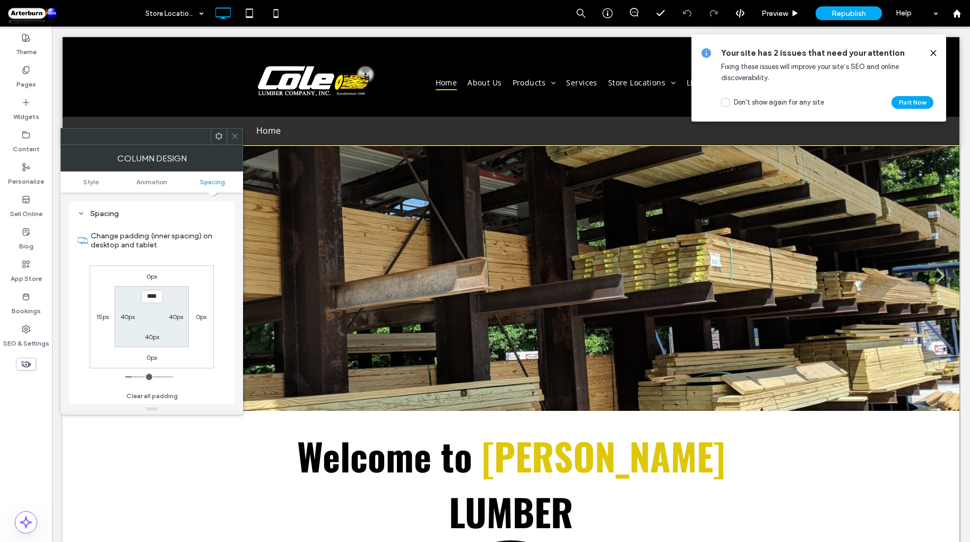
click at [207, 317] on div "0px" at bounding box center [201, 316] width 24 height 11
click at [205, 317] on label "0px" at bounding box center [201, 316] width 11 height 8
type input "*"
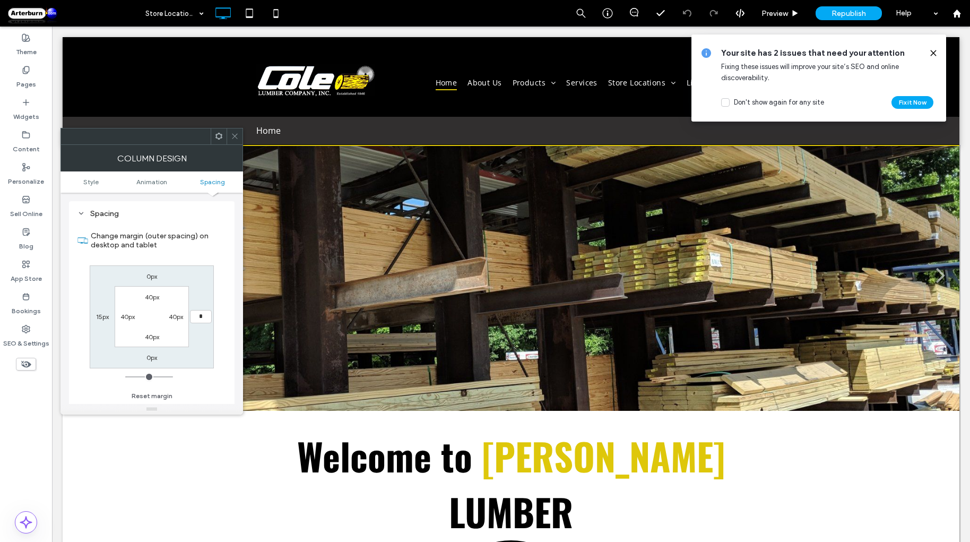
type input "**"
click at [103, 315] on label "15px" at bounding box center [102, 316] width 13 height 8
type input "**"
type input "*"
type input "**"
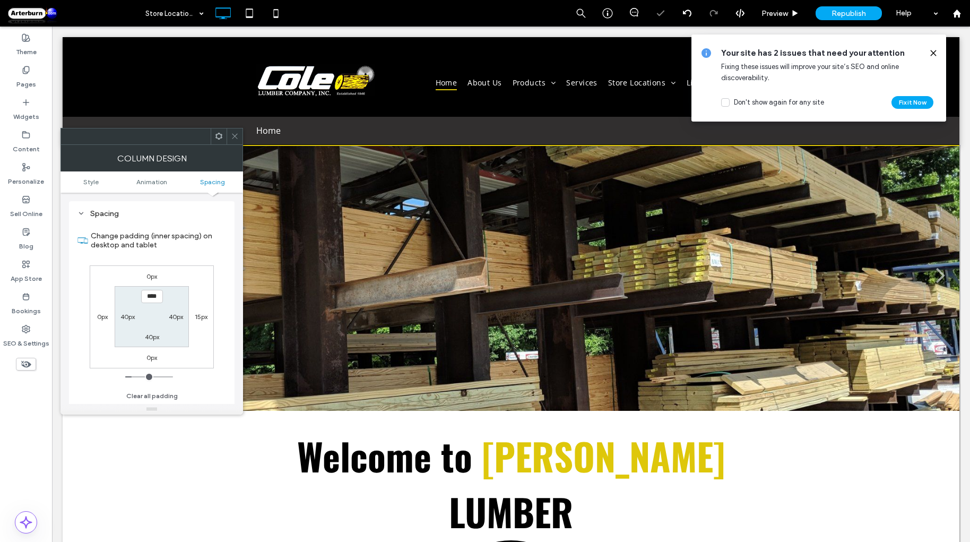
click at [237, 135] on icon at bounding box center [235, 136] width 8 height 8
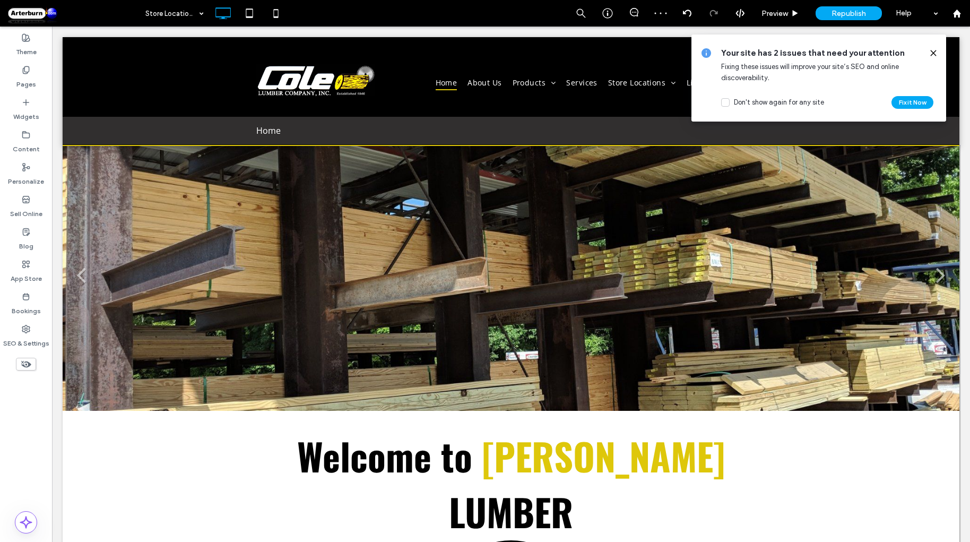
click at [928, 56] on div at bounding box center [928, 53] width 17 height 12
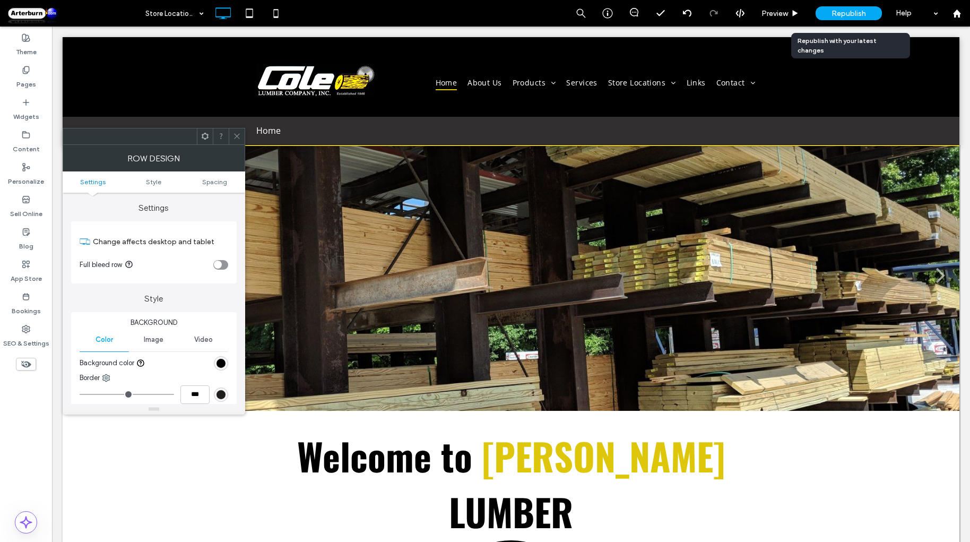
click at [839, 16] on span "Republish" at bounding box center [848, 13] width 34 height 9
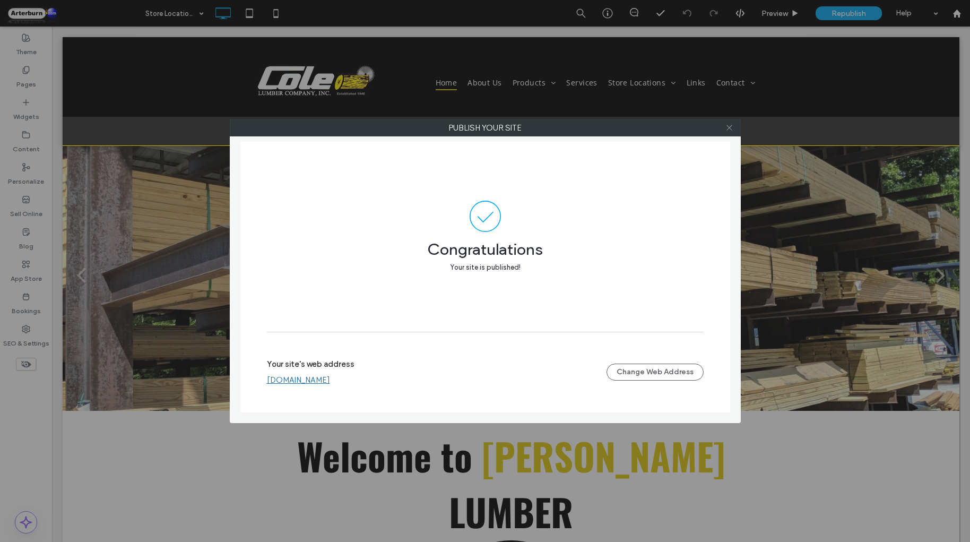
click at [728, 129] on use at bounding box center [728, 127] width 5 height 5
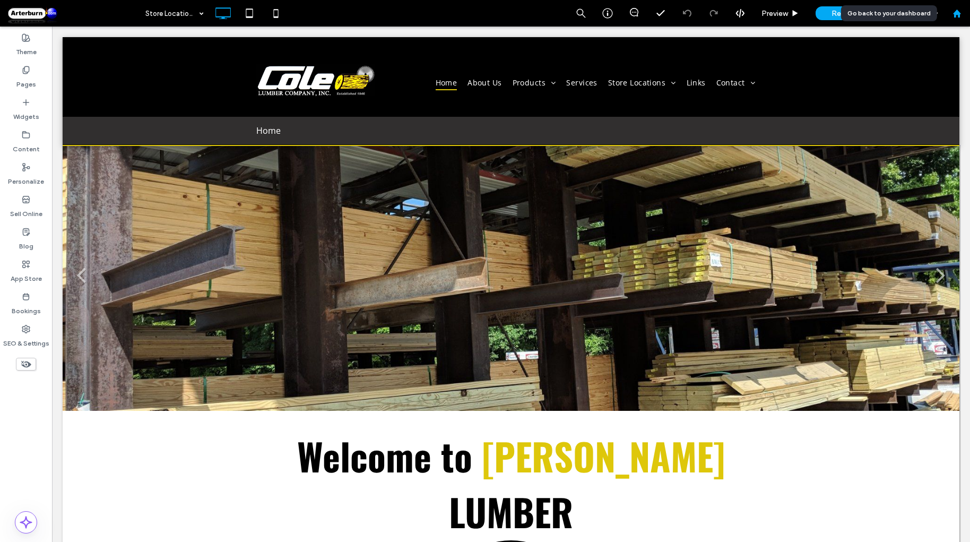
click at [964, 15] on div at bounding box center [956, 13] width 25 height 9
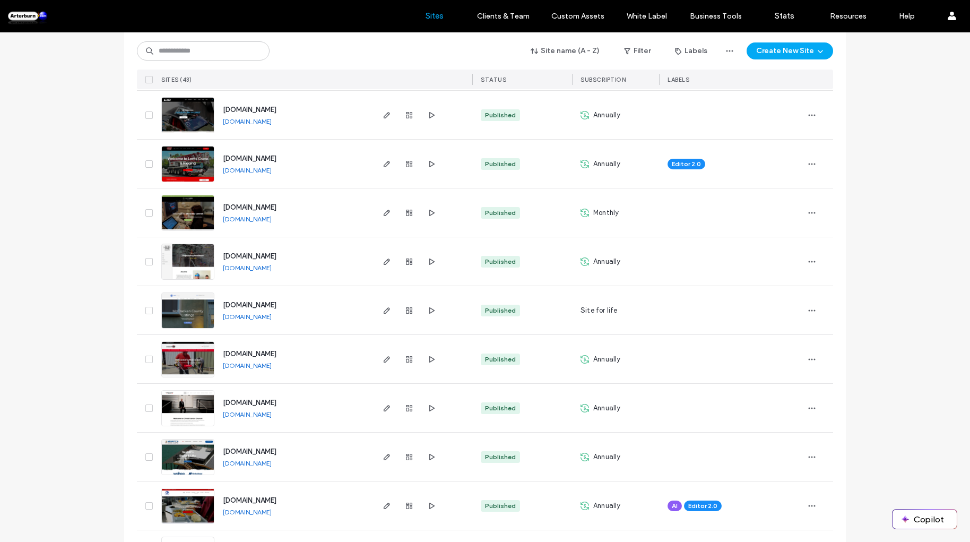
scroll to position [706, 0]
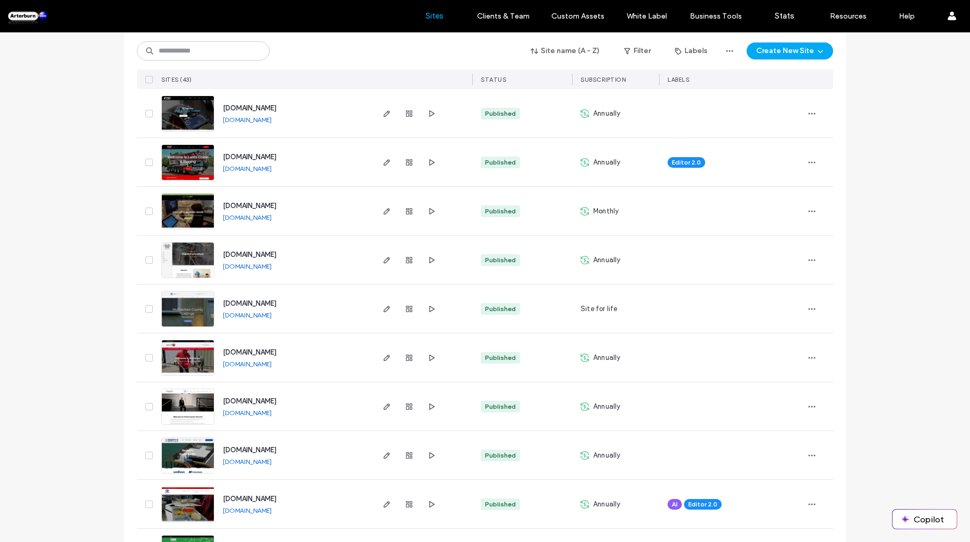
click at [258, 302] on span "[DOMAIN_NAME]" at bounding box center [250, 303] width 54 height 8
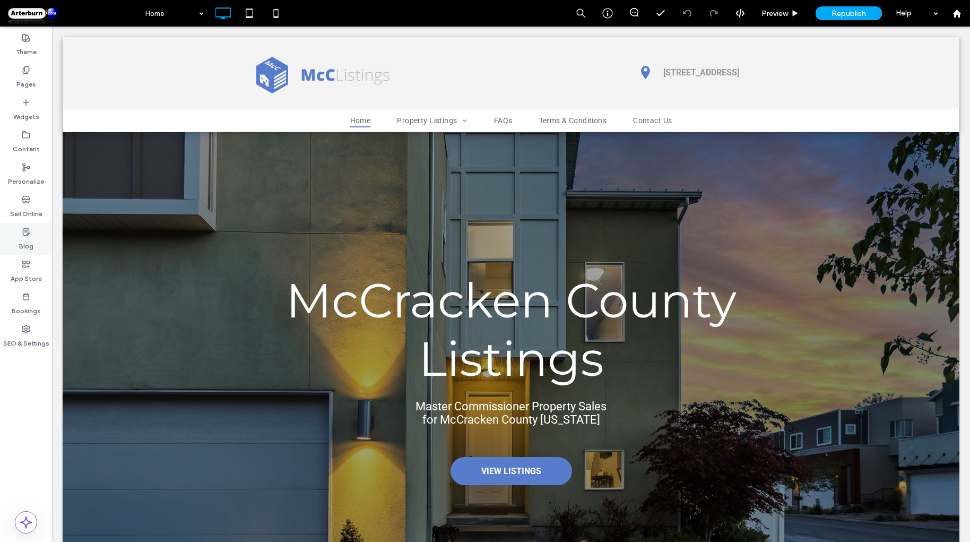
drag, startPoint x: 28, startPoint y: 235, endPoint x: 876, endPoint y: 157, distance: 852.4
click at [28, 235] on icon at bounding box center [26, 232] width 8 height 8
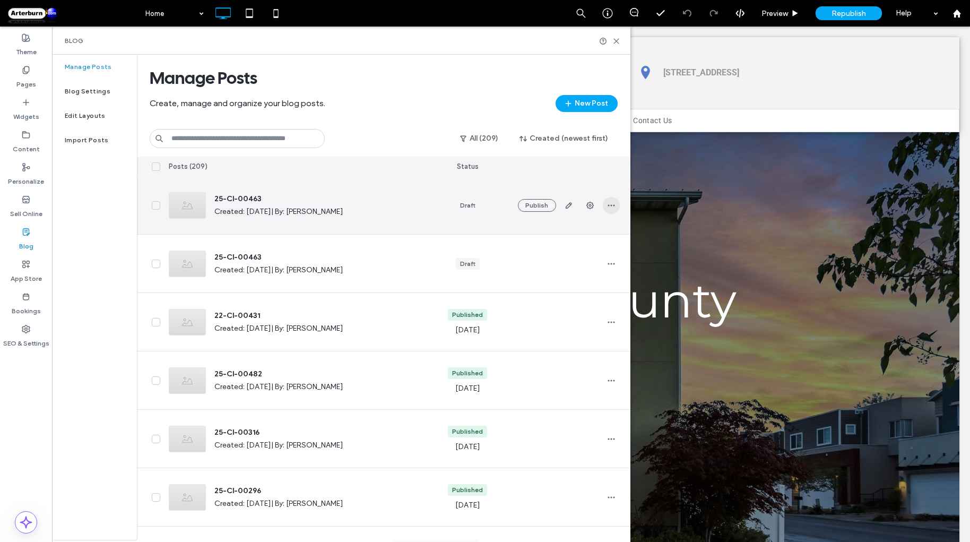
click at [613, 205] on use "button" at bounding box center [610, 205] width 7 height 2
click at [429, 204] on div "Draft" at bounding box center [467, 205] width 79 height 58
click at [567, 205] on icon "button" at bounding box center [568, 205] width 8 height 8
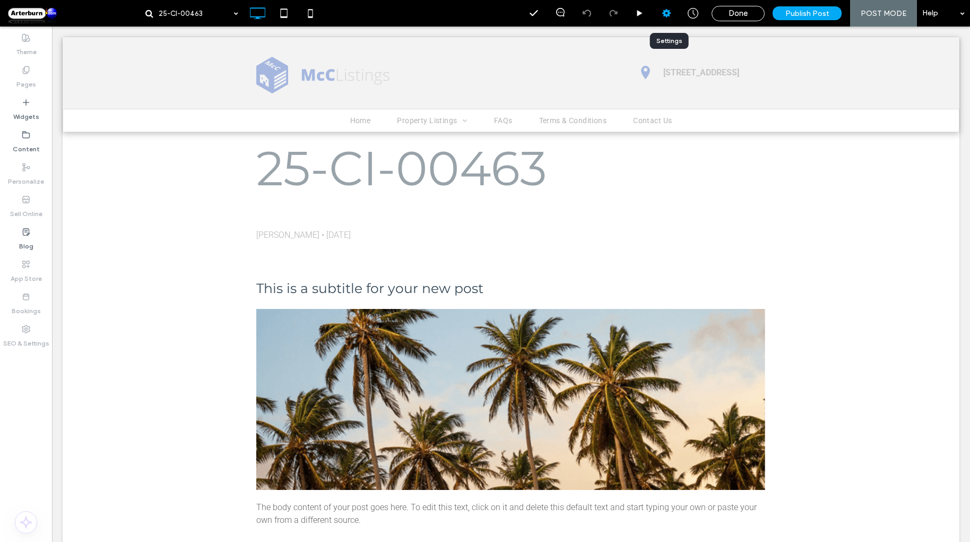
click at [666, 13] on use at bounding box center [666, 13] width 8 height 8
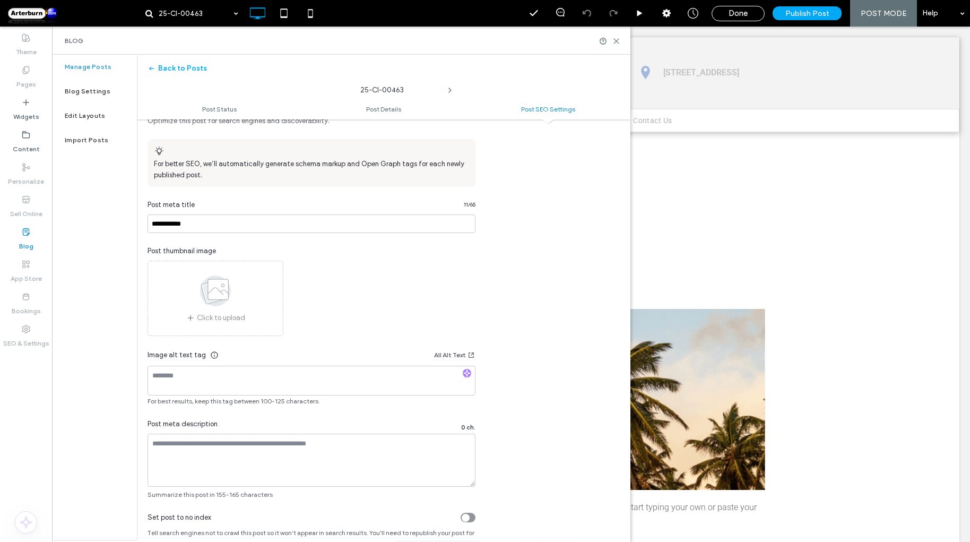
scroll to position [512, 0]
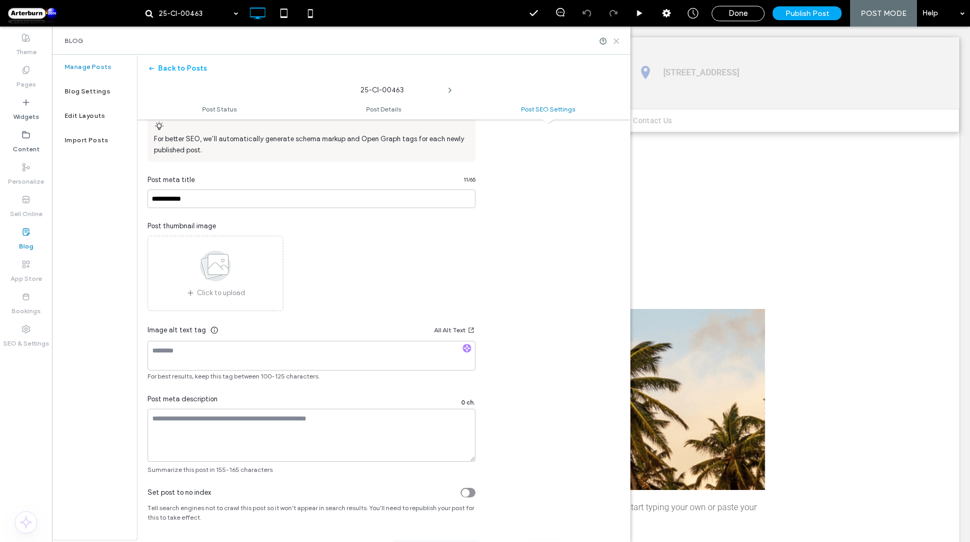
click at [617, 39] on use at bounding box center [616, 41] width 5 height 5
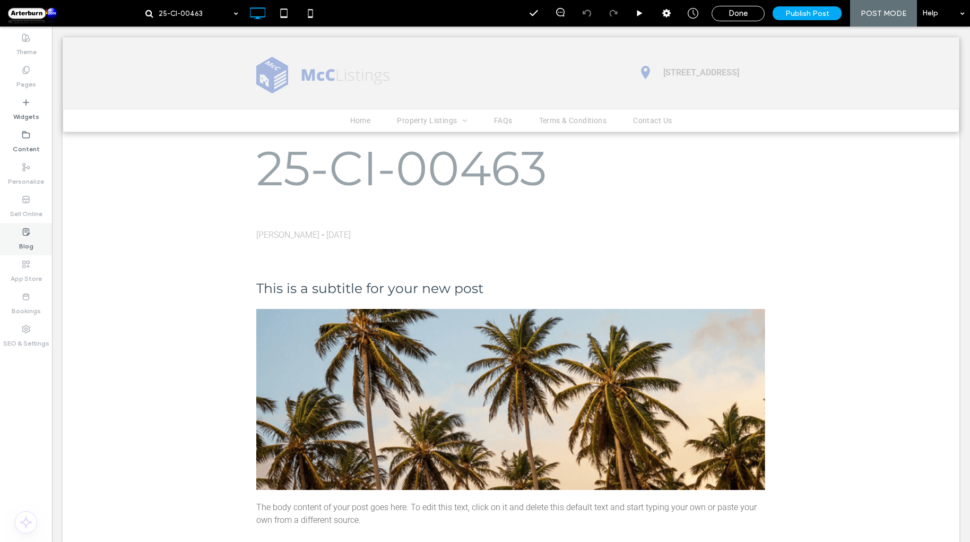
click at [21, 234] on div "Blog" at bounding box center [26, 239] width 52 height 32
click at [30, 241] on label "Blog" at bounding box center [26, 243] width 14 height 15
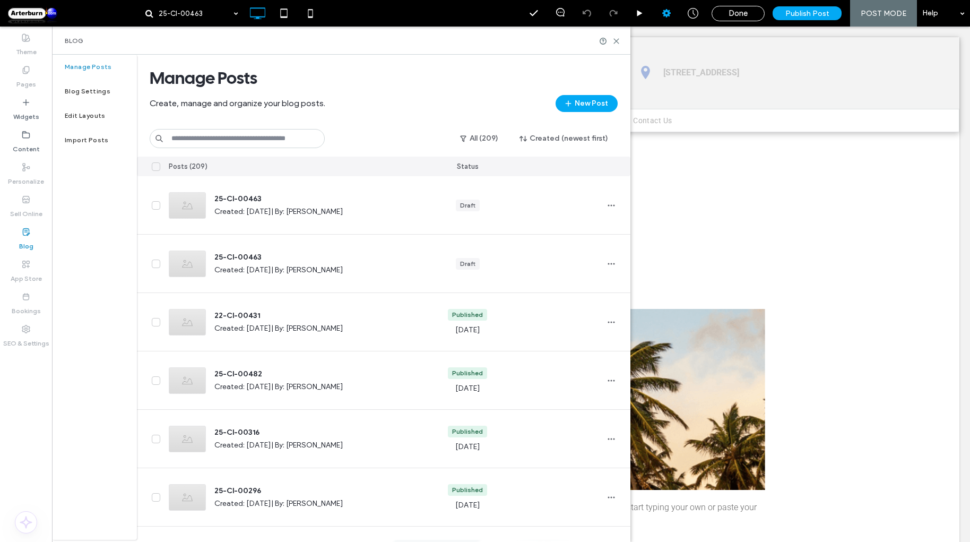
click at [672, 14] on icon at bounding box center [666, 13] width 11 height 11
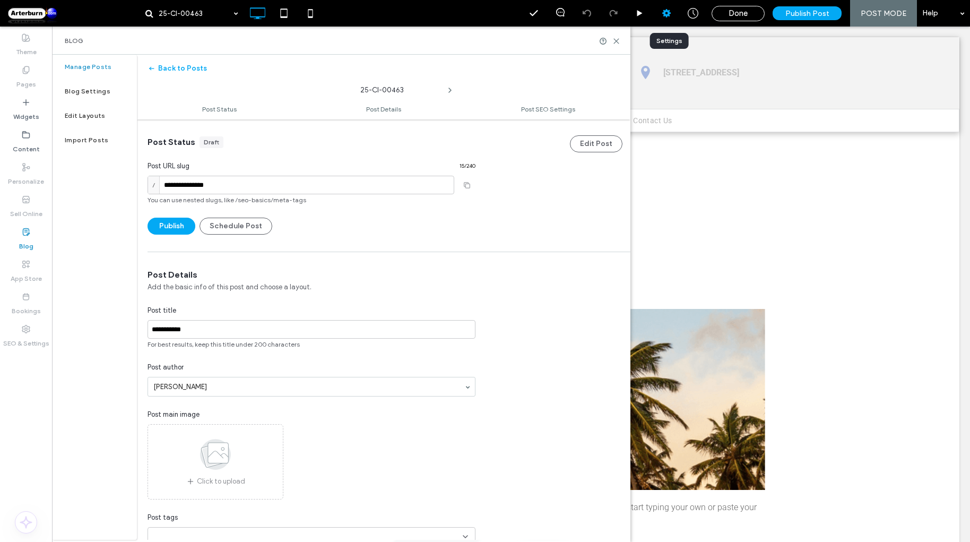
scroll to position [0, 0]
click at [31, 238] on label "Blog" at bounding box center [26, 243] width 14 height 15
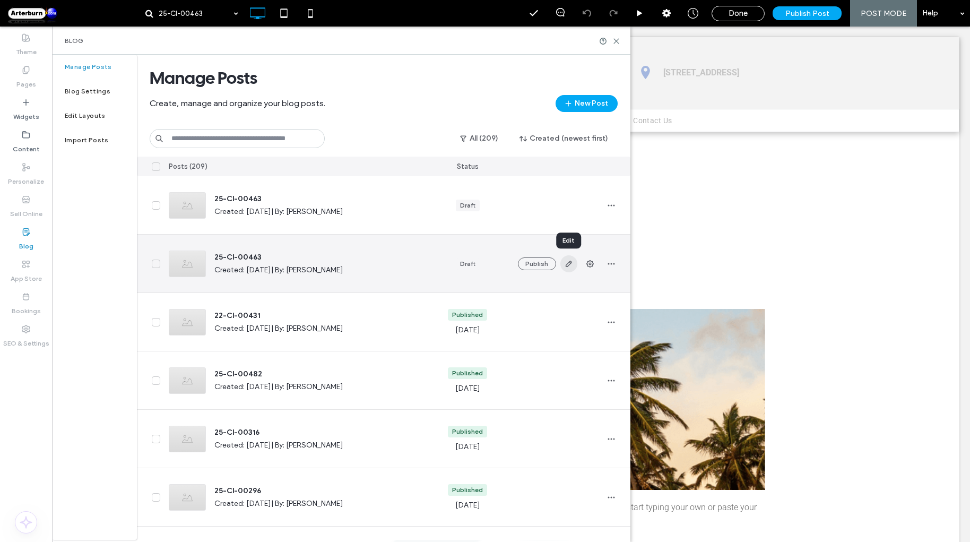
click at [571, 261] on use "button" at bounding box center [568, 263] width 6 height 6
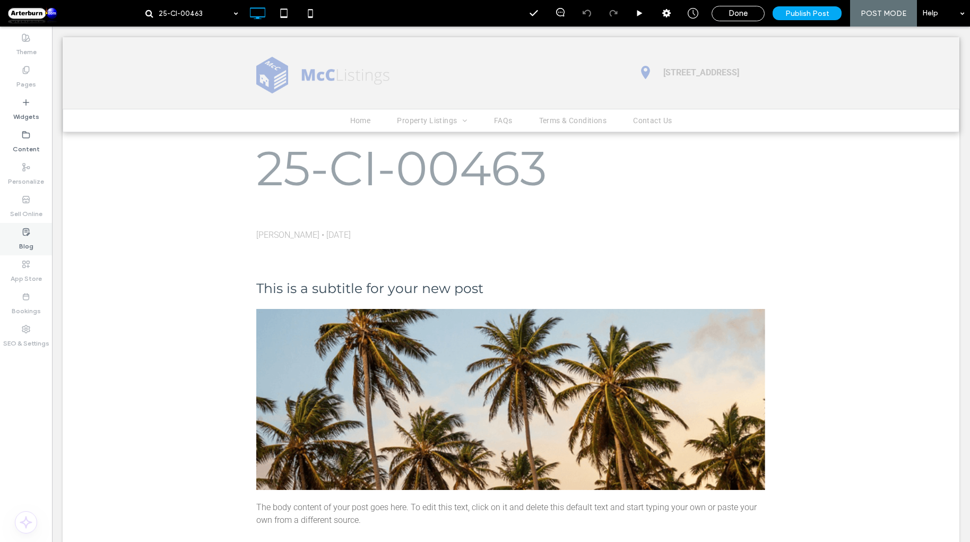
click at [21, 253] on div "Blog" at bounding box center [26, 239] width 52 height 32
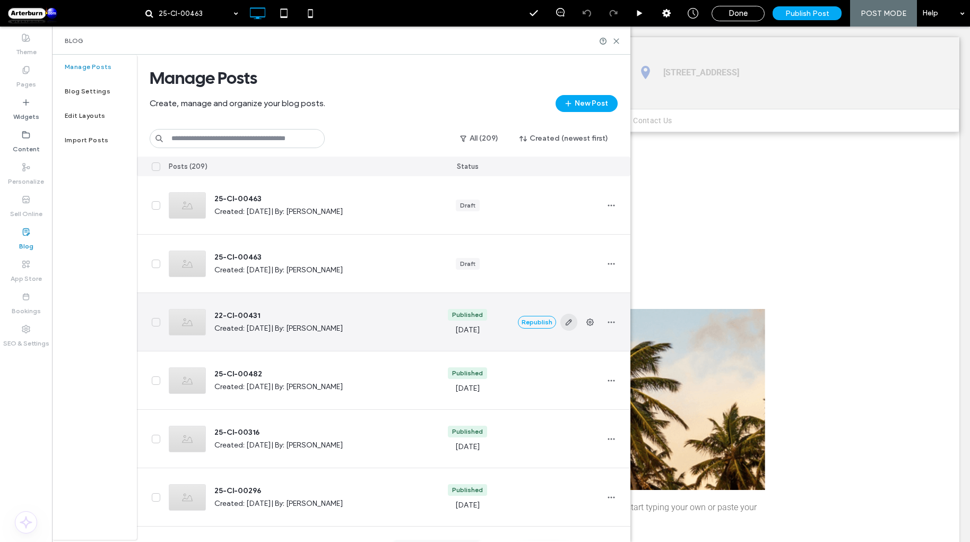
click at [568, 321] on use "button" at bounding box center [568, 322] width 6 height 6
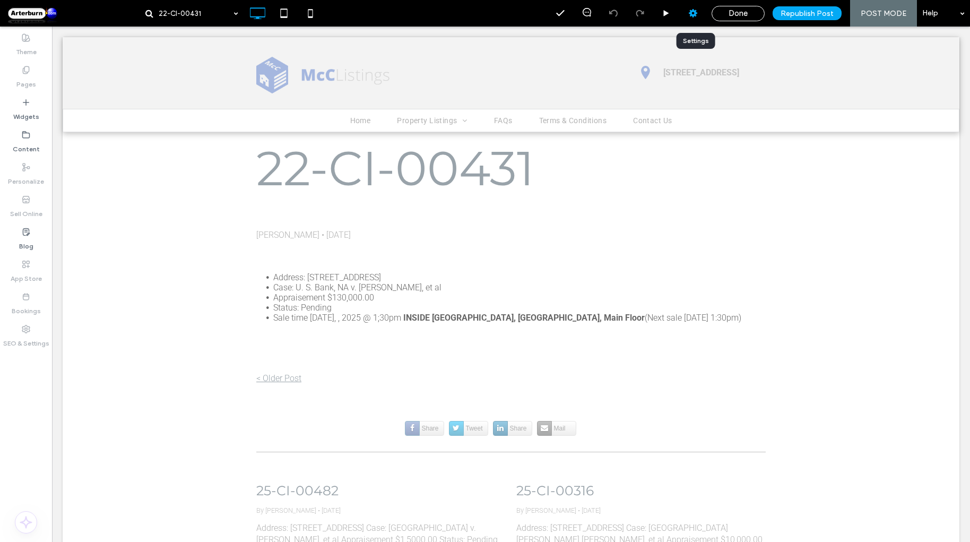
click at [693, 15] on use at bounding box center [693, 13] width 8 height 8
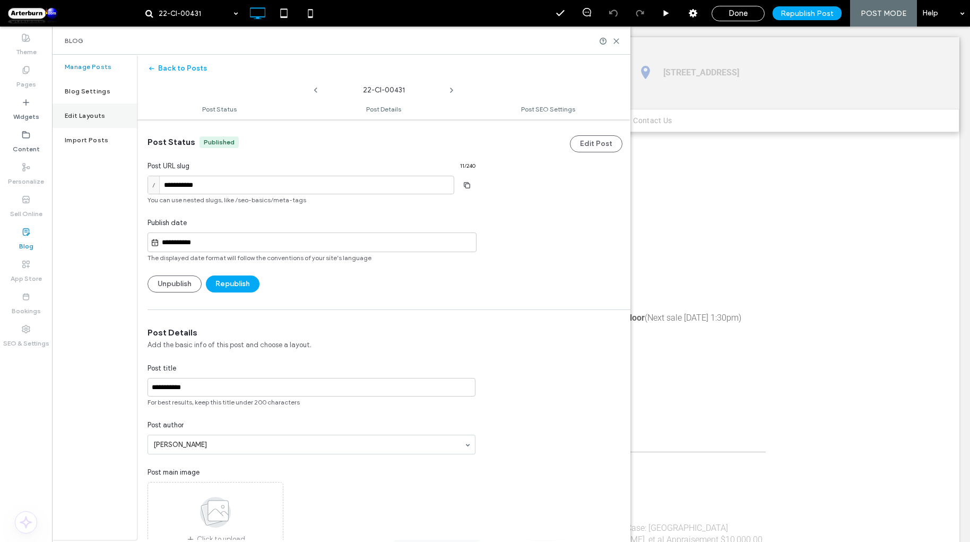
click at [72, 118] on label "Edit Layouts" at bounding box center [85, 115] width 41 height 7
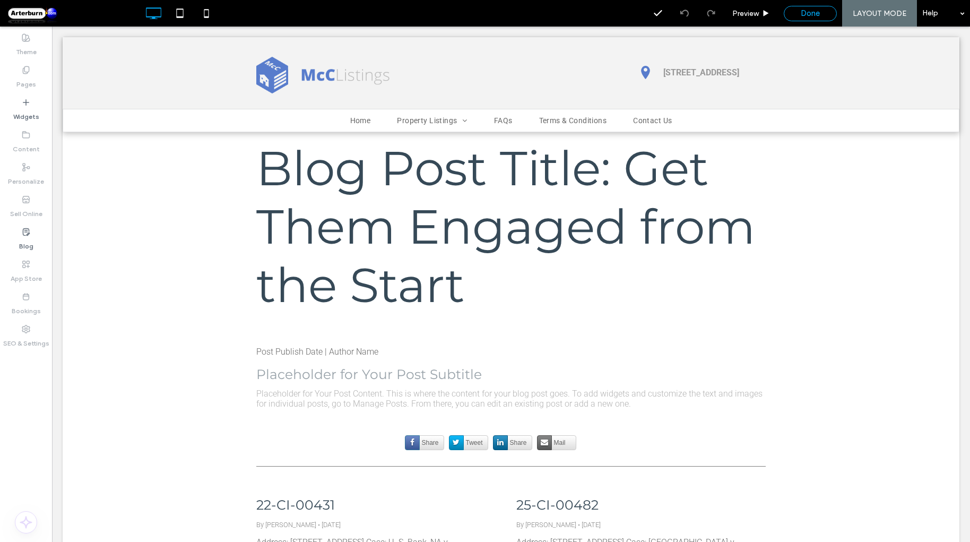
click at [807, 17] on span "Done" at bounding box center [810, 13] width 19 height 10
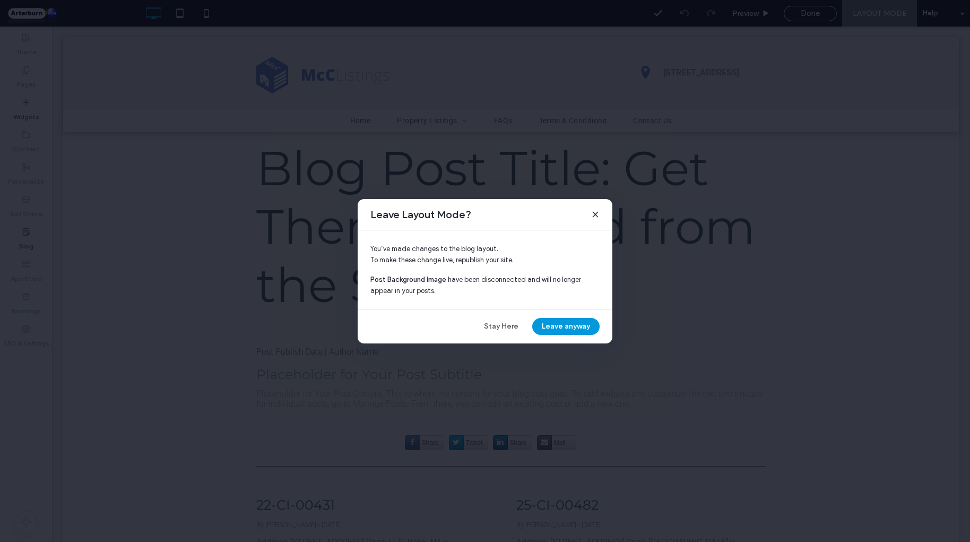
click at [551, 330] on button "Leave anyway" at bounding box center [565, 326] width 67 height 17
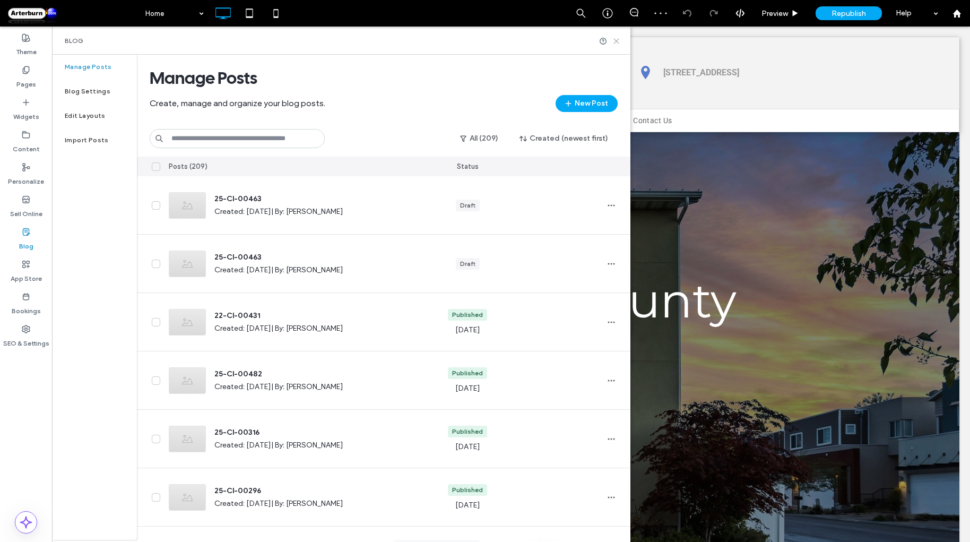
click at [617, 41] on use at bounding box center [616, 41] width 5 height 5
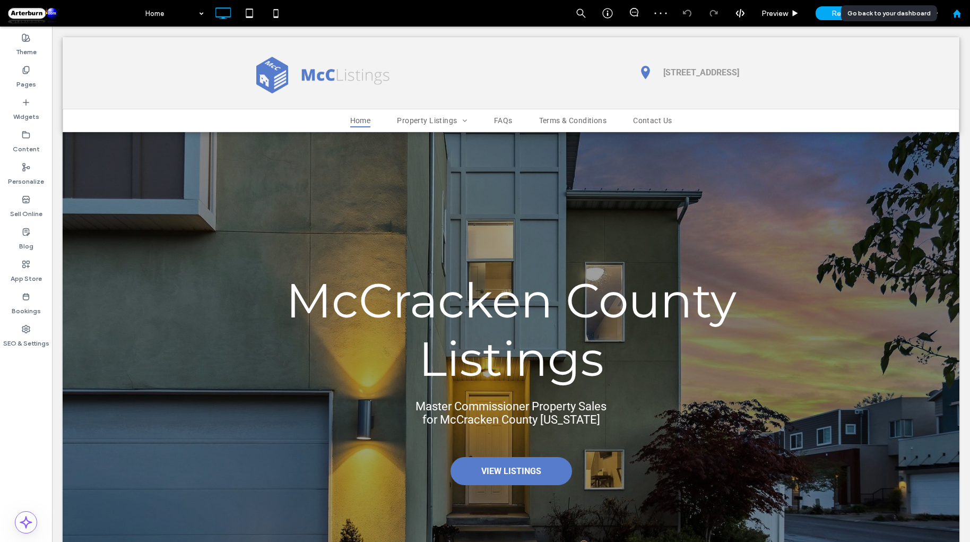
click at [960, 13] on use at bounding box center [956, 13] width 8 height 8
